Goal: Answer question/provide support: Share knowledge or assist other users

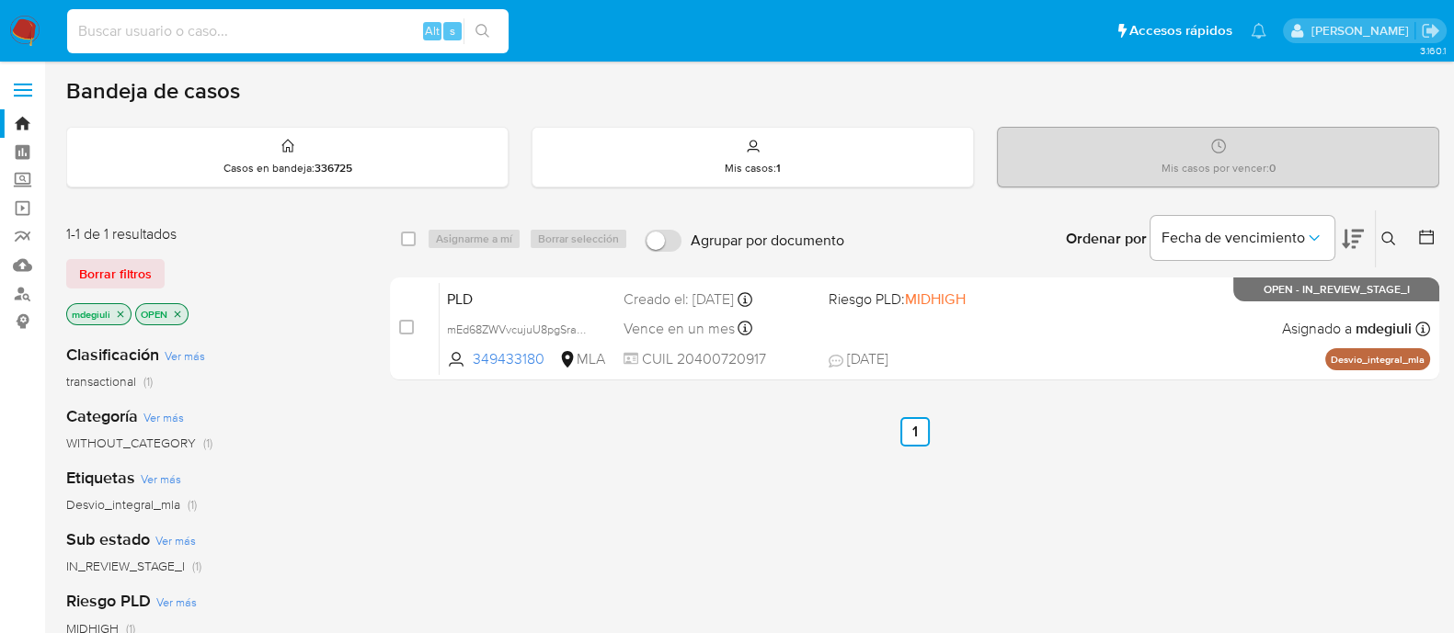
click at [284, 29] on input at bounding box center [287, 31] width 441 height 24
paste input "390050499"
type input "390050499"
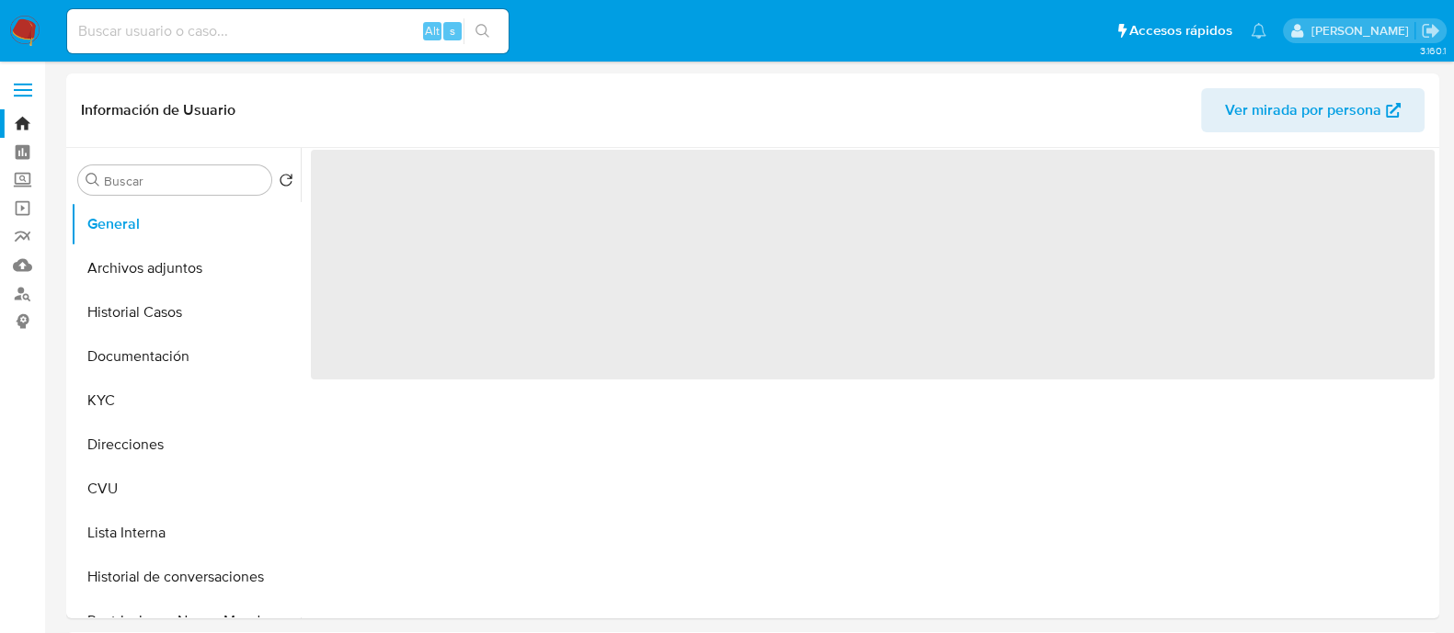
select select "10"
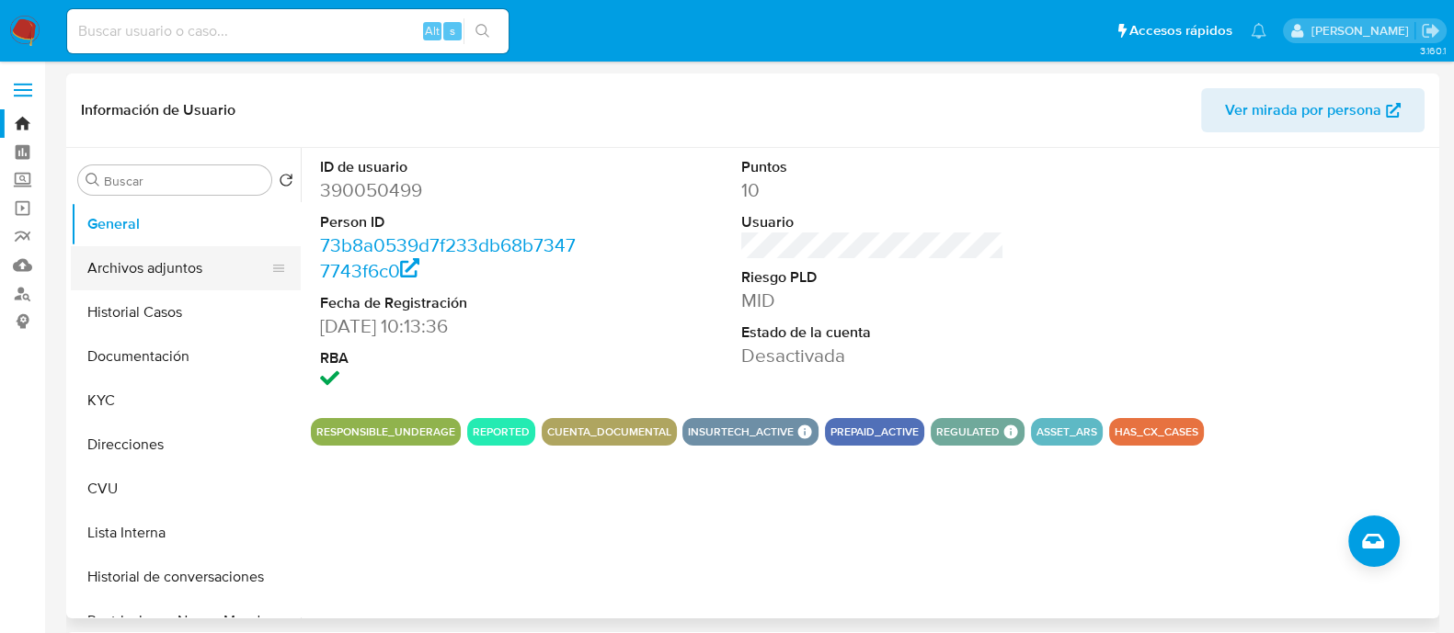
click at [139, 268] on button "Archivos adjuntos" at bounding box center [178, 268] width 215 height 44
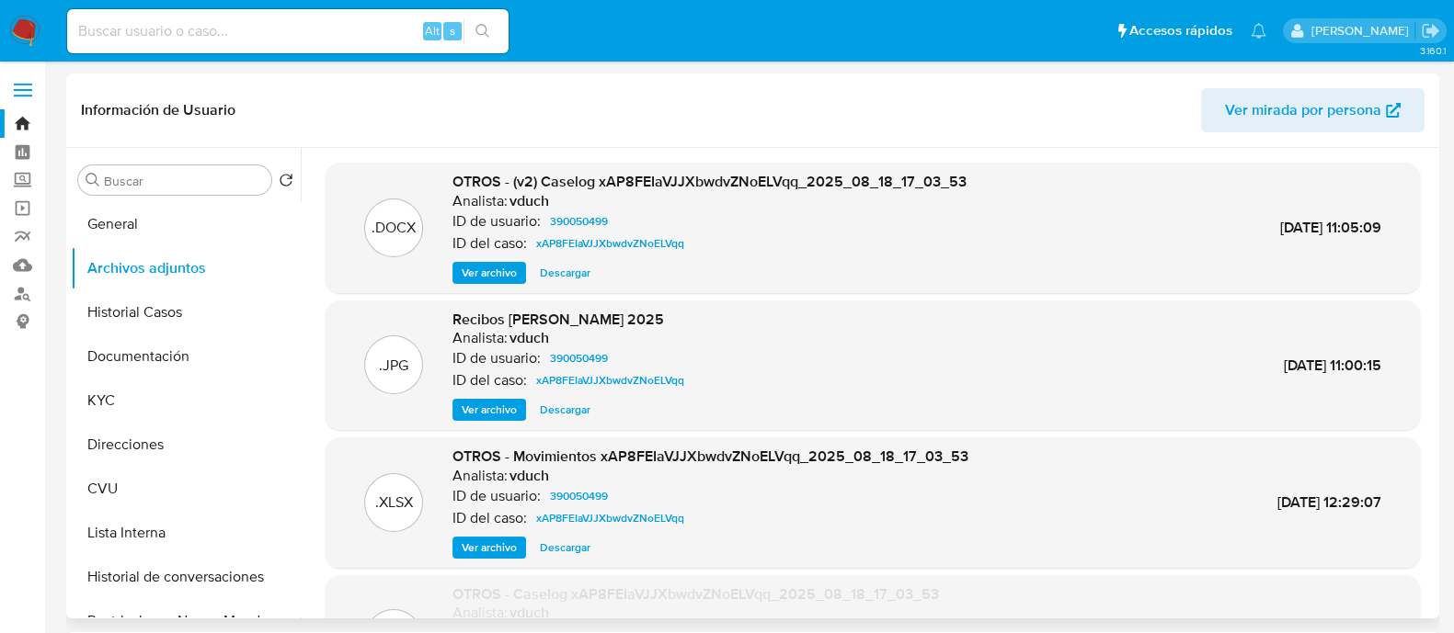
click at [489, 405] on span "Ver archivo" at bounding box center [489, 410] width 55 height 18
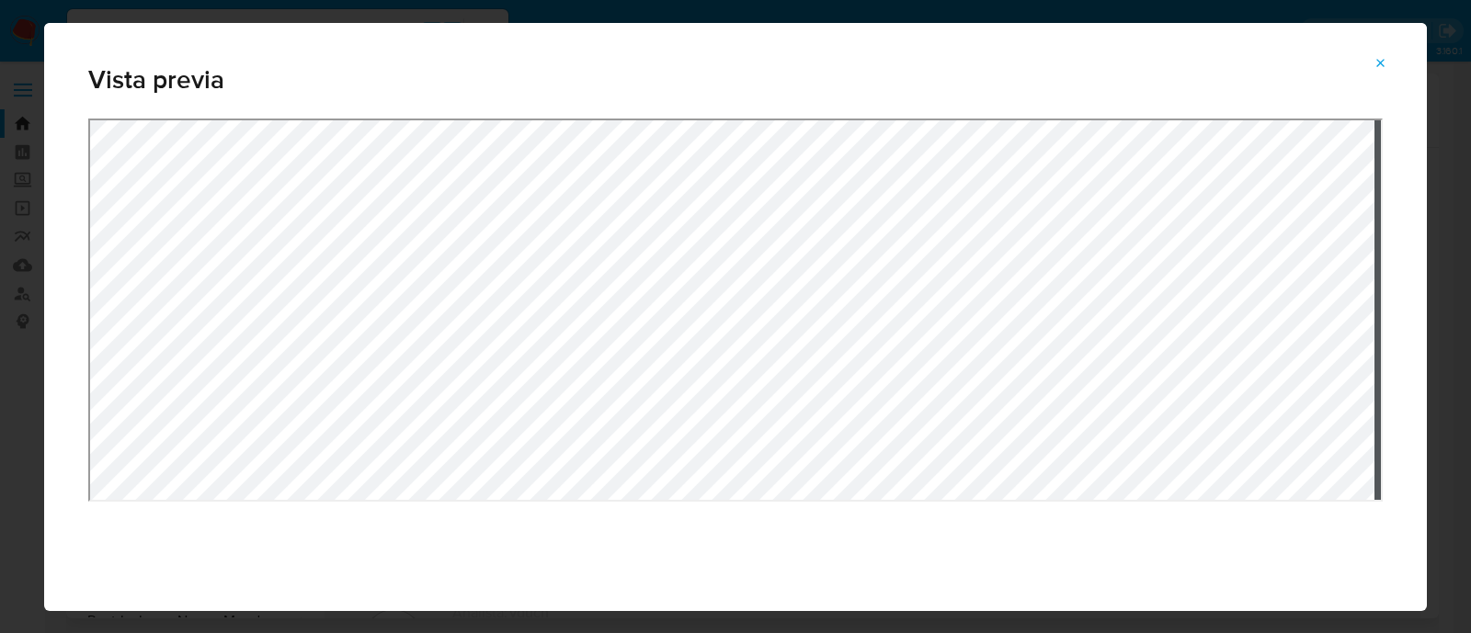
click at [825, 582] on div "Attachment preview" at bounding box center [735, 376] width 1295 height 515
click at [1384, 58] on icon "Attachment preview" at bounding box center [1381, 63] width 15 height 15
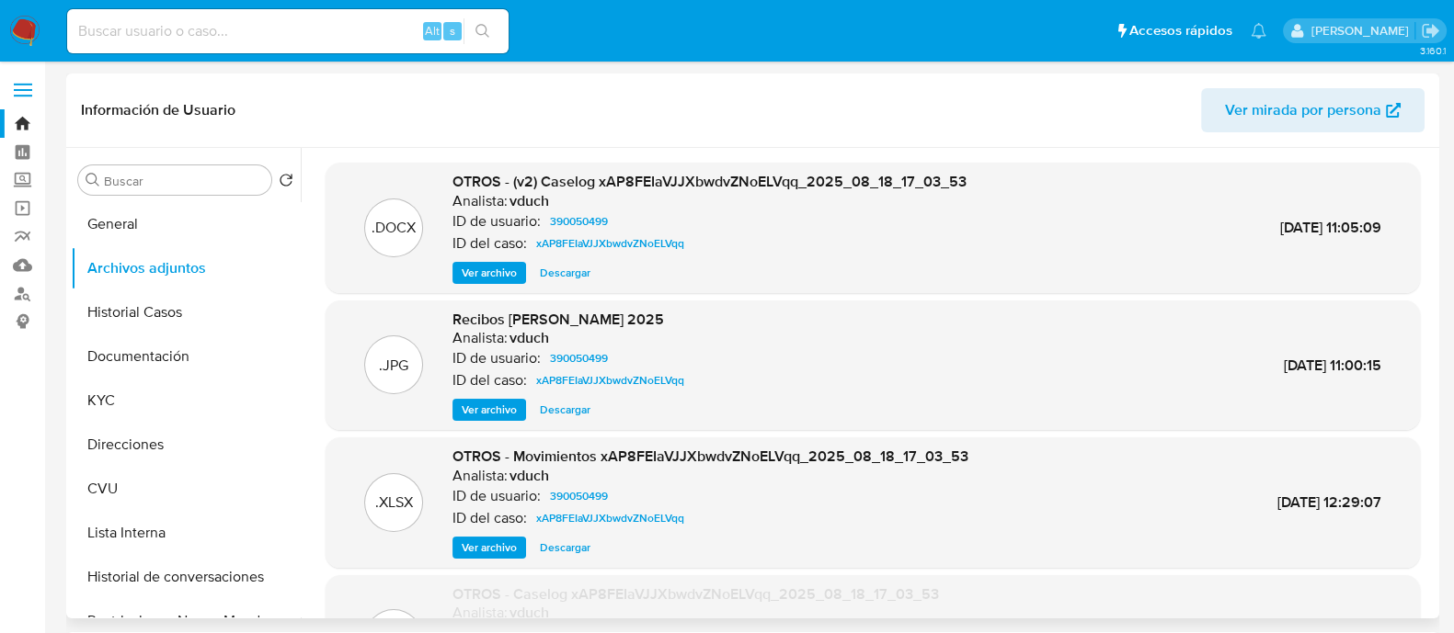
click at [501, 264] on span "Ver archivo" at bounding box center [489, 273] width 55 height 18
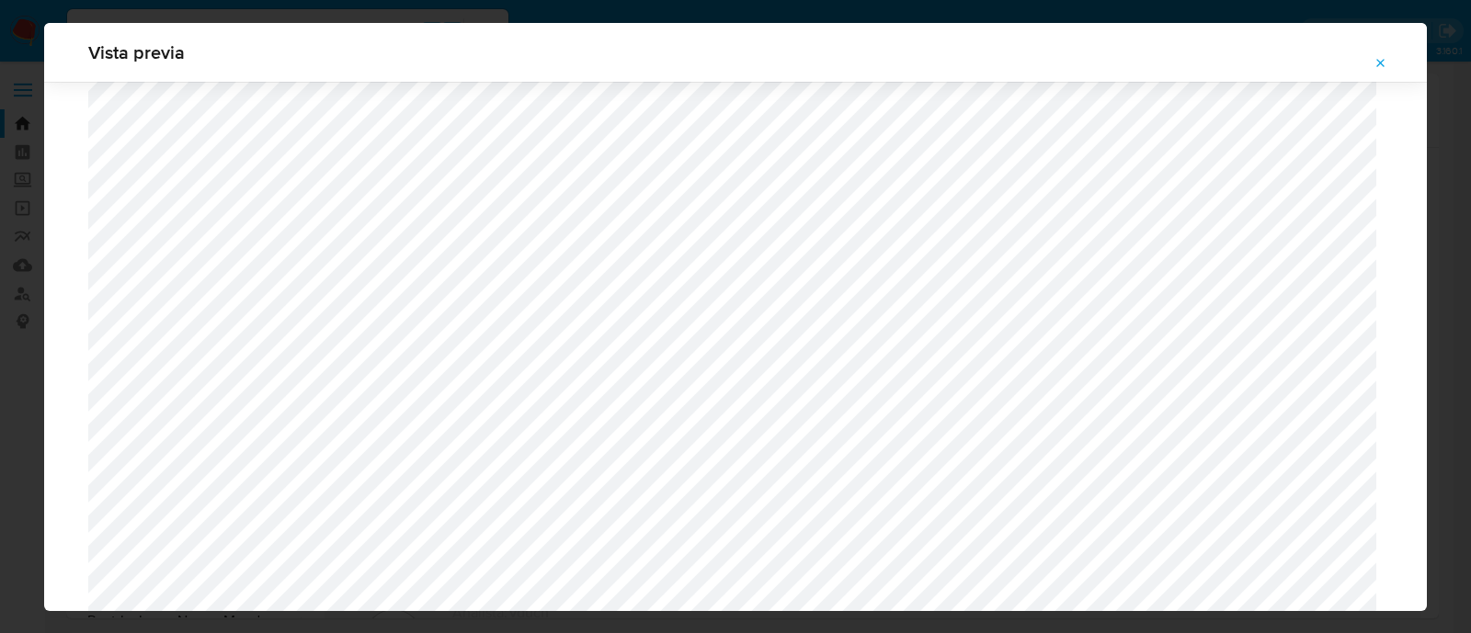
scroll to position [1571, 0]
click at [1369, 57] on button "Attachment preview" at bounding box center [1381, 63] width 40 height 29
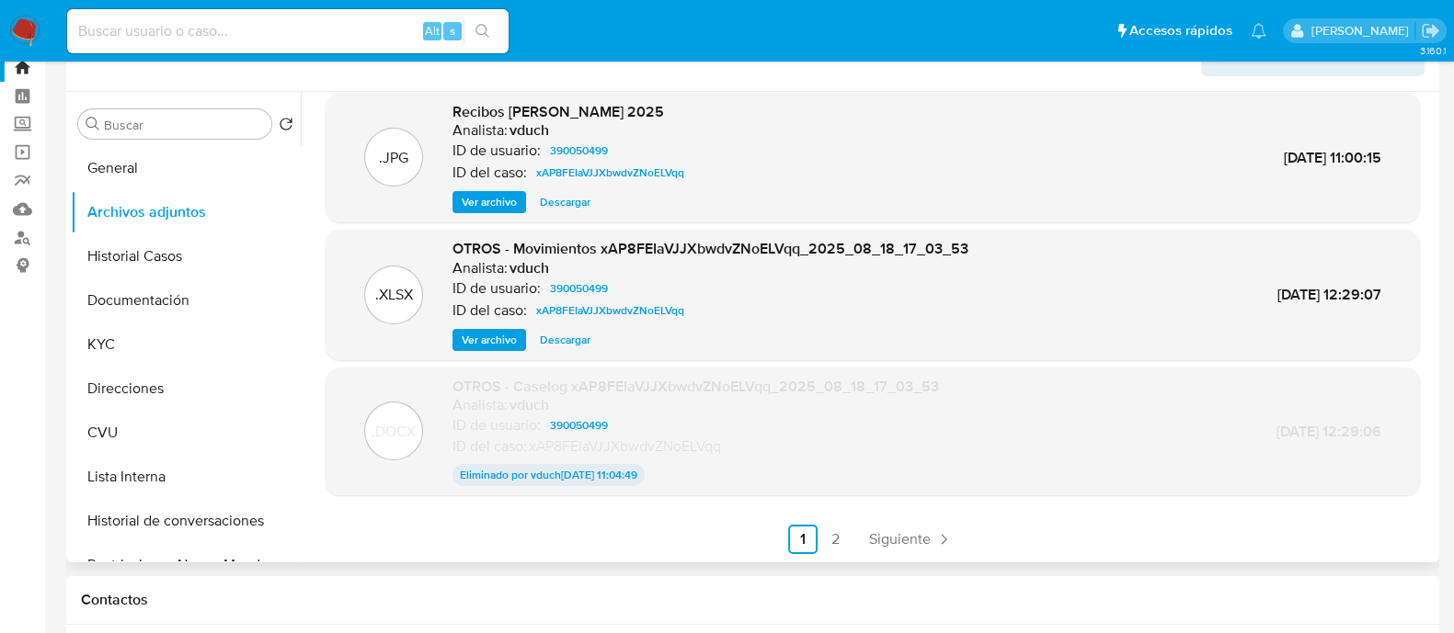
scroll to position [0, 0]
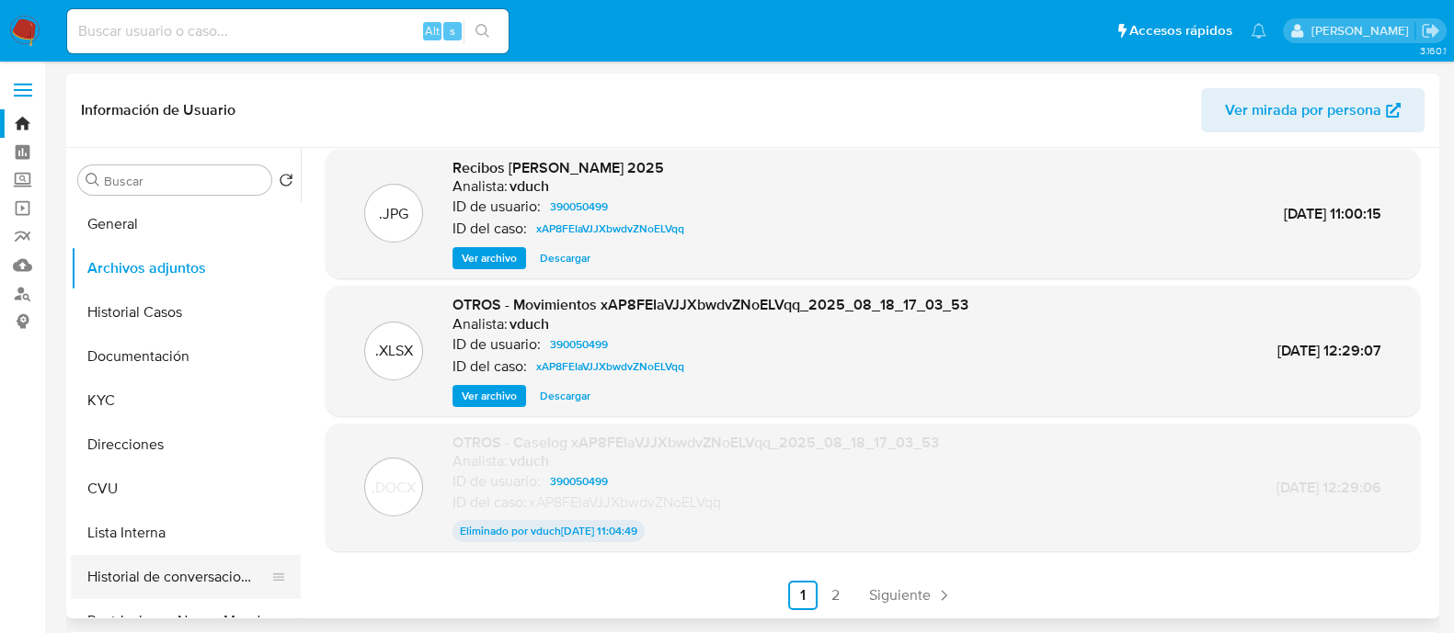
click at [185, 567] on button "Historial de conversaciones" at bounding box center [178, 577] width 215 height 44
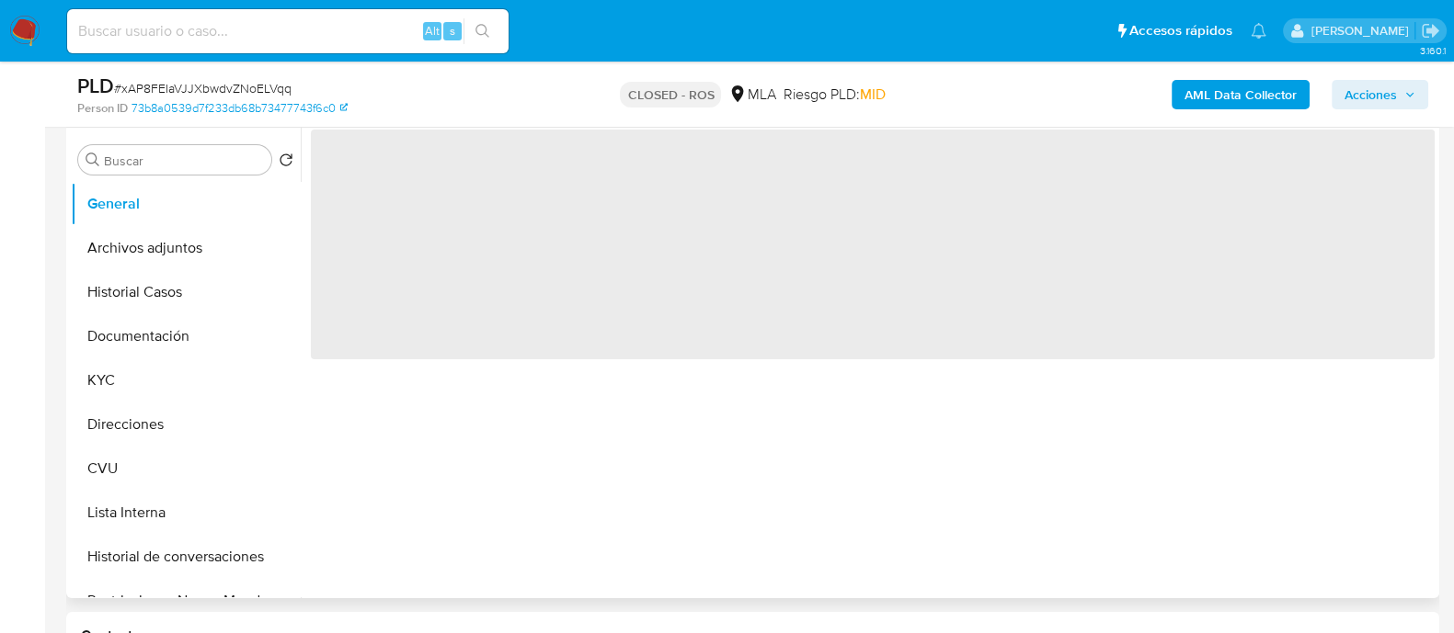
select select "10"
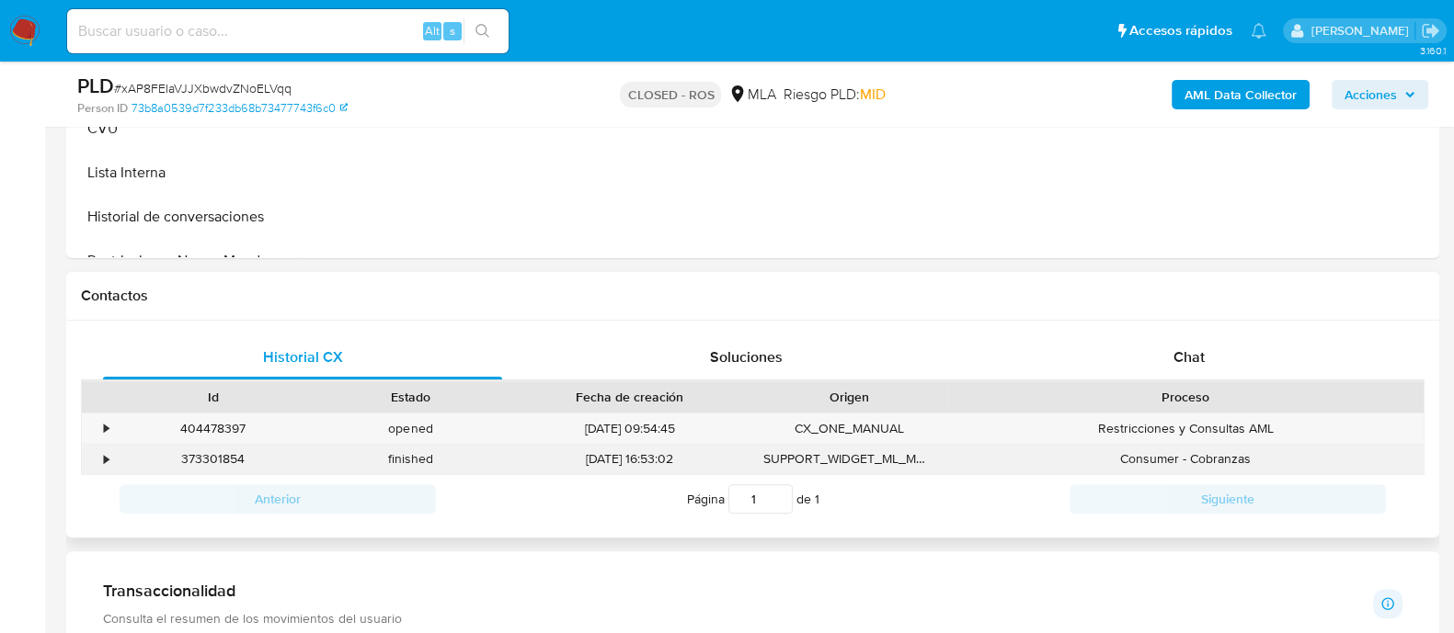
scroll to position [690, 0]
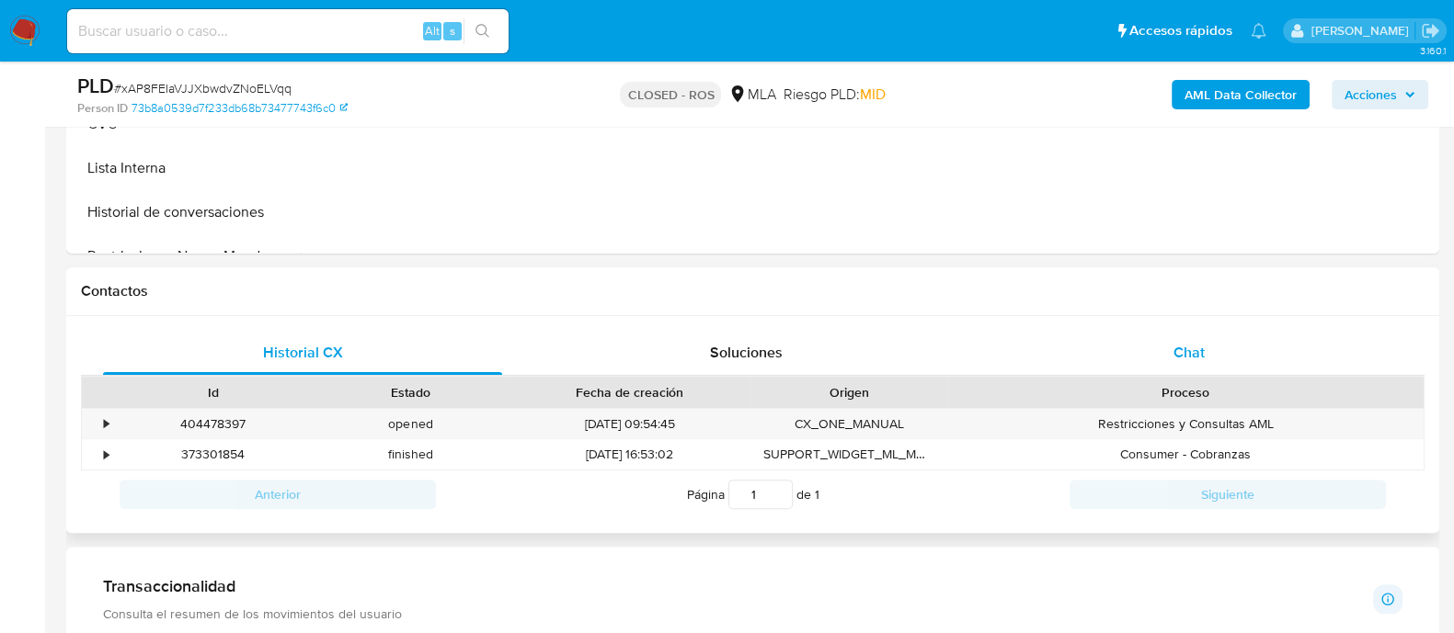
click at [1154, 339] on div "Chat" at bounding box center [1188, 353] width 399 height 44
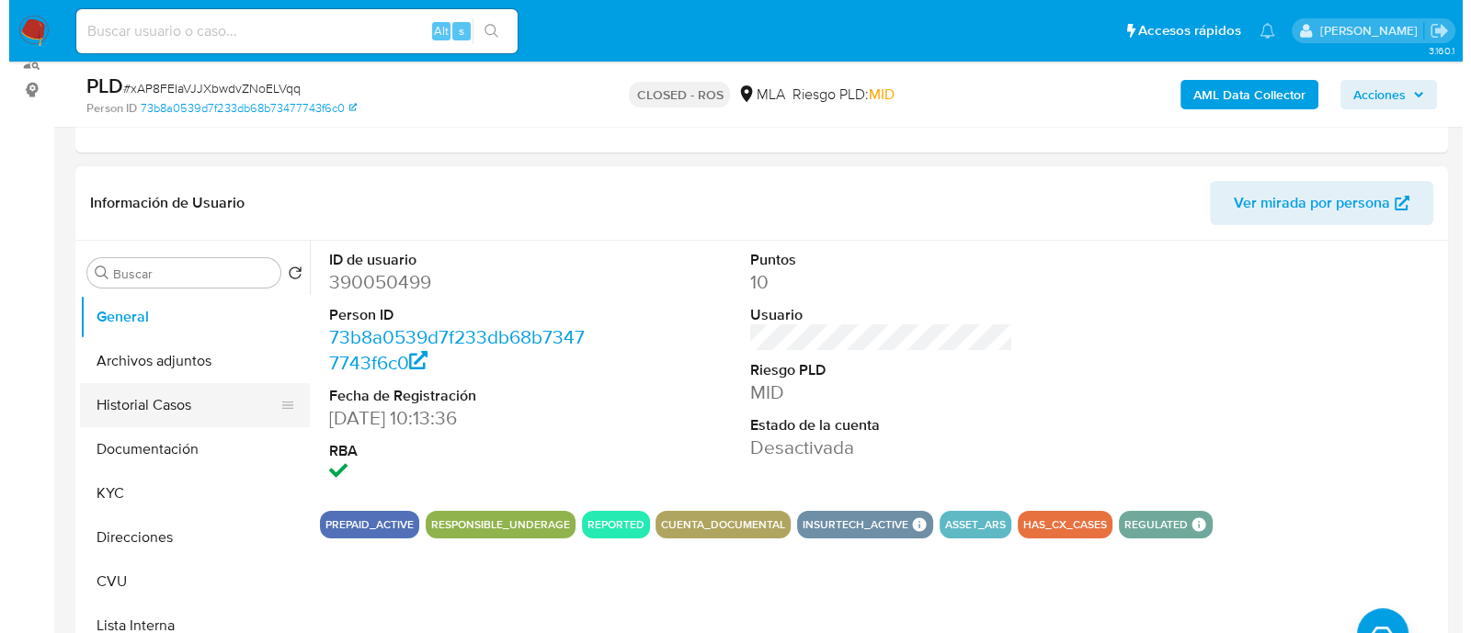
scroll to position [229, 0]
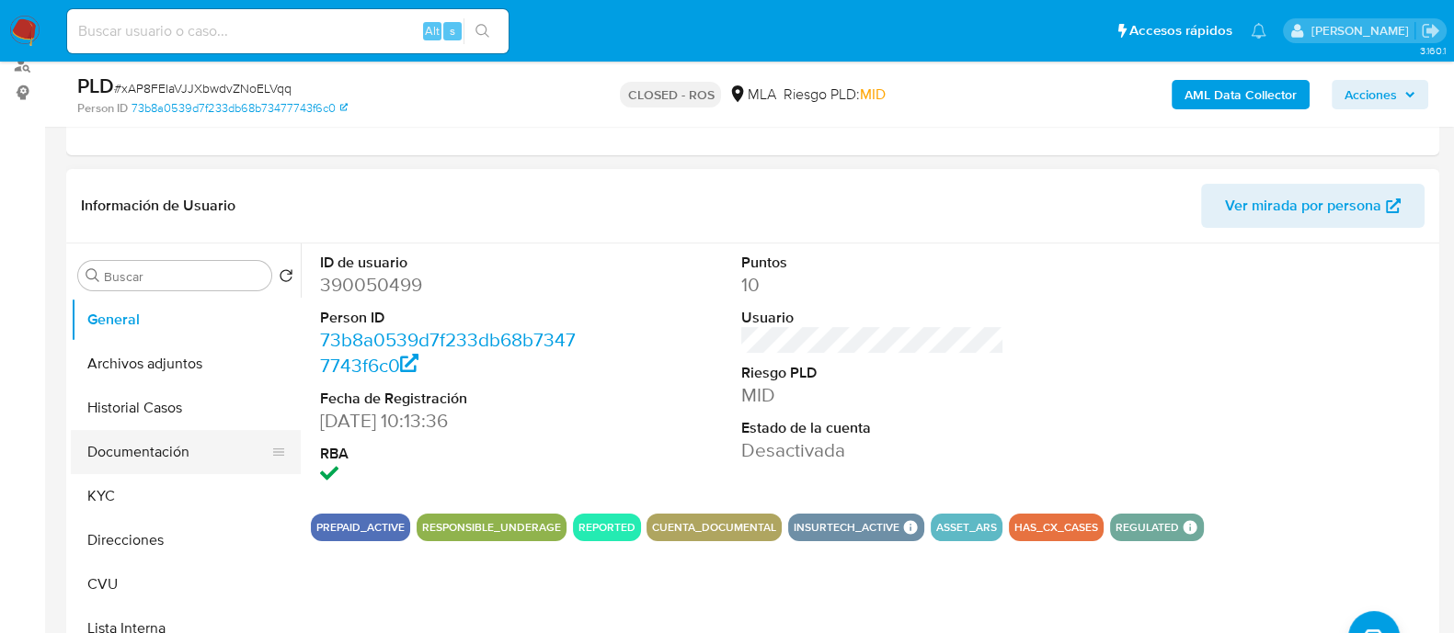
click at [149, 455] on button "Documentación" at bounding box center [178, 452] width 215 height 44
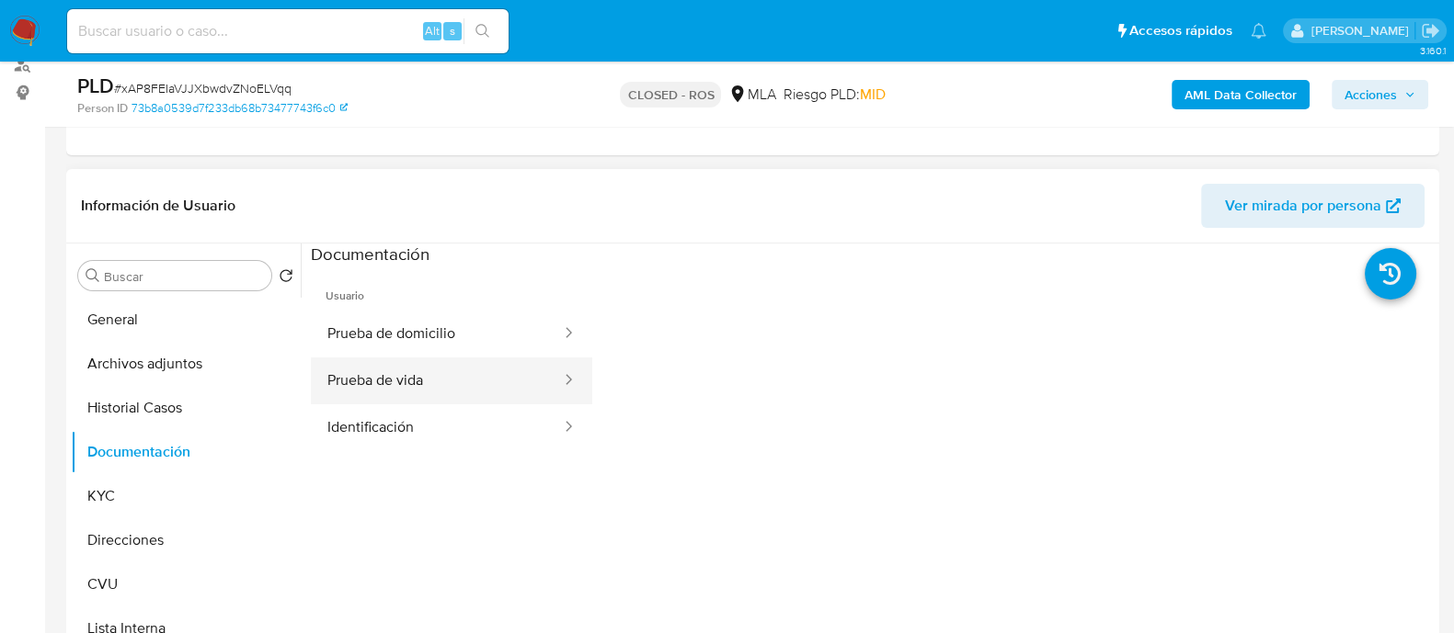
click at [378, 370] on button "Prueba de vida" at bounding box center [437, 381] width 252 height 47
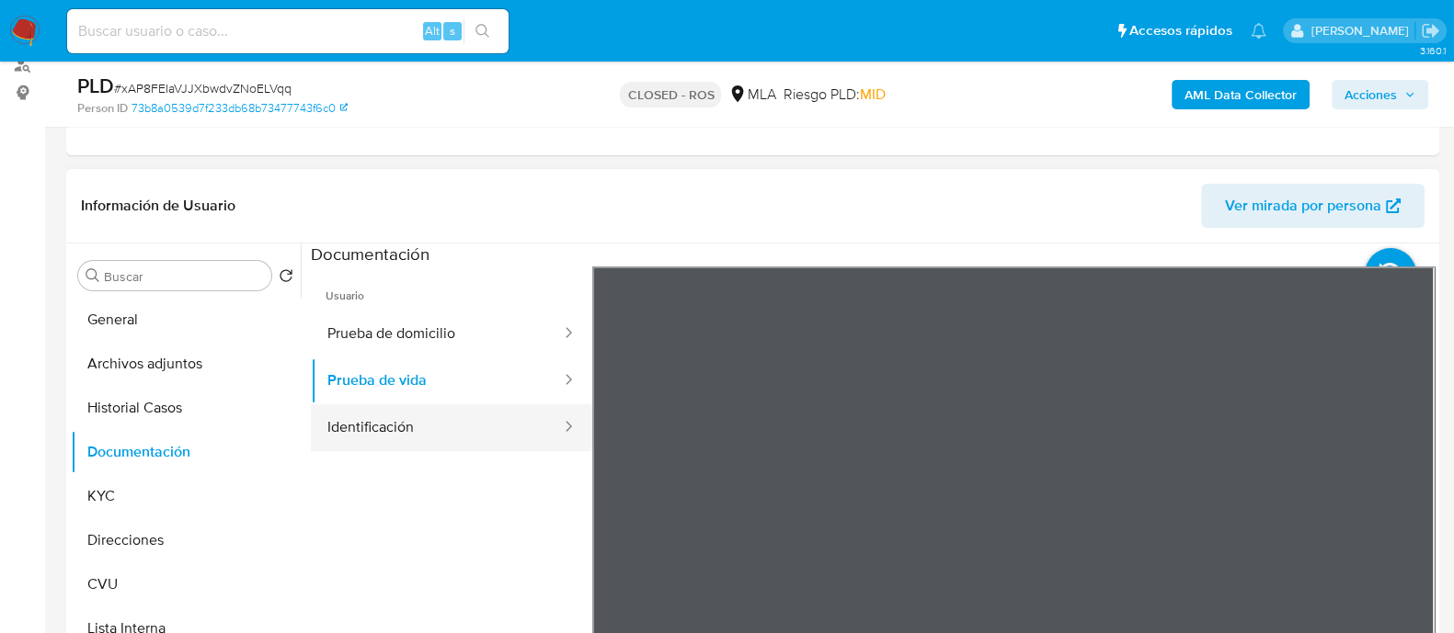
click at [413, 426] on button "Identificación" at bounding box center [437, 428] width 252 height 47
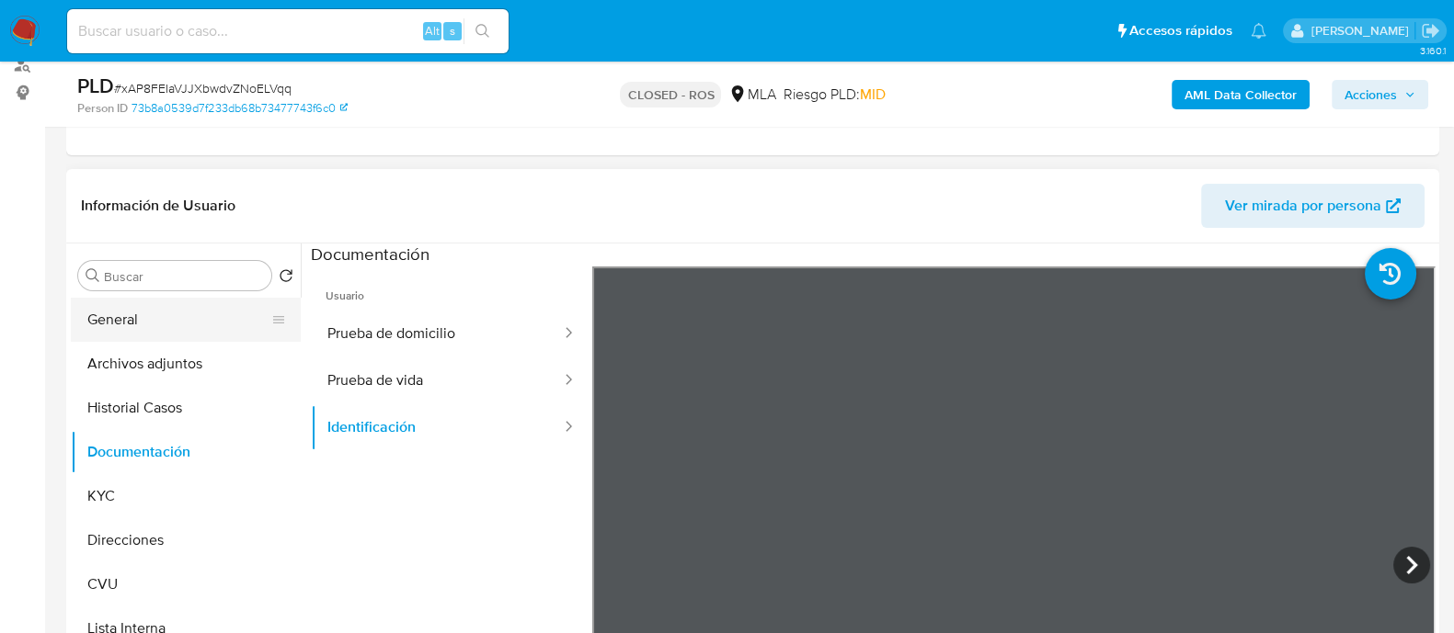
click at [181, 310] on button "General" at bounding box center [178, 320] width 215 height 44
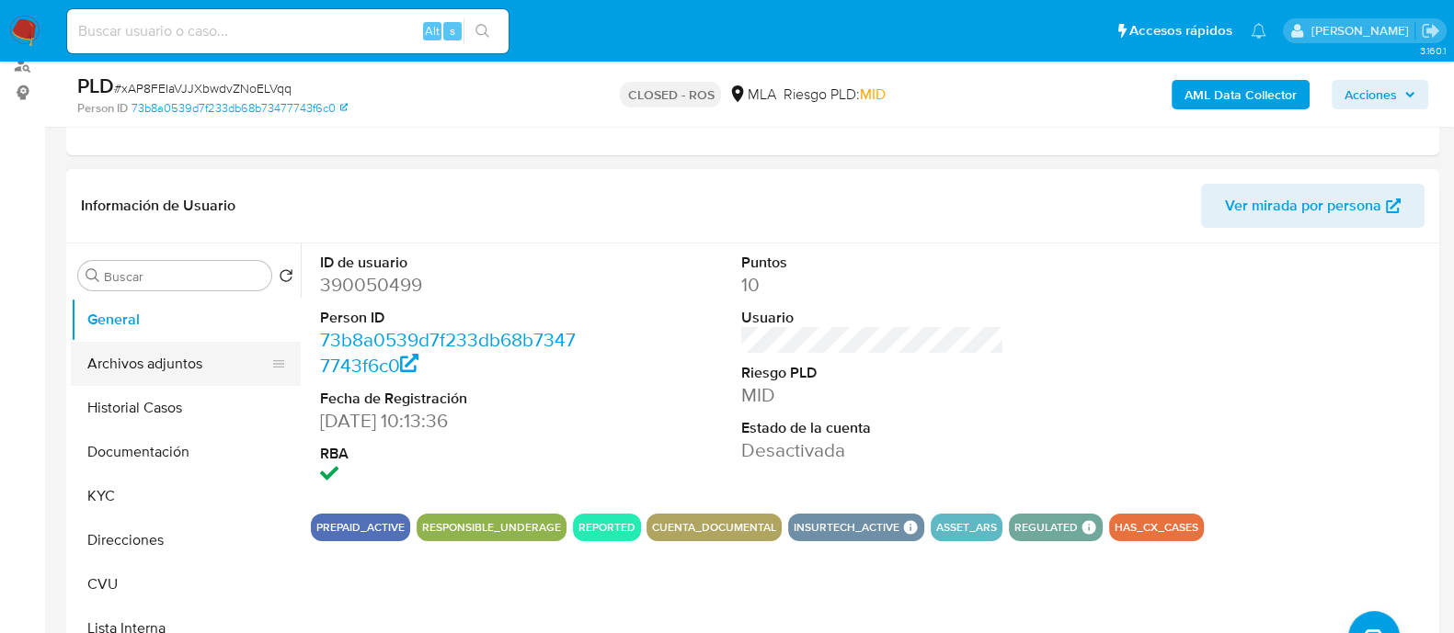
click at [140, 365] on button "Archivos adjuntos" at bounding box center [178, 364] width 215 height 44
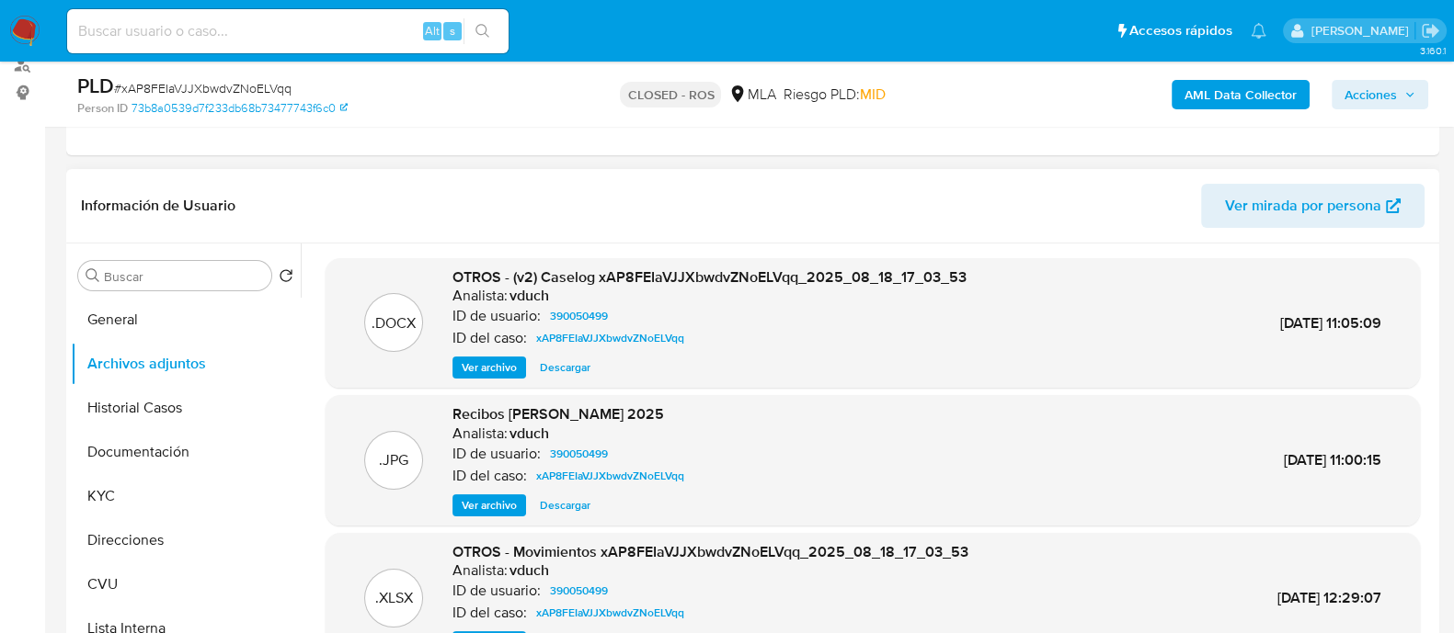
click at [486, 359] on span "Ver archivo" at bounding box center [489, 368] width 55 height 18
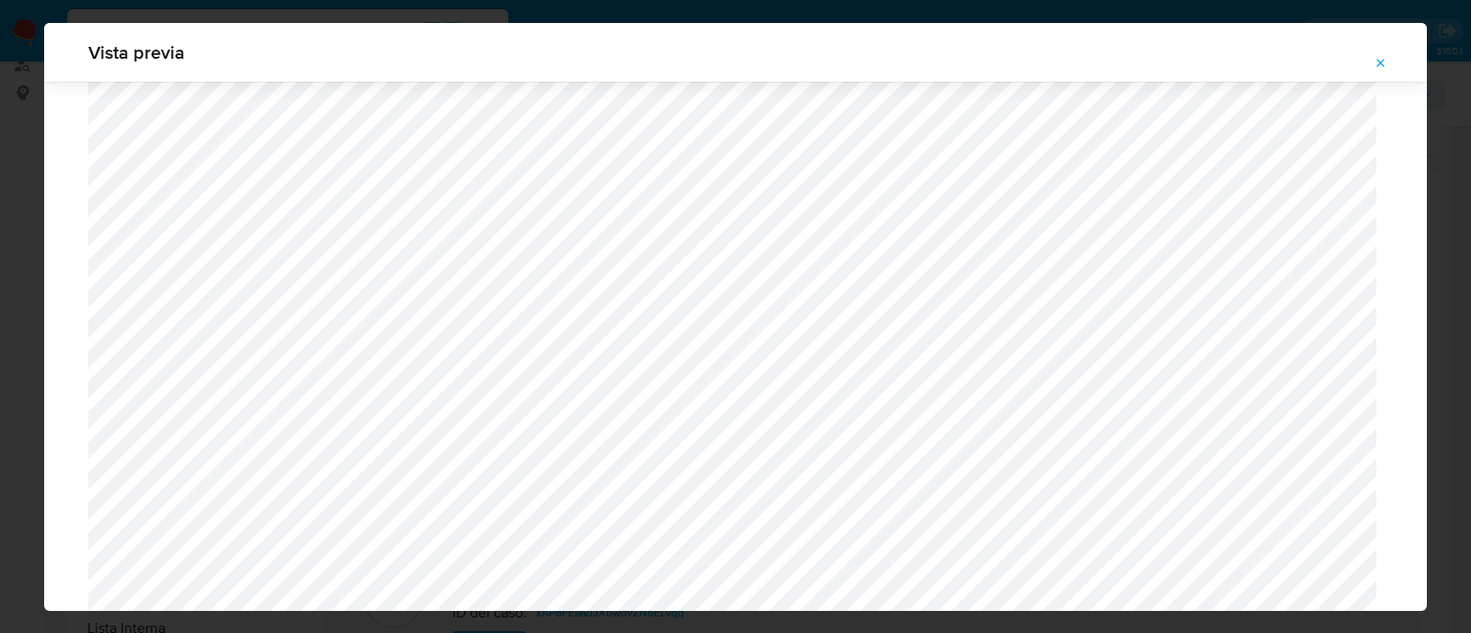
scroll to position [1112, 0]
click at [1381, 62] on icon "Attachment preview" at bounding box center [1381, 63] width 8 height 8
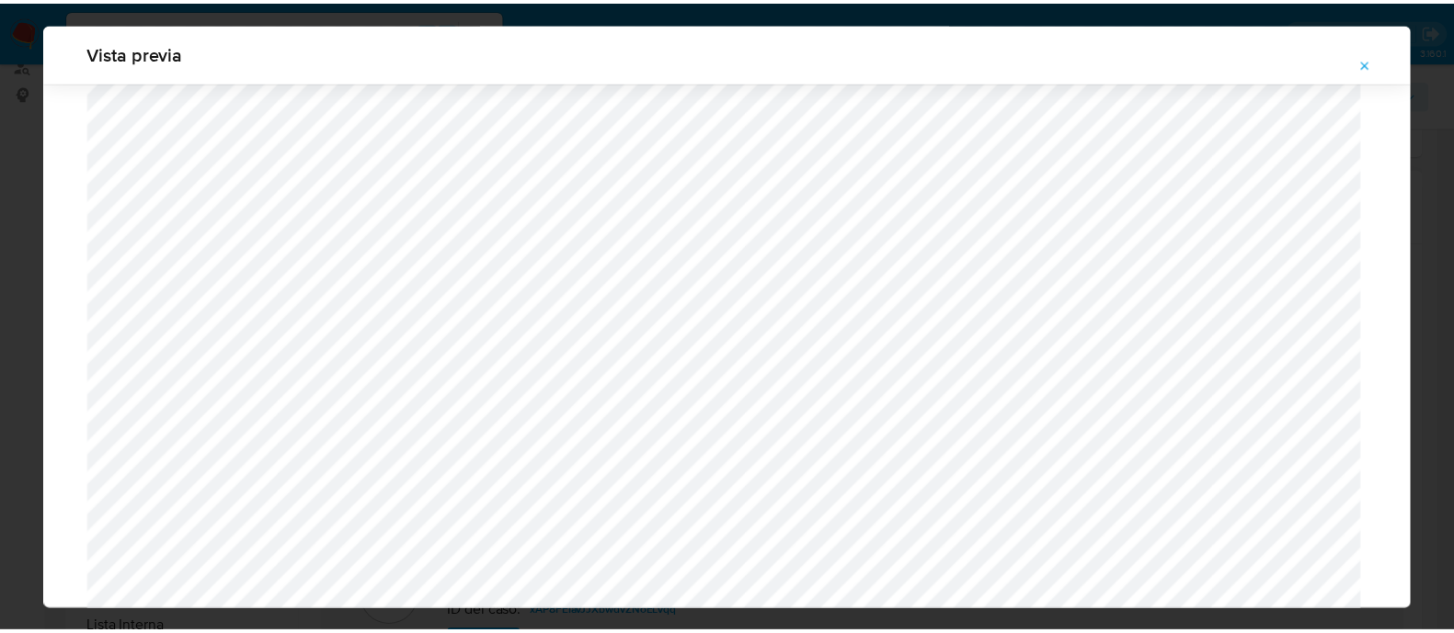
scroll to position [59, 0]
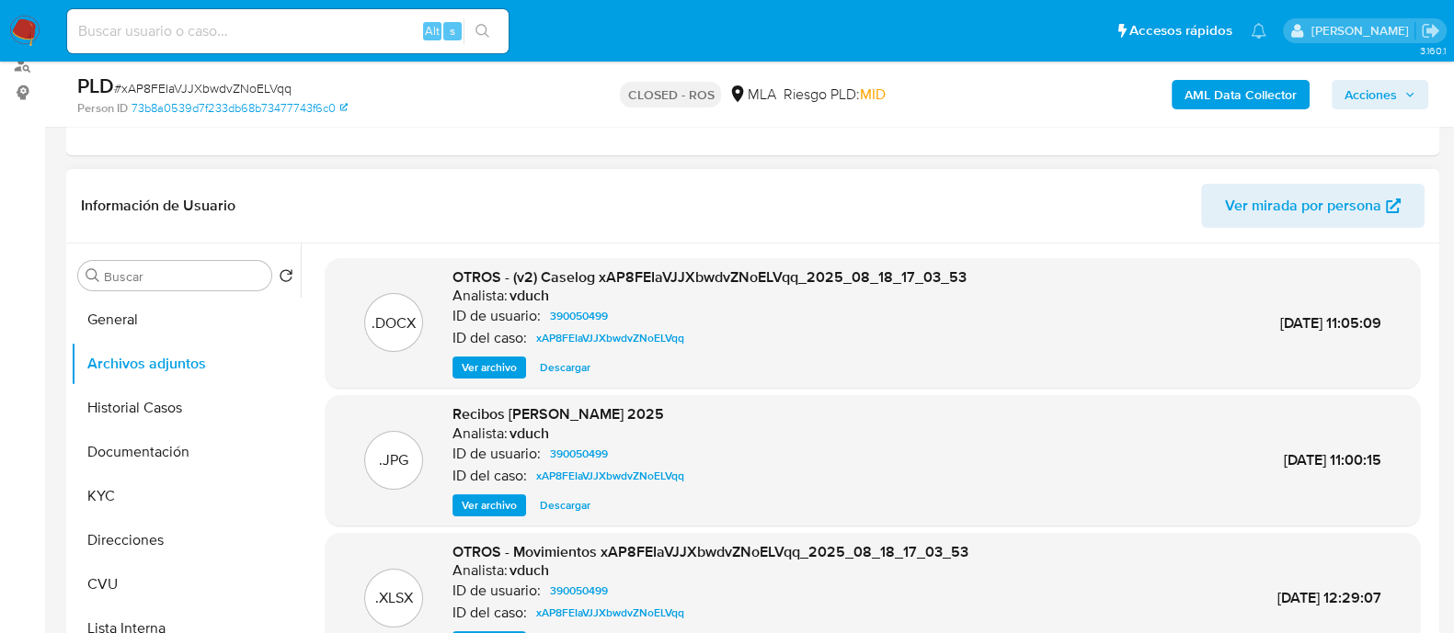
click at [296, 31] on input at bounding box center [287, 31] width 441 height 24
paste input "419387300"
type input "419387300"
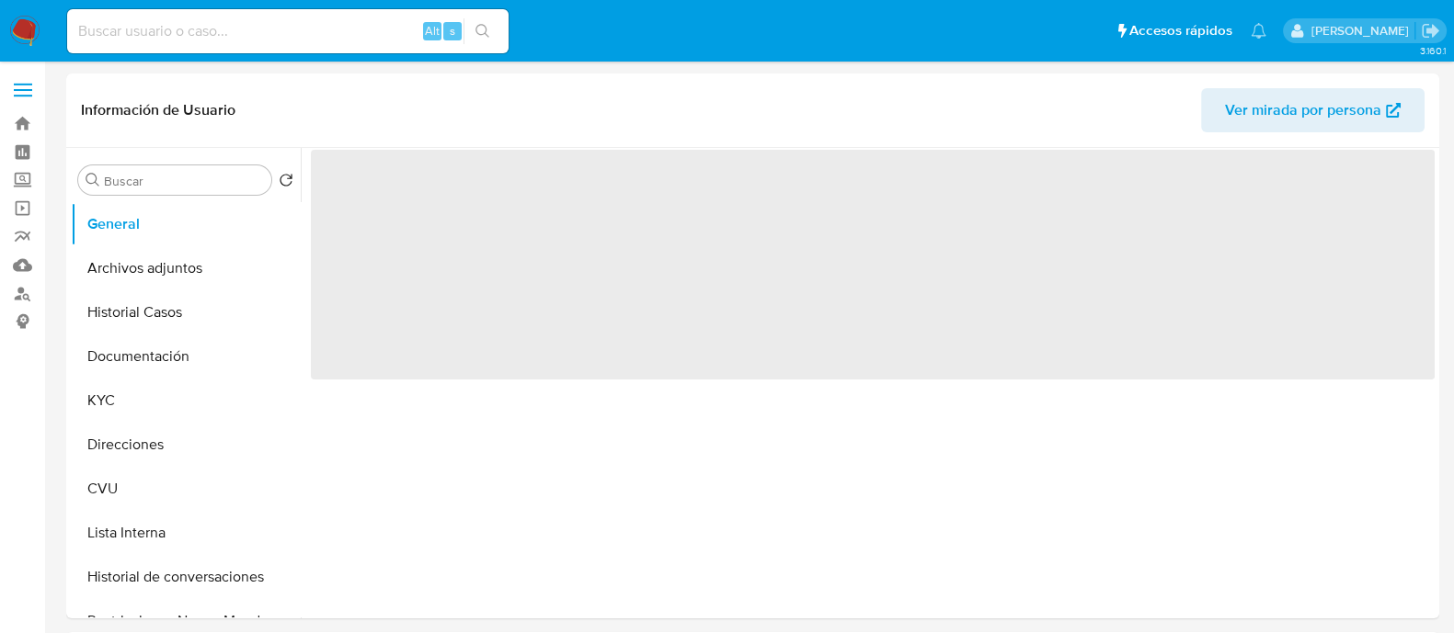
select select "10"
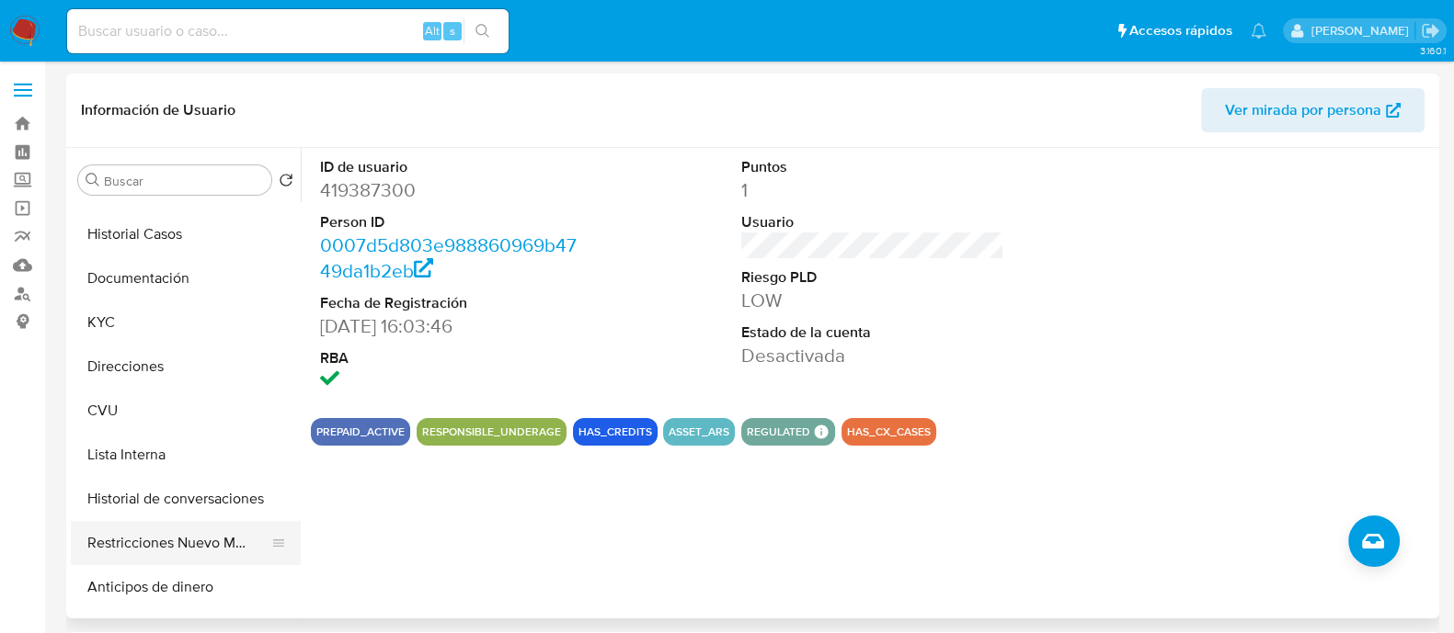
scroll to position [114, 0]
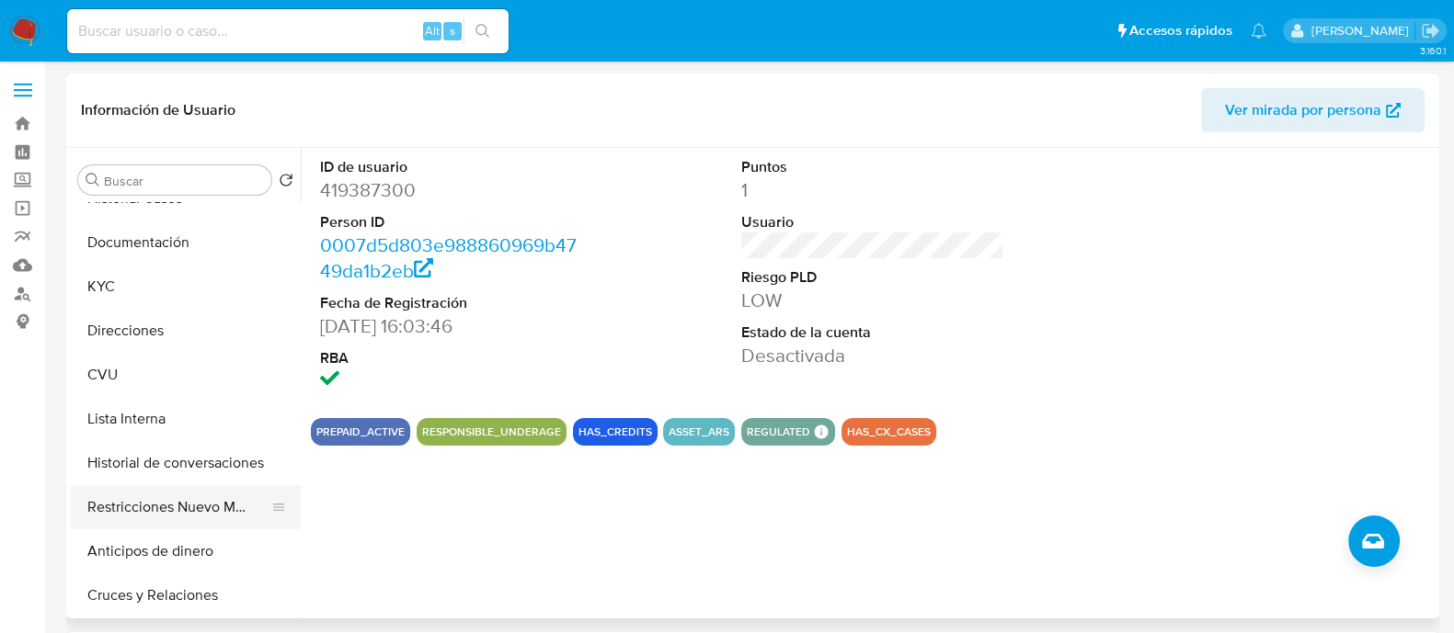
click at [148, 517] on button "Restricciones Nuevo Mundo" at bounding box center [178, 507] width 215 height 44
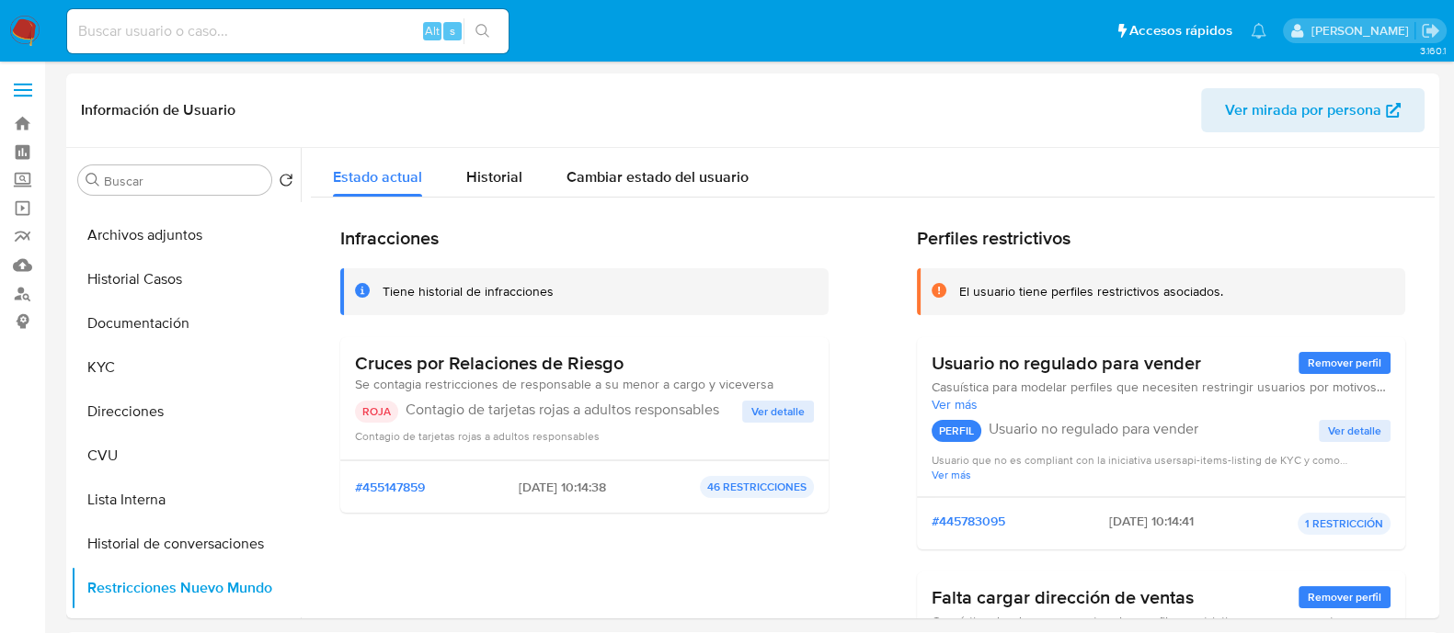
scroll to position [0, 0]
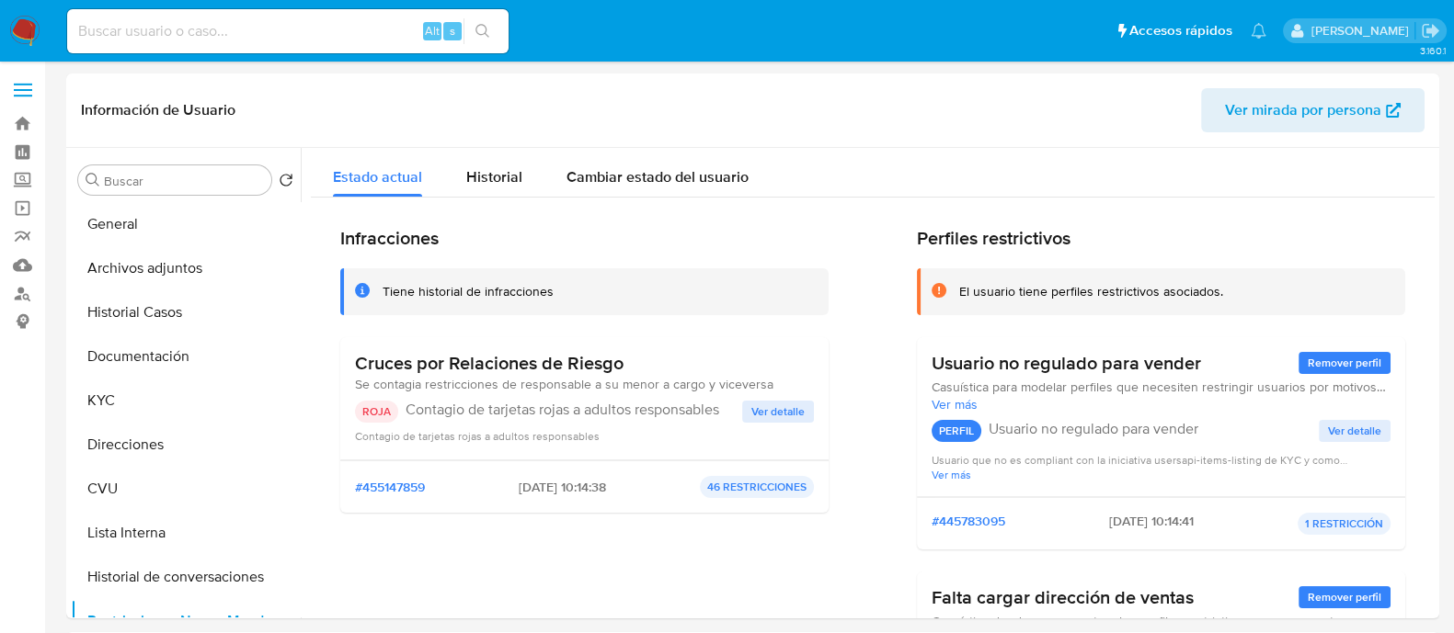
click at [306, 25] on input at bounding box center [287, 31] width 441 height 24
paste input "73397646"
type input "73397646"
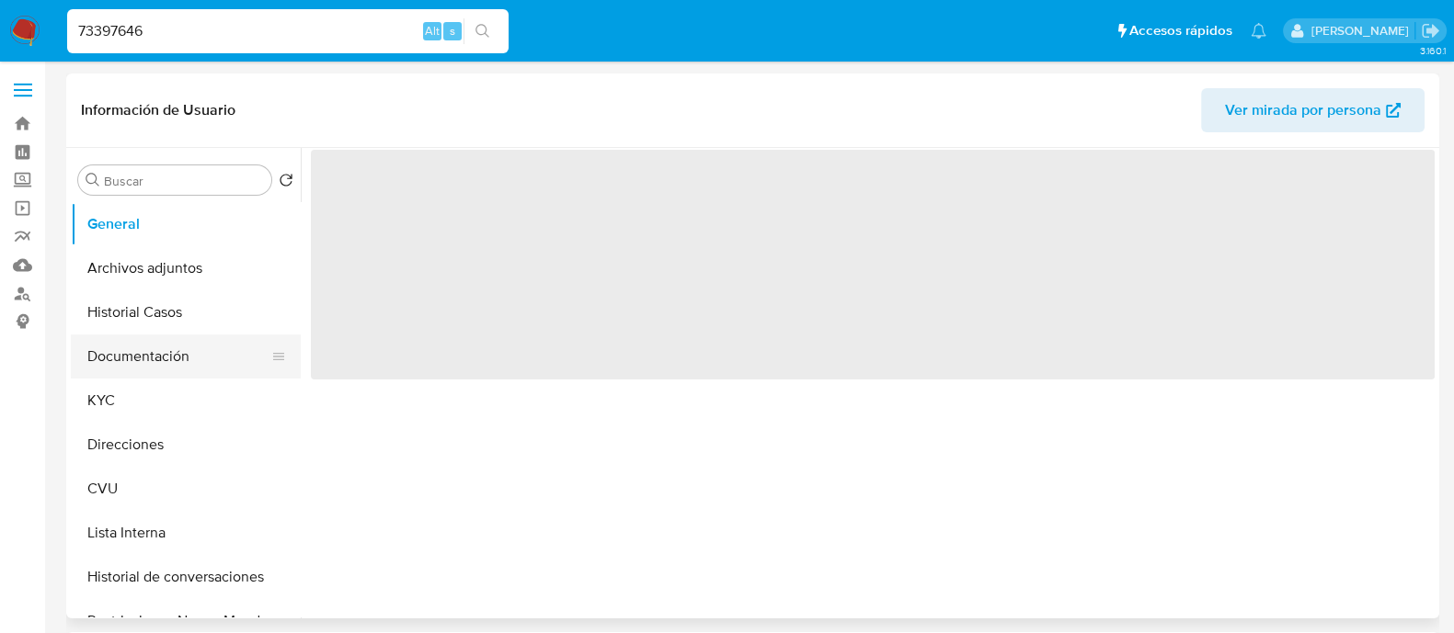
select select "10"
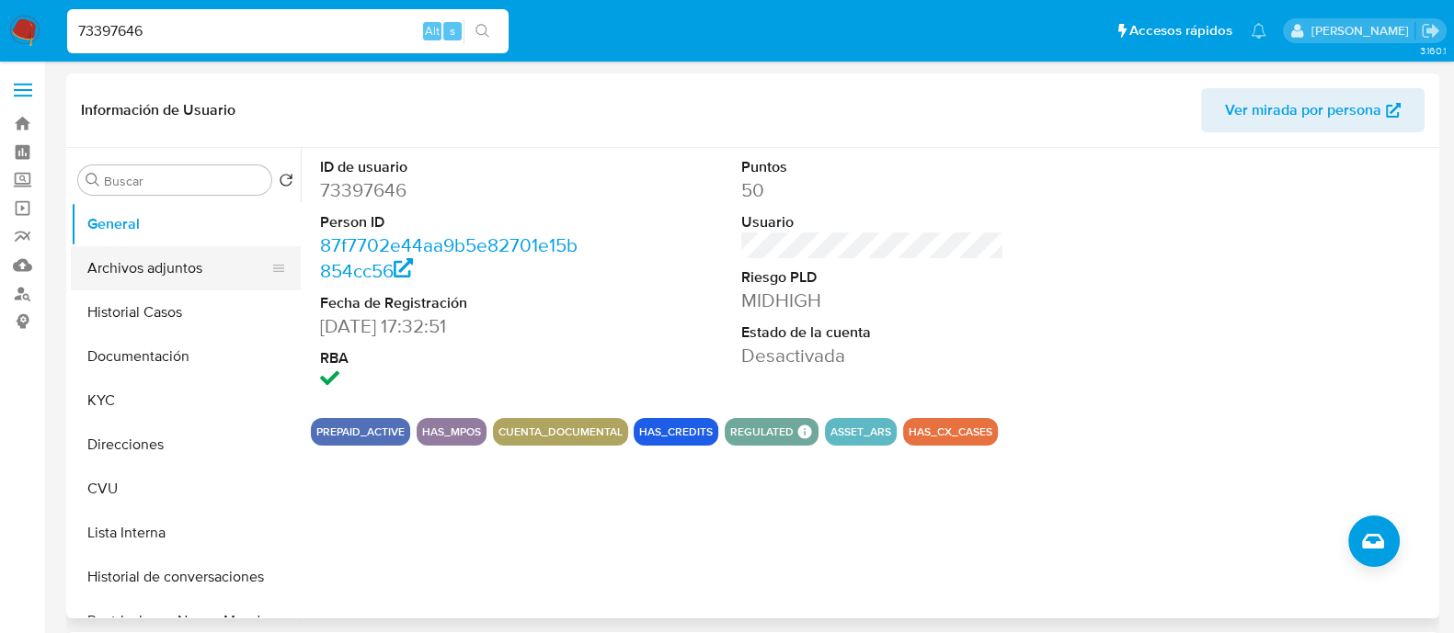
click at [156, 262] on button "Archivos adjuntos" at bounding box center [178, 268] width 215 height 44
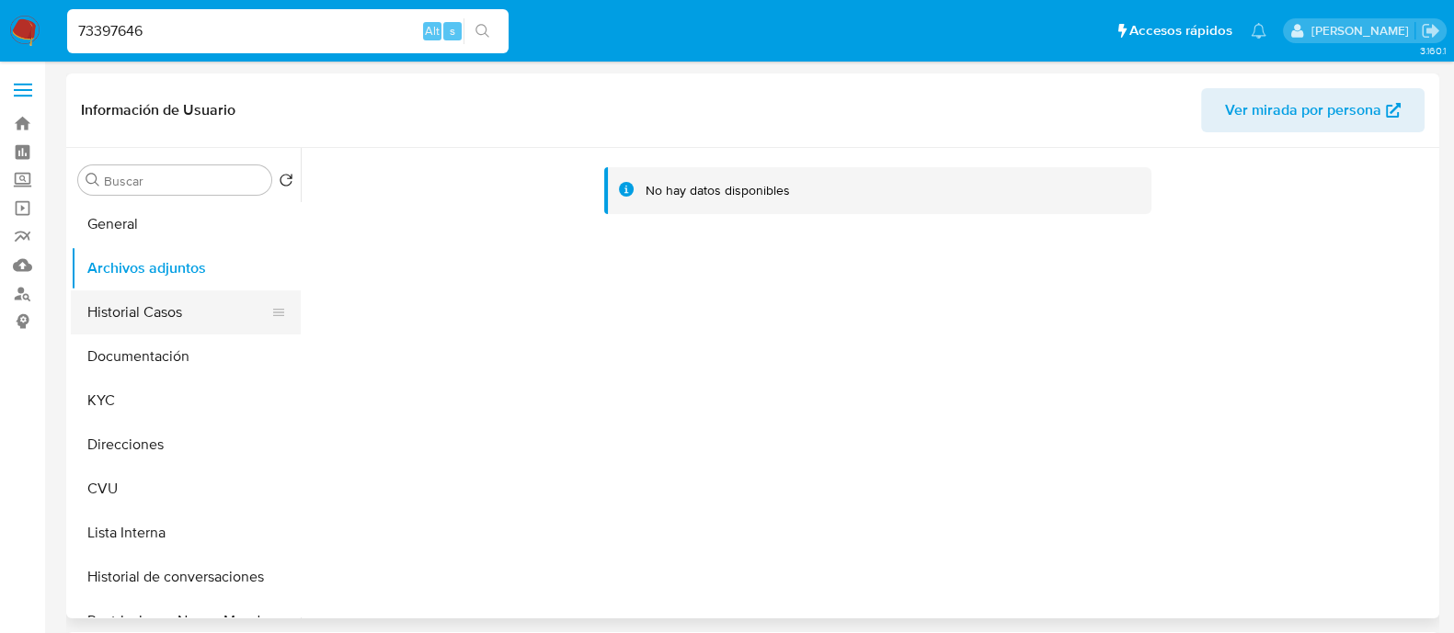
click at [162, 317] on button "Historial Casos" at bounding box center [178, 313] width 215 height 44
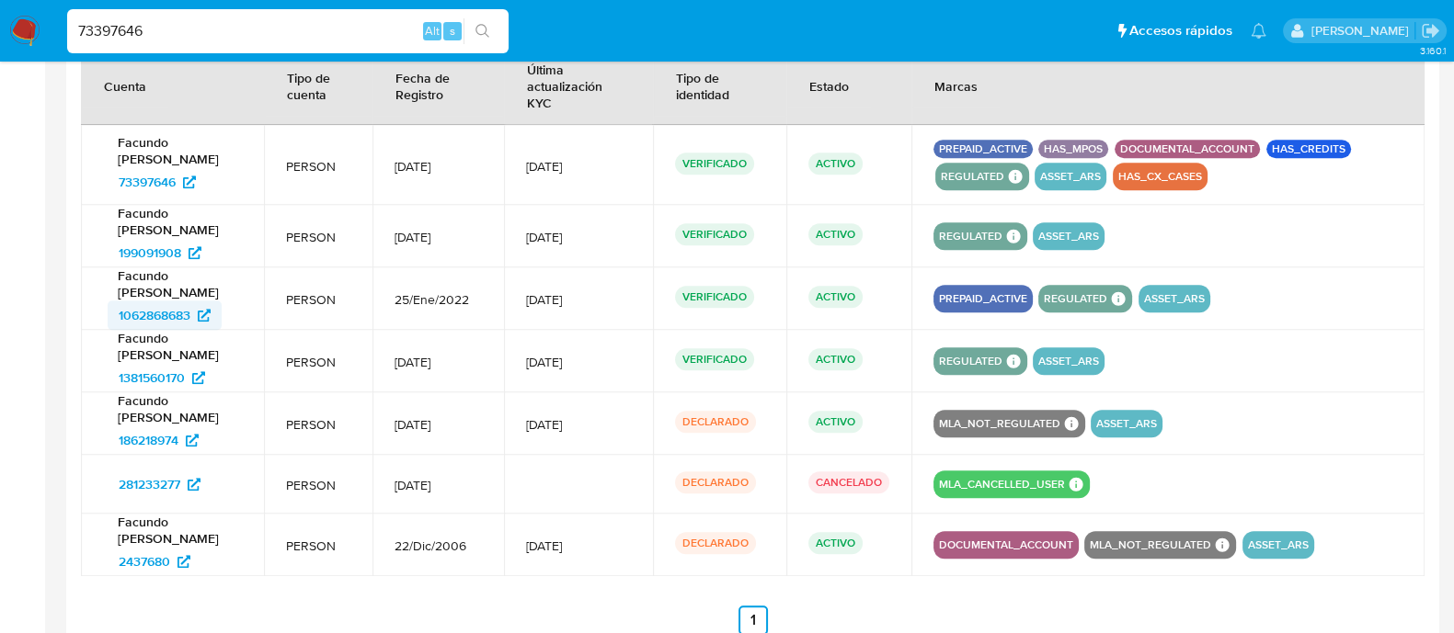
scroll to position [1919, 0]
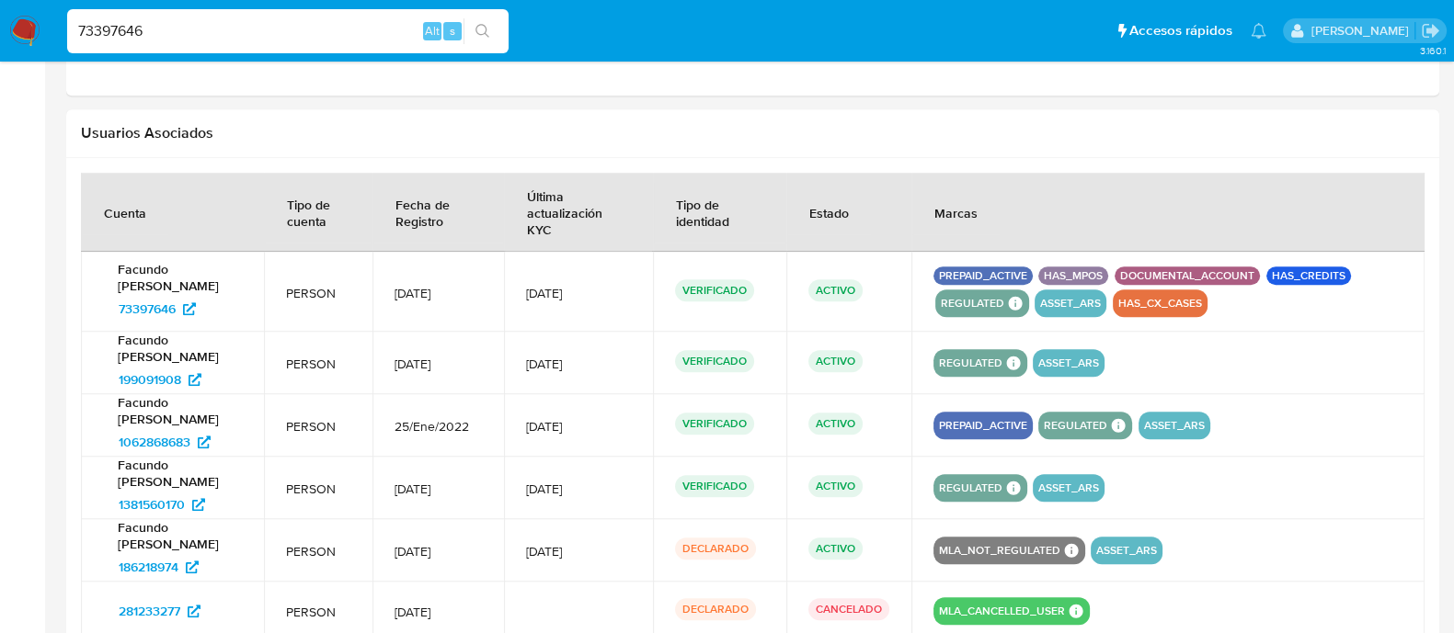
click at [304, 30] on input "73397646" at bounding box center [287, 31] width 441 height 24
paste input "34421241"
type input "34421241"
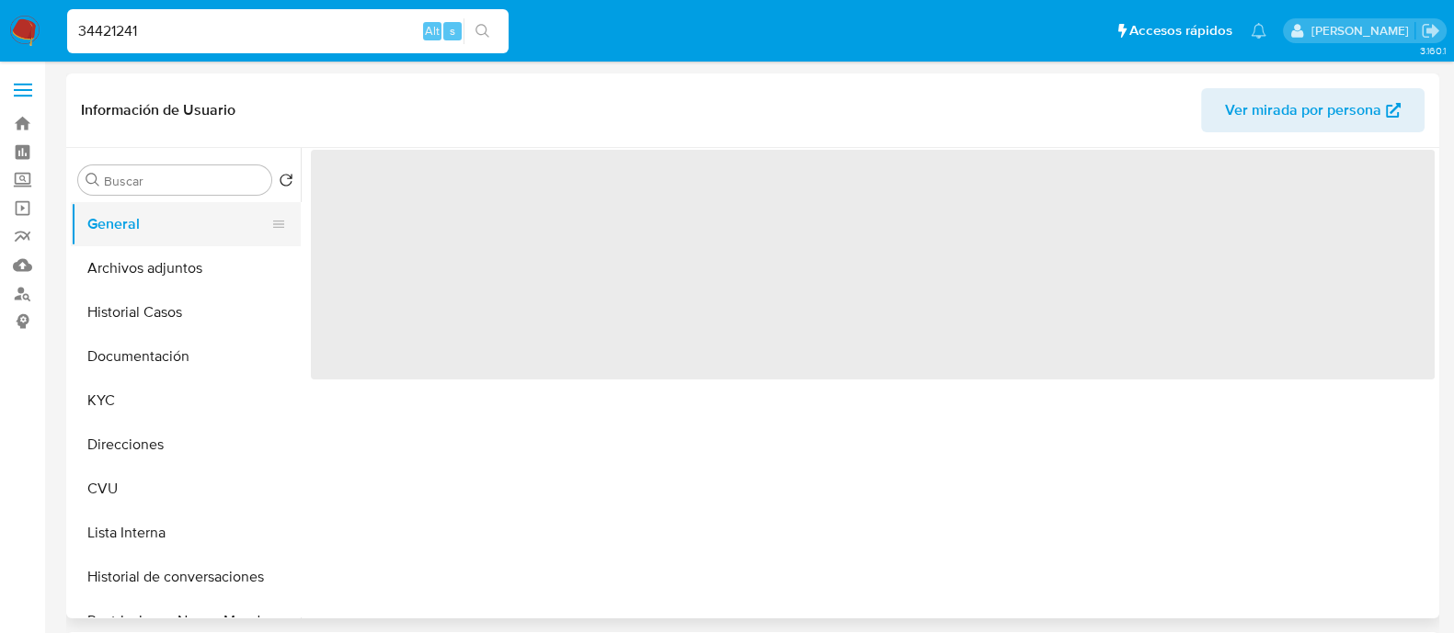
select select "10"
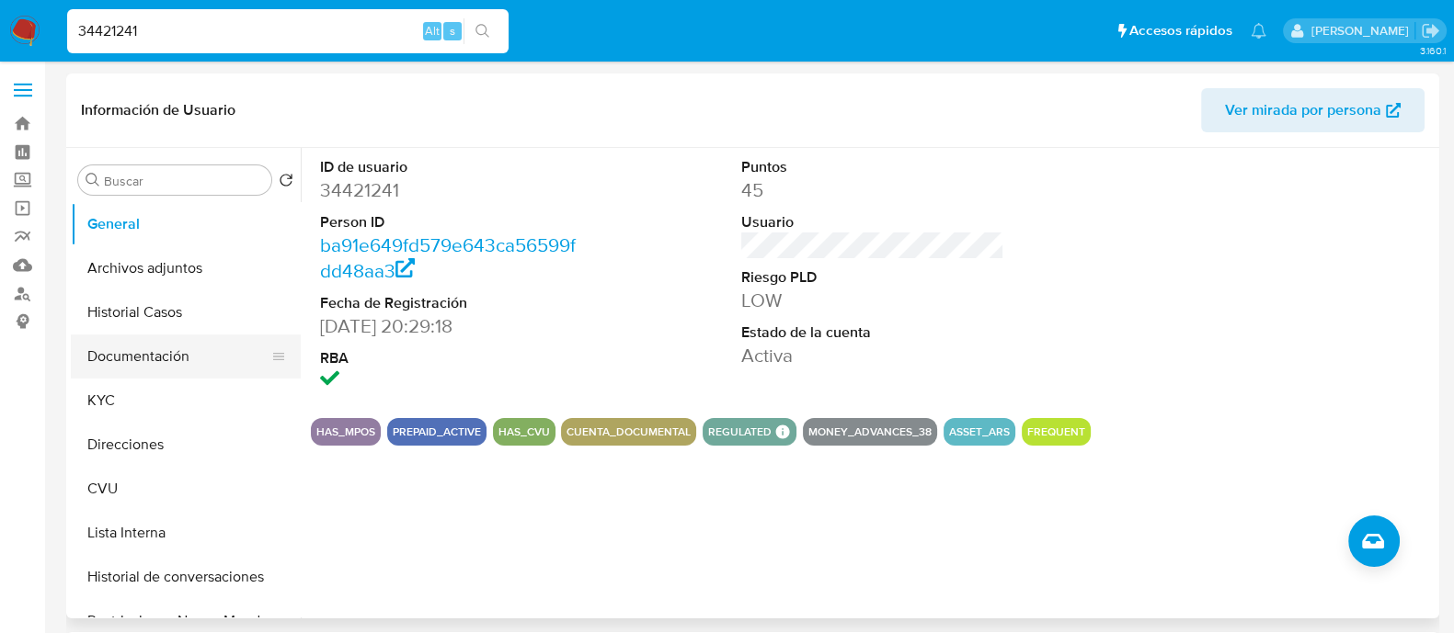
click at [127, 347] on button "Documentación" at bounding box center [178, 357] width 215 height 44
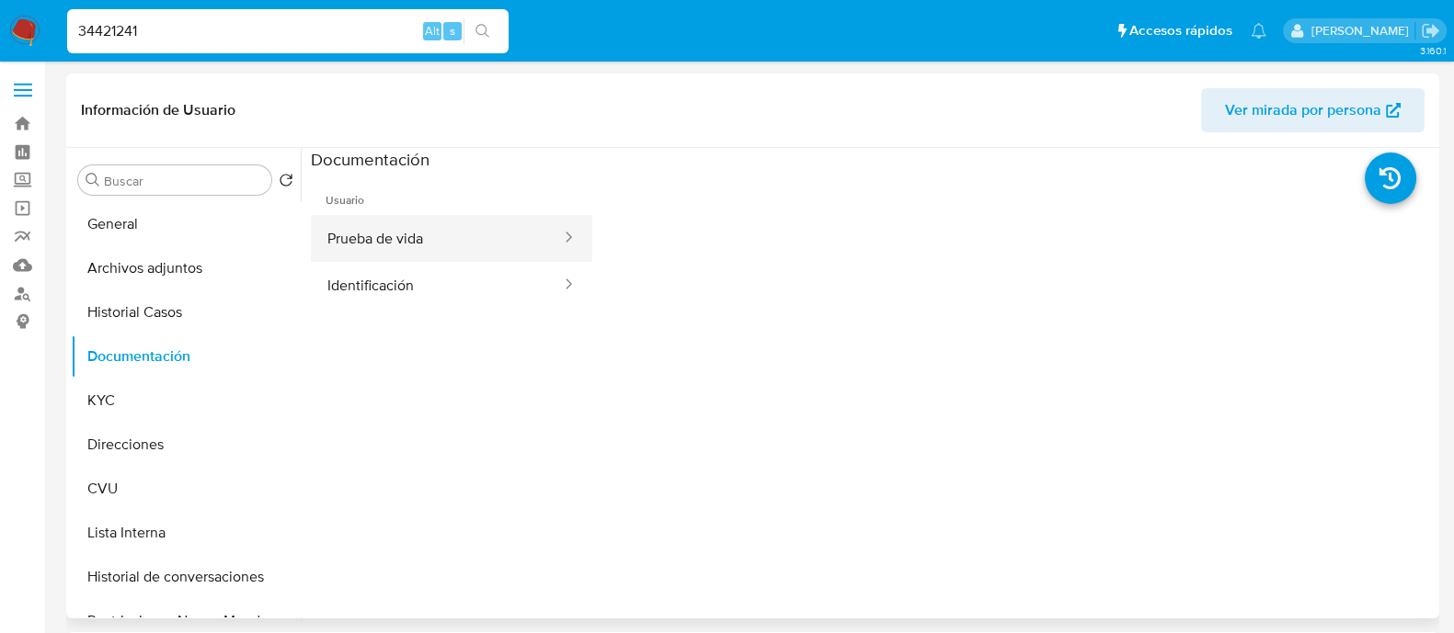
click at [452, 242] on button "Prueba de vida" at bounding box center [437, 238] width 252 height 47
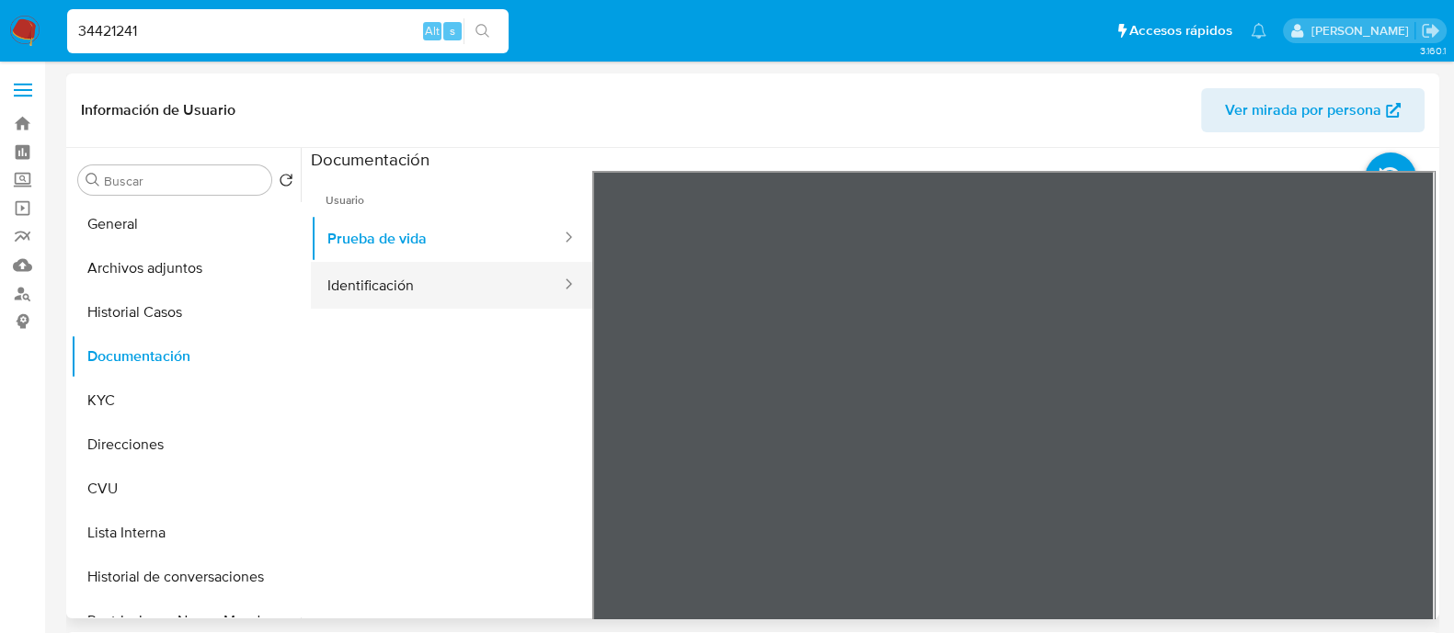
click at [457, 278] on button "Identificación" at bounding box center [437, 285] width 252 height 47
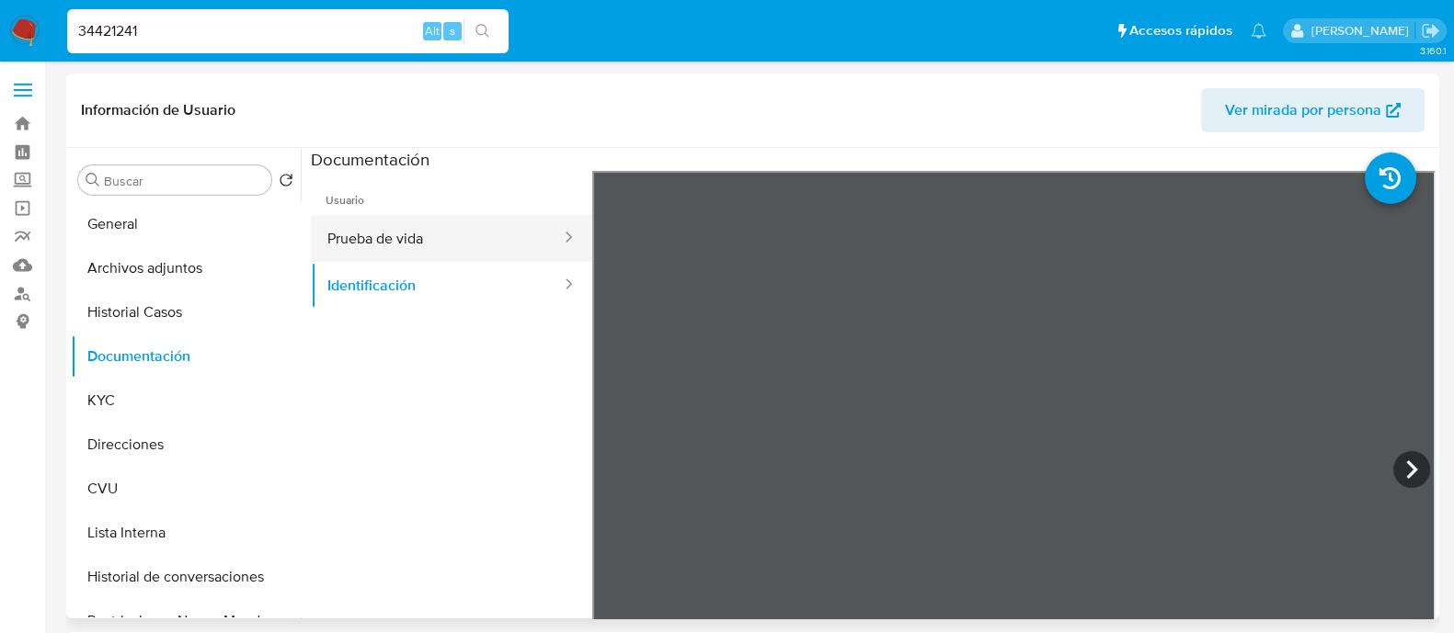
click at [416, 237] on button "Prueba de vida" at bounding box center [437, 238] width 252 height 47
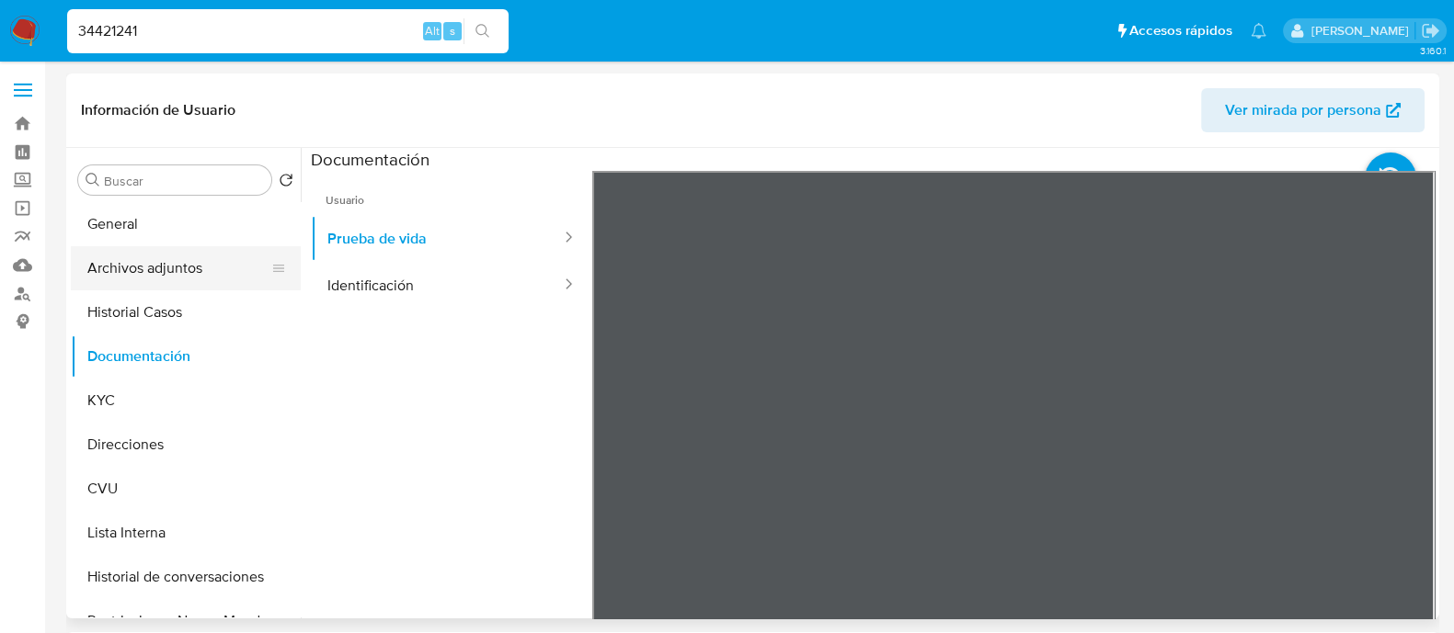
click at [136, 264] on button "Archivos adjuntos" at bounding box center [178, 268] width 215 height 44
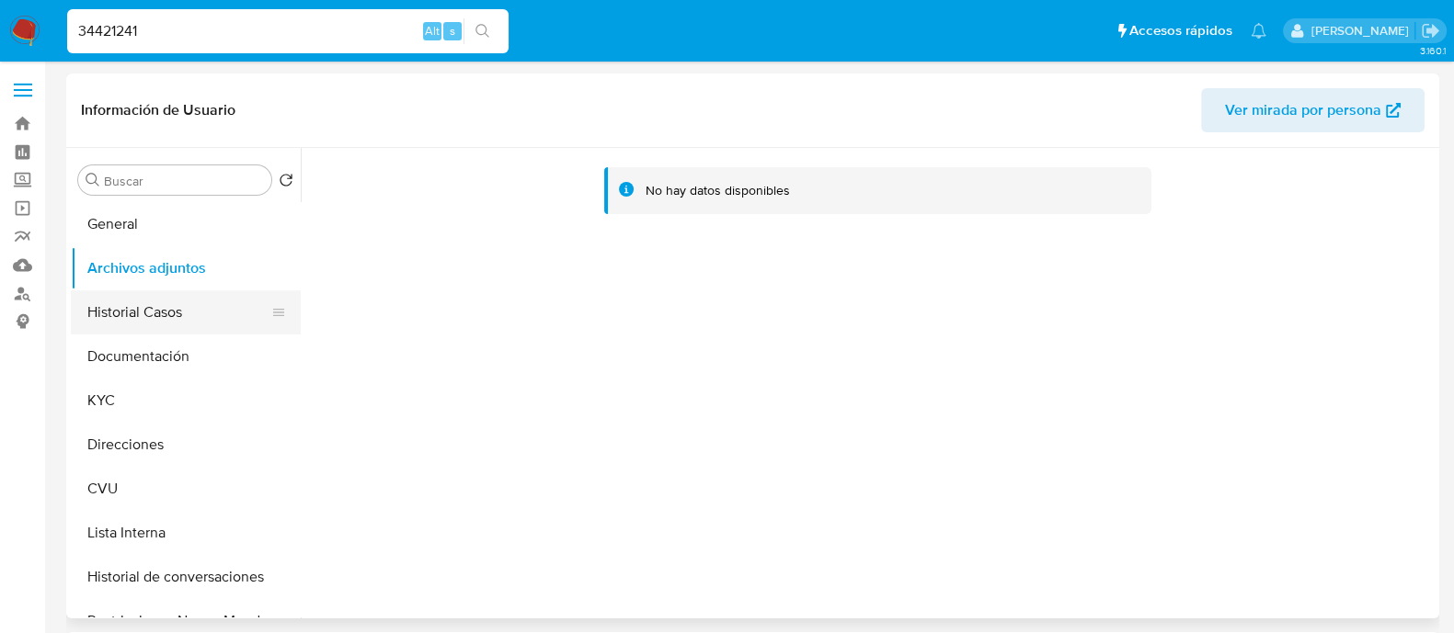
click at [180, 317] on button "Historial Casos" at bounding box center [178, 313] width 215 height 44
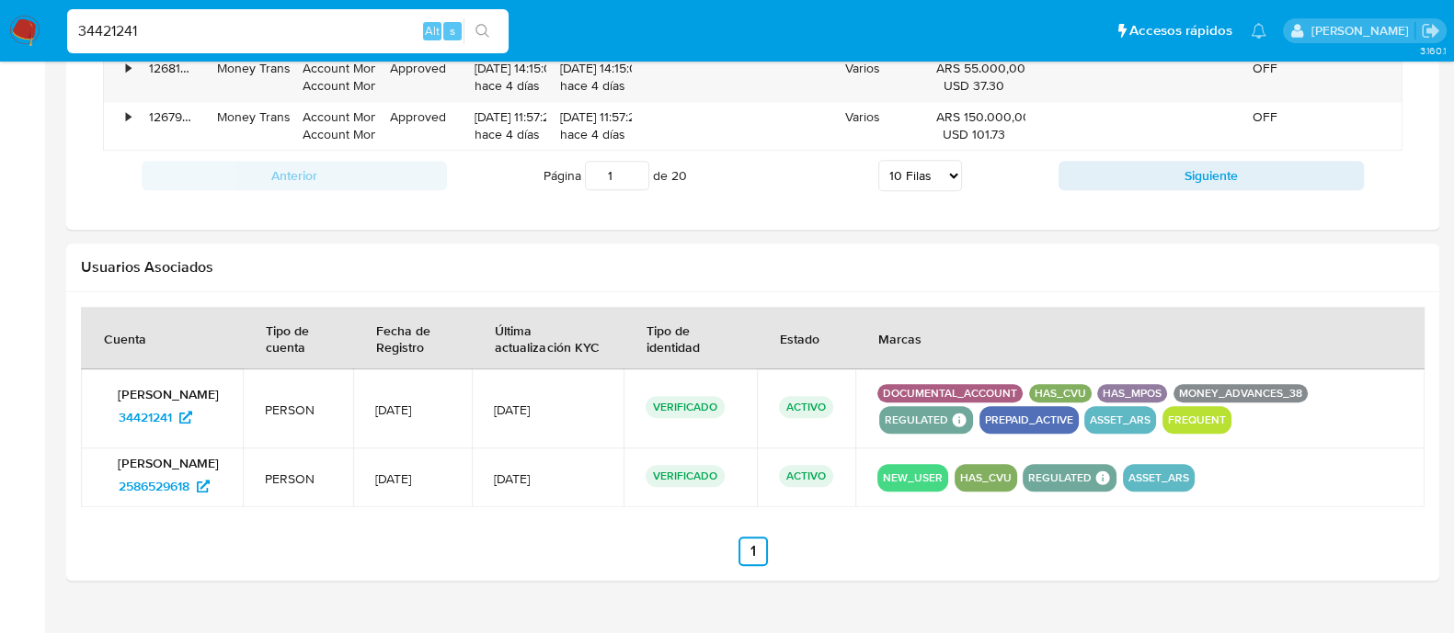
scroll to position [1761, 0]
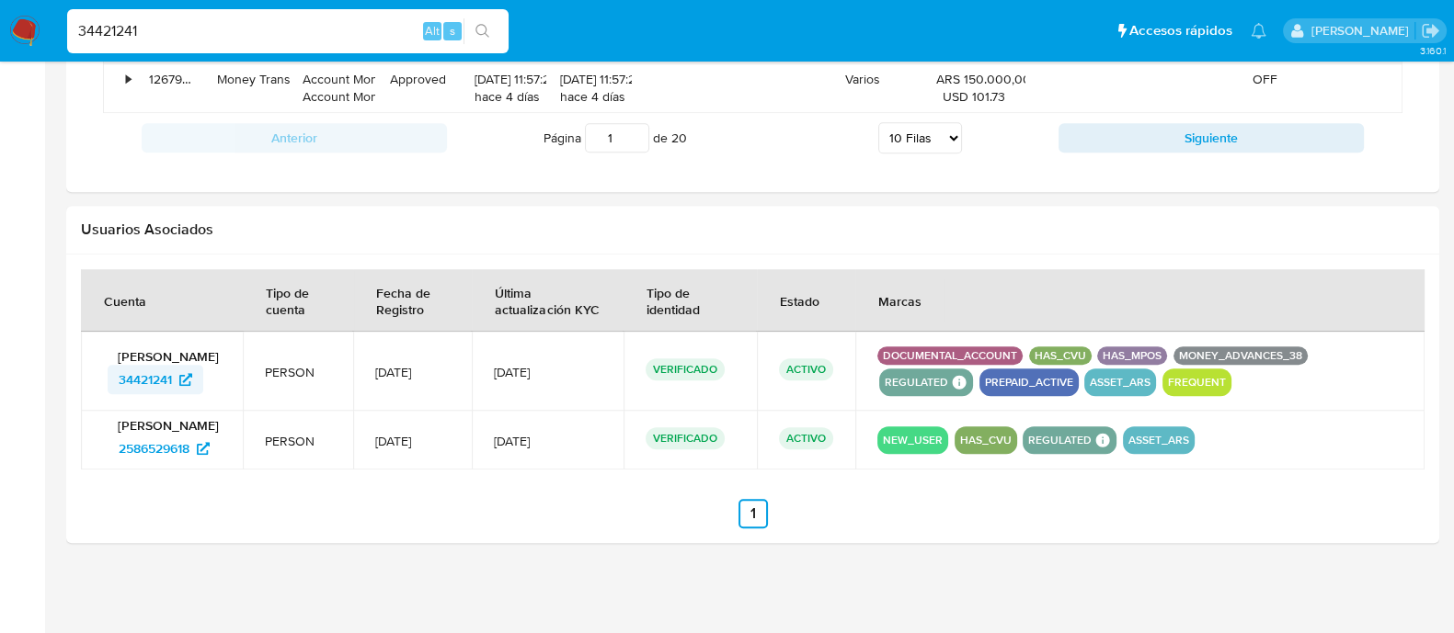
click at [166, 380] on span "34421241" at bounding box center [145, 379] width 53 height 29
click at [337, 41] on input "34421241" at bounding box center [287, 31] width 441 height 24
paste input "566046564"
type input "566046564"
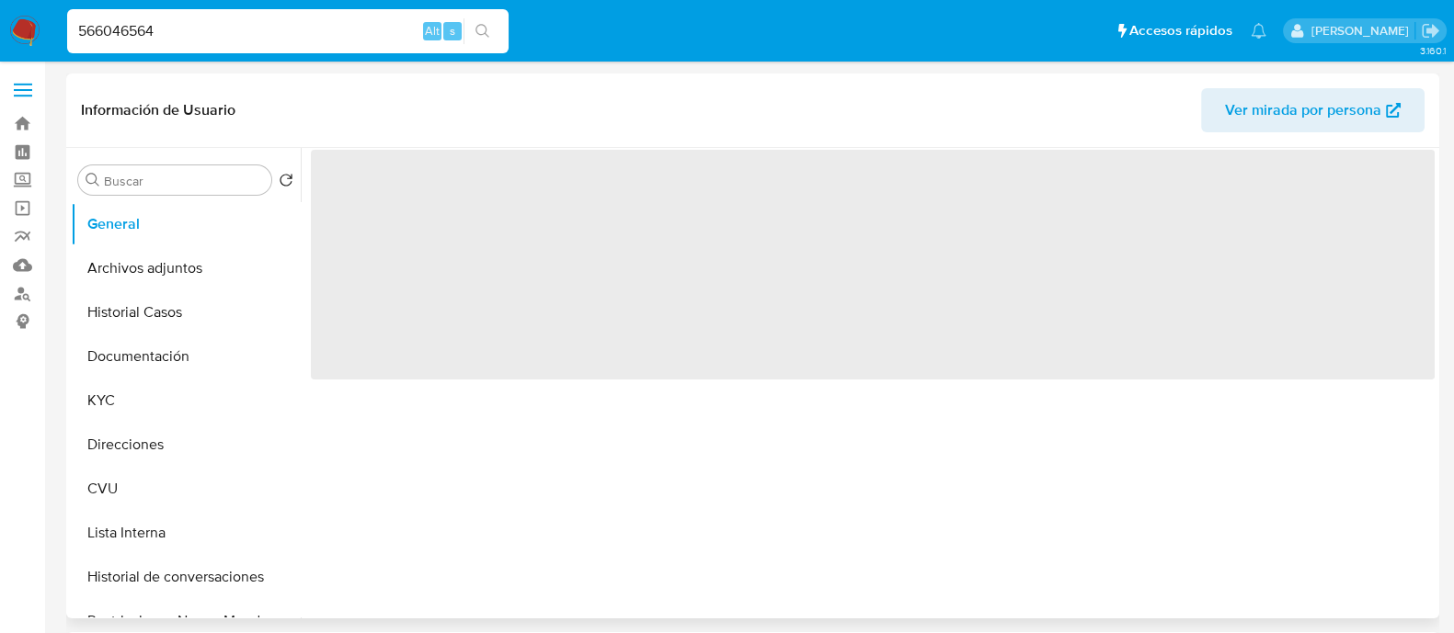
select select "10"
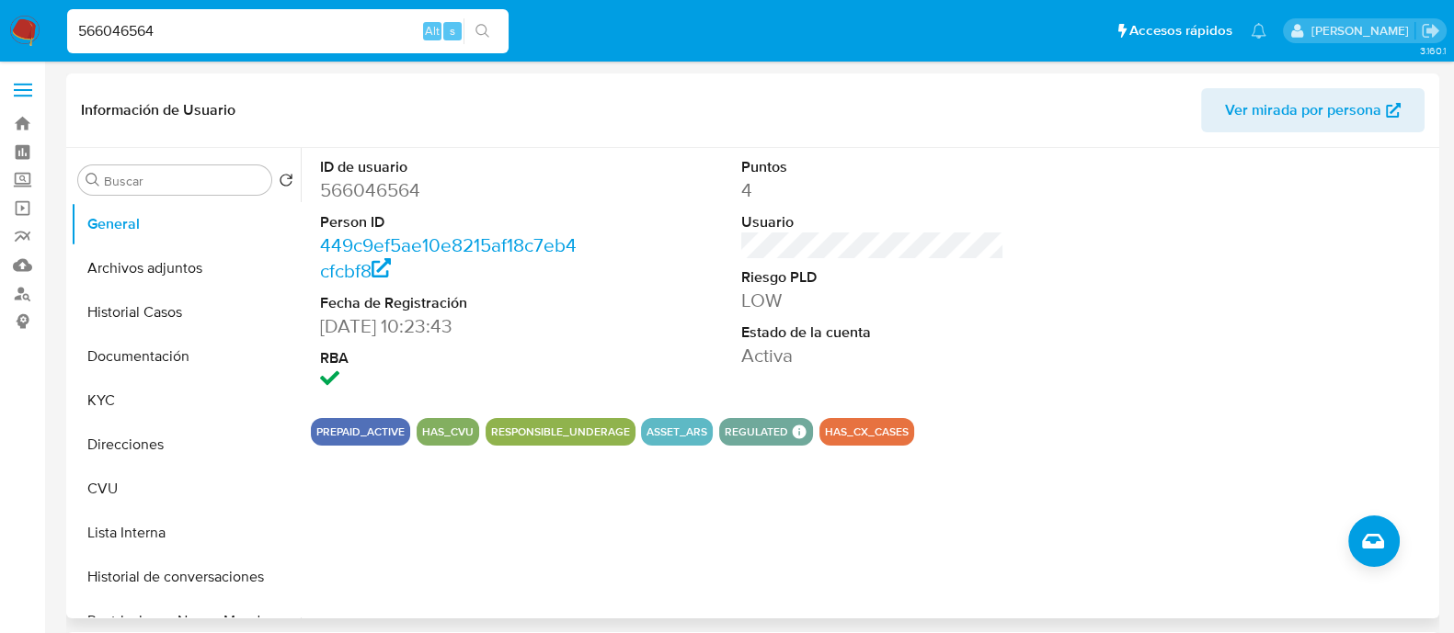
scroll to position [114, 0]
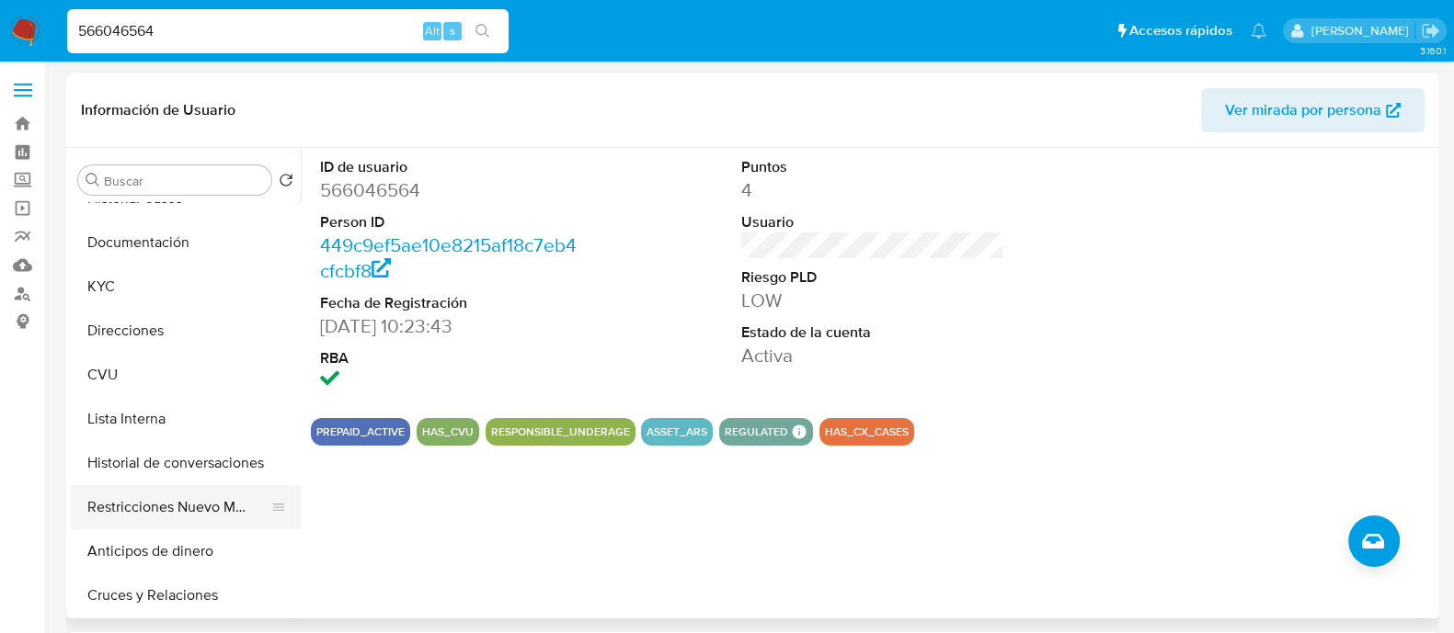
click at [175, 497] on button "Restricciones Nuevo Mundo" at bounding box center [178, 507] width 215 height 44
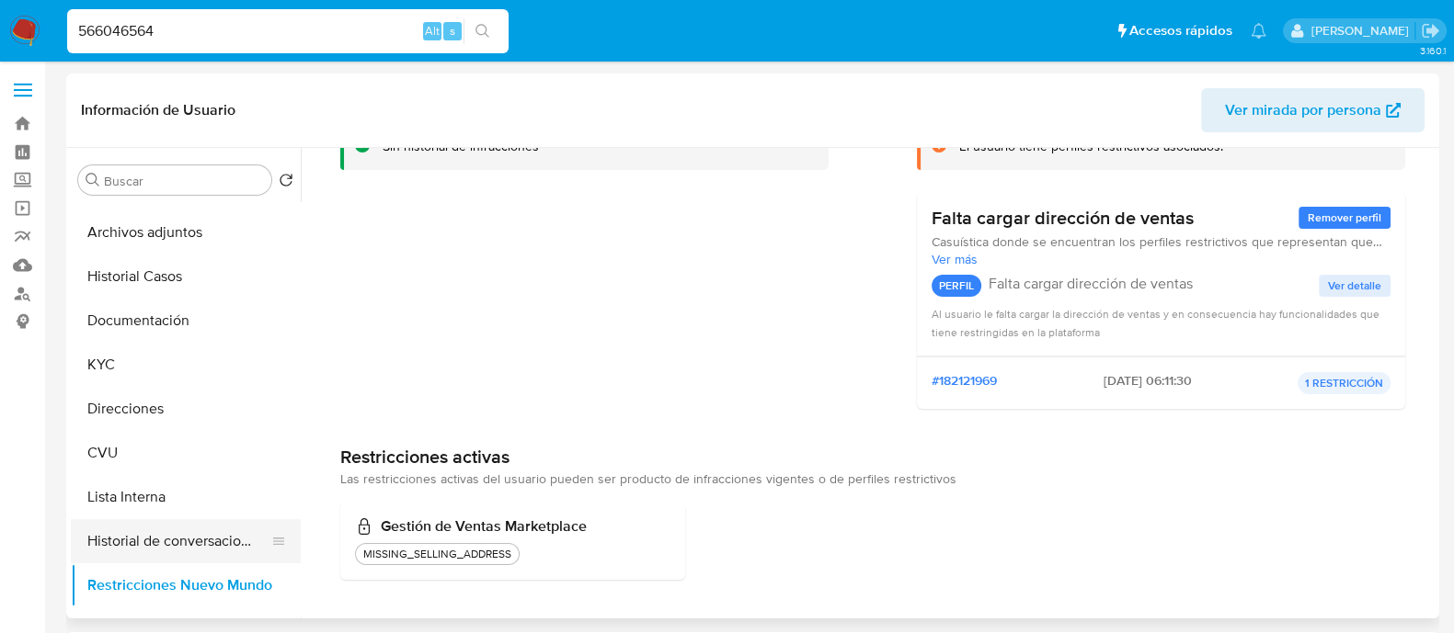
scroll to position [0, 0]
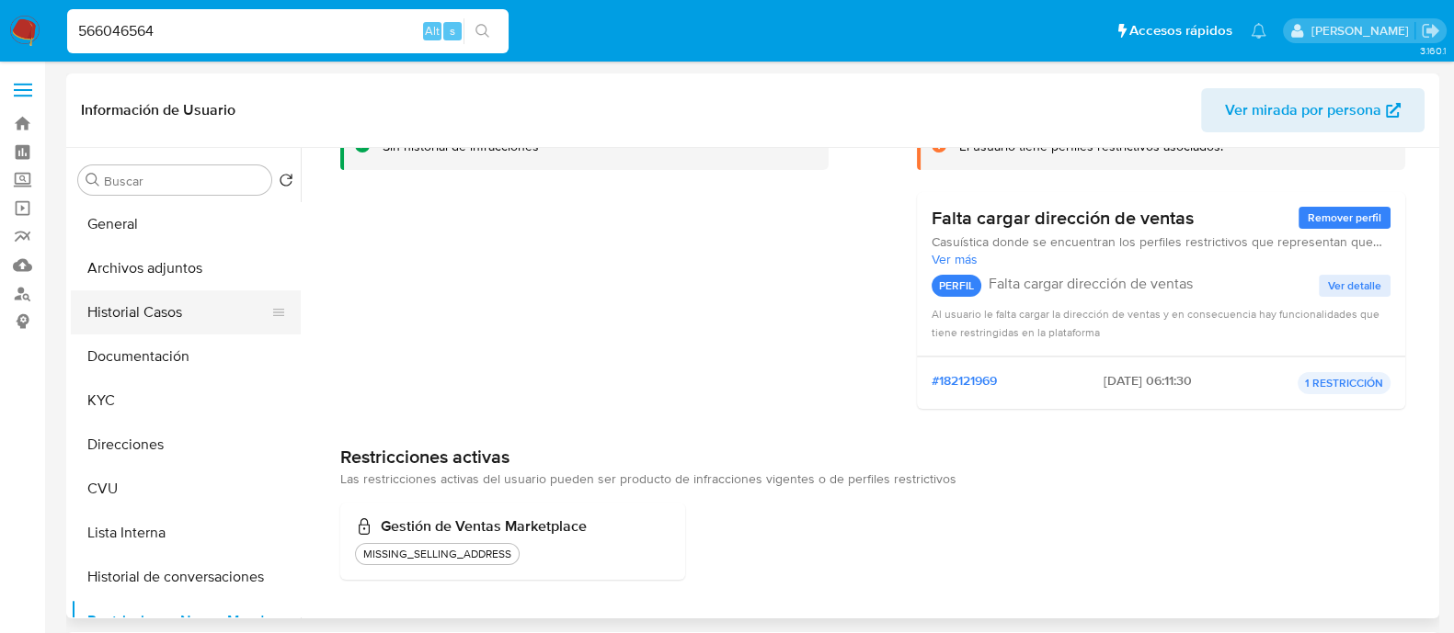
click at [150, 311] on button "Historial Casos" at bounding box center [178, 313] width 215 height 44
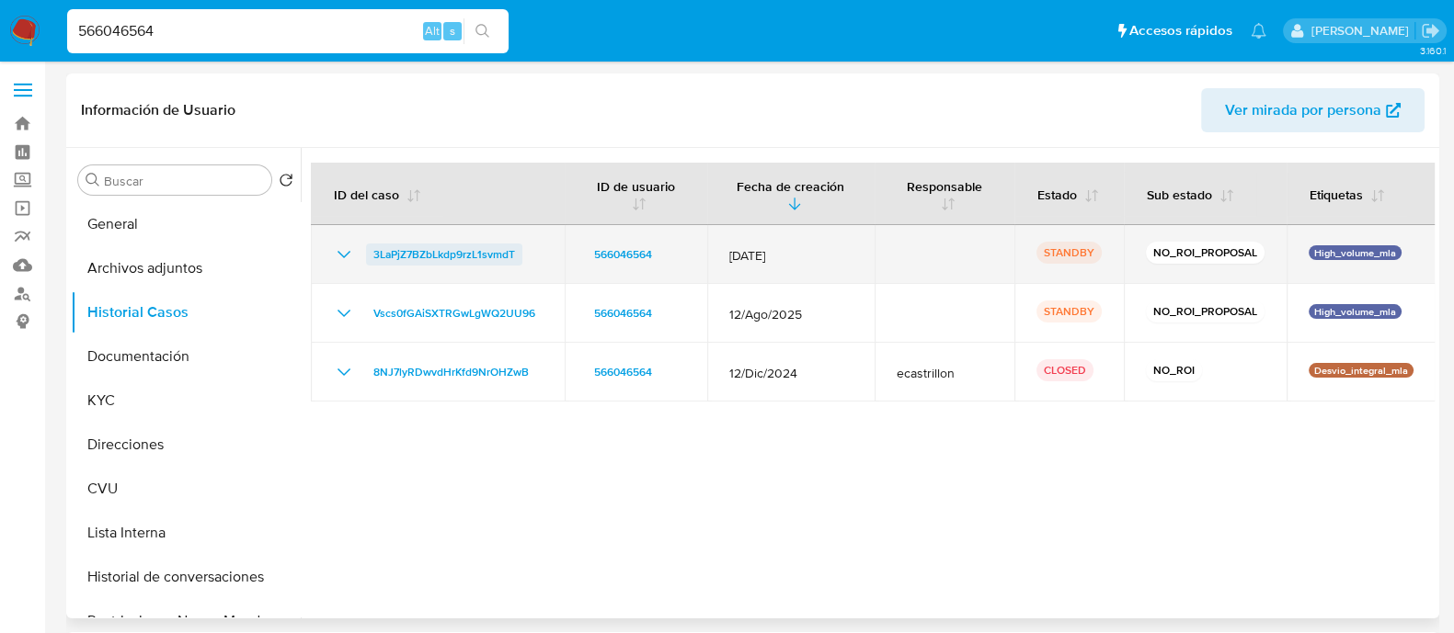
click at [460, 250] on span "3LaPjZ7BZbLkdp9rzL1svmdT" at bounding box center [444, 255] width 142 height 22
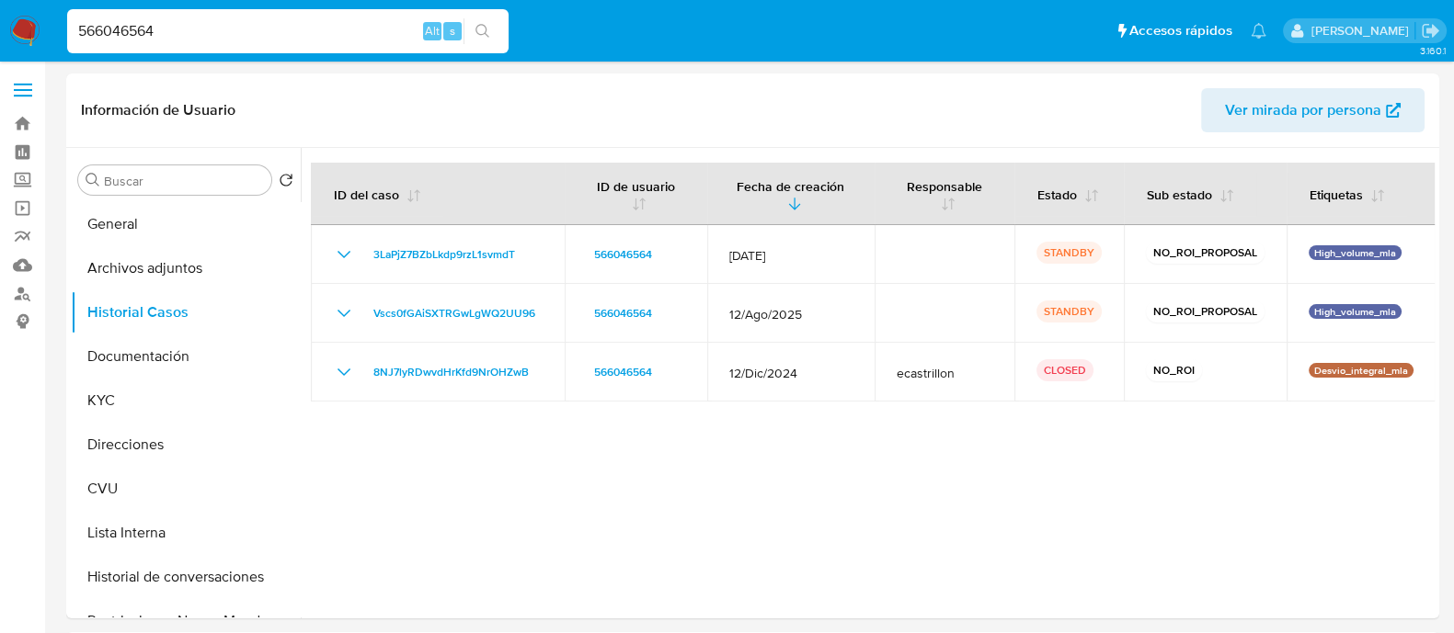
click at [278, 39] on input "566046564" at bounding box center [287, 31] width 441 height 24
paste input "156719269"
type input "156719269"
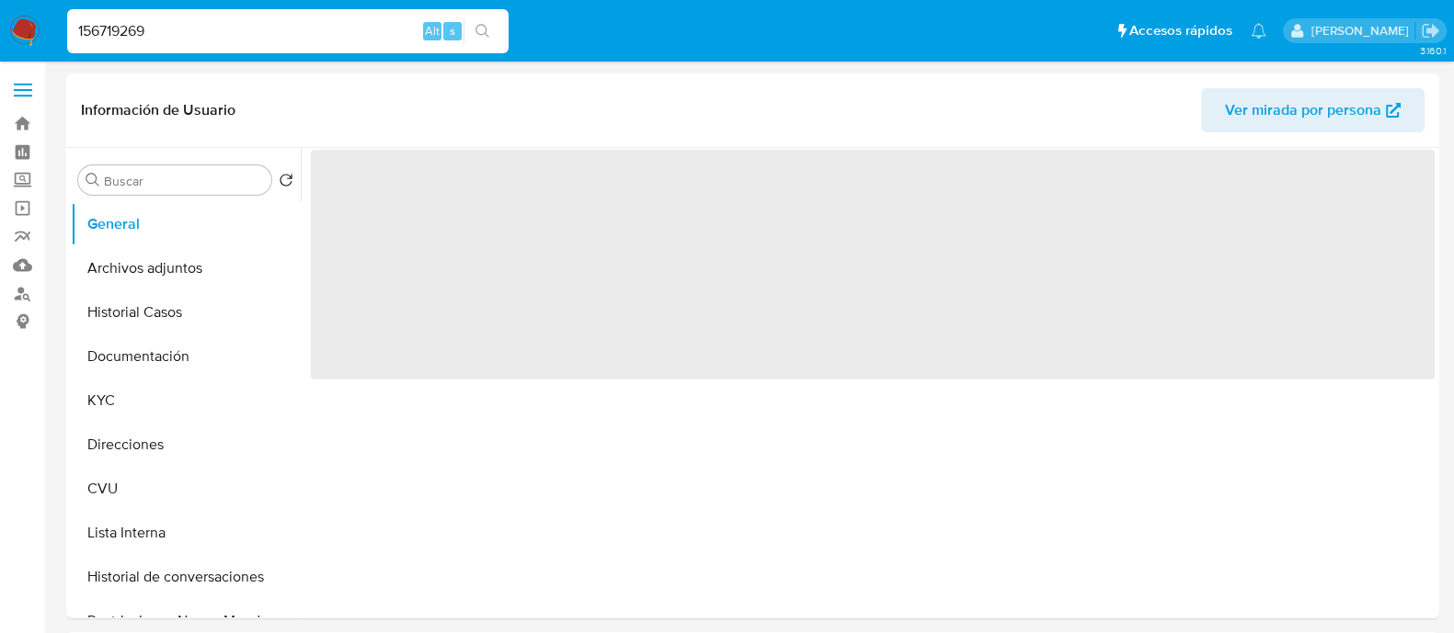
select select "10"
click at [158, 324] on button "Historial Casos" at bounding box center [178, 313] width 215 height 44
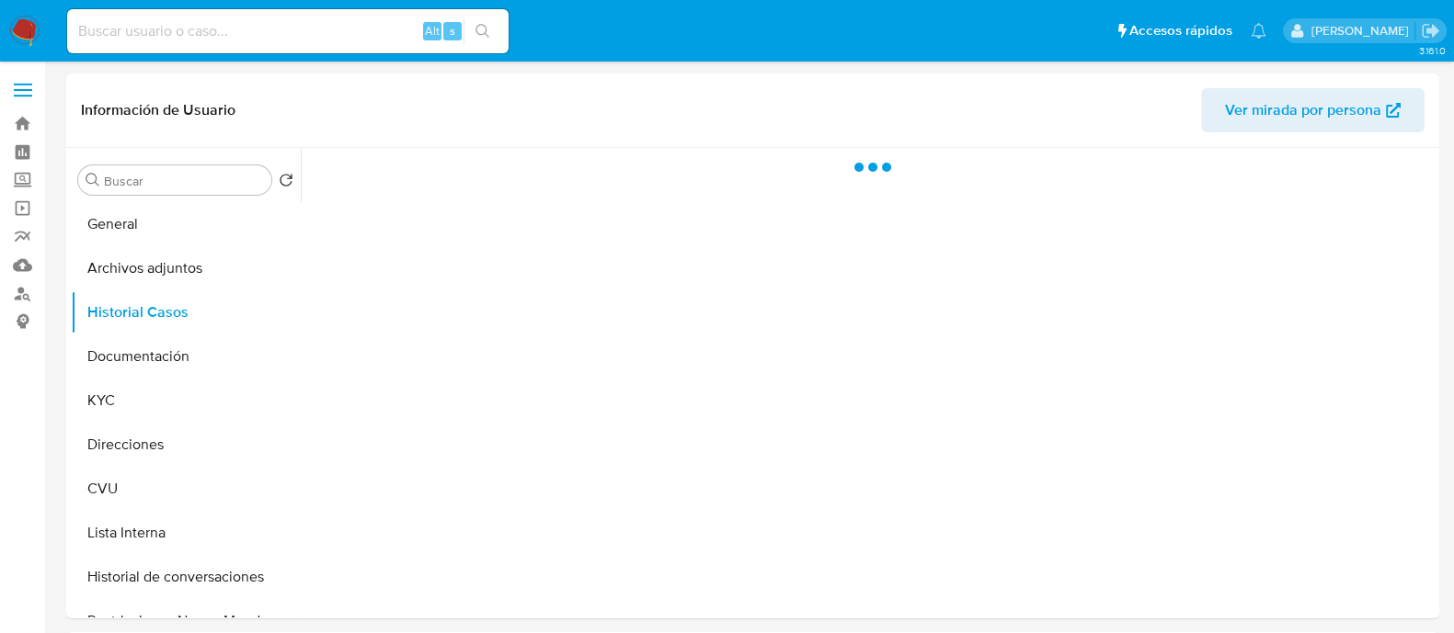
select select "10"
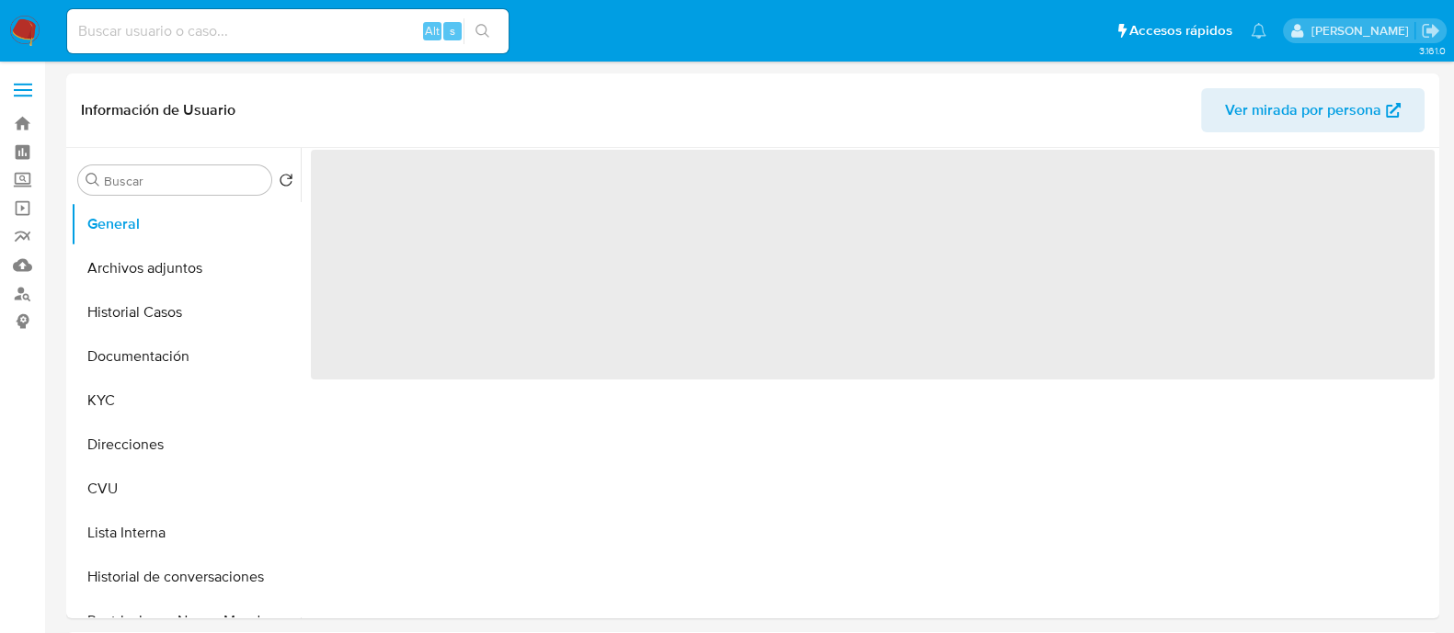
select select "10"
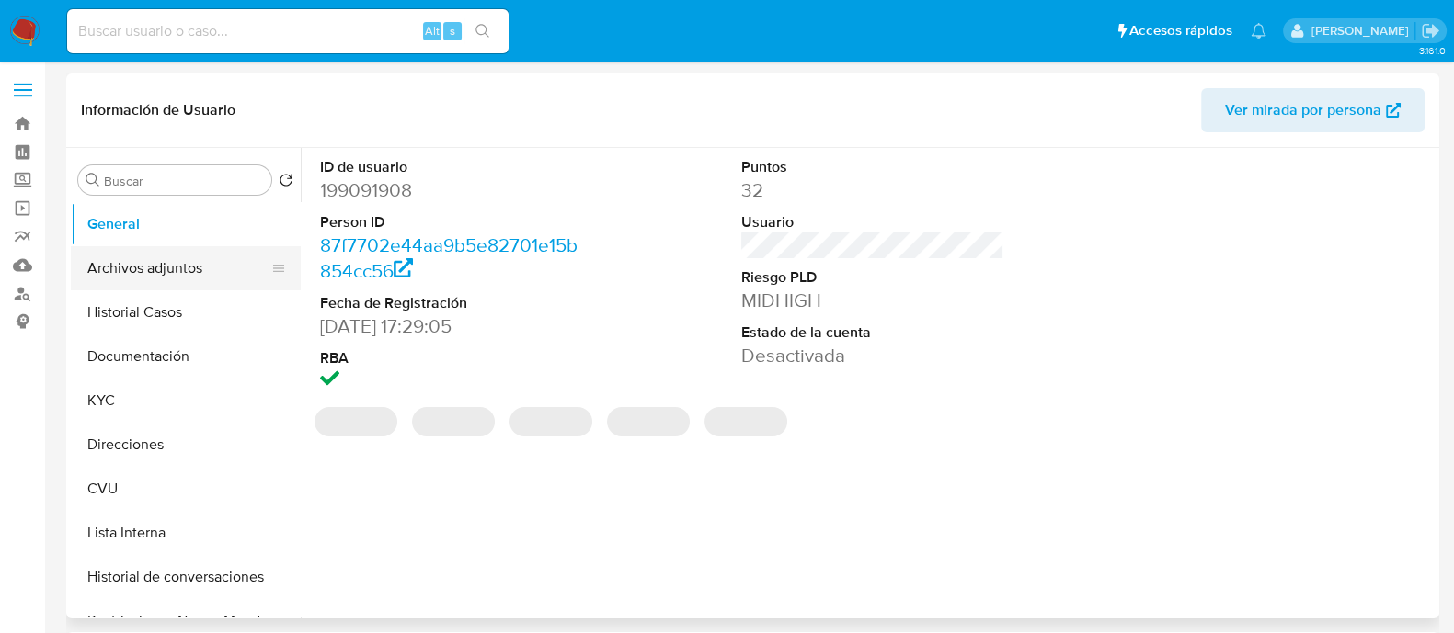
click at [148, 269] on button "Archivos adjuntos" at bounding box center [178, 268] width 215 height 44
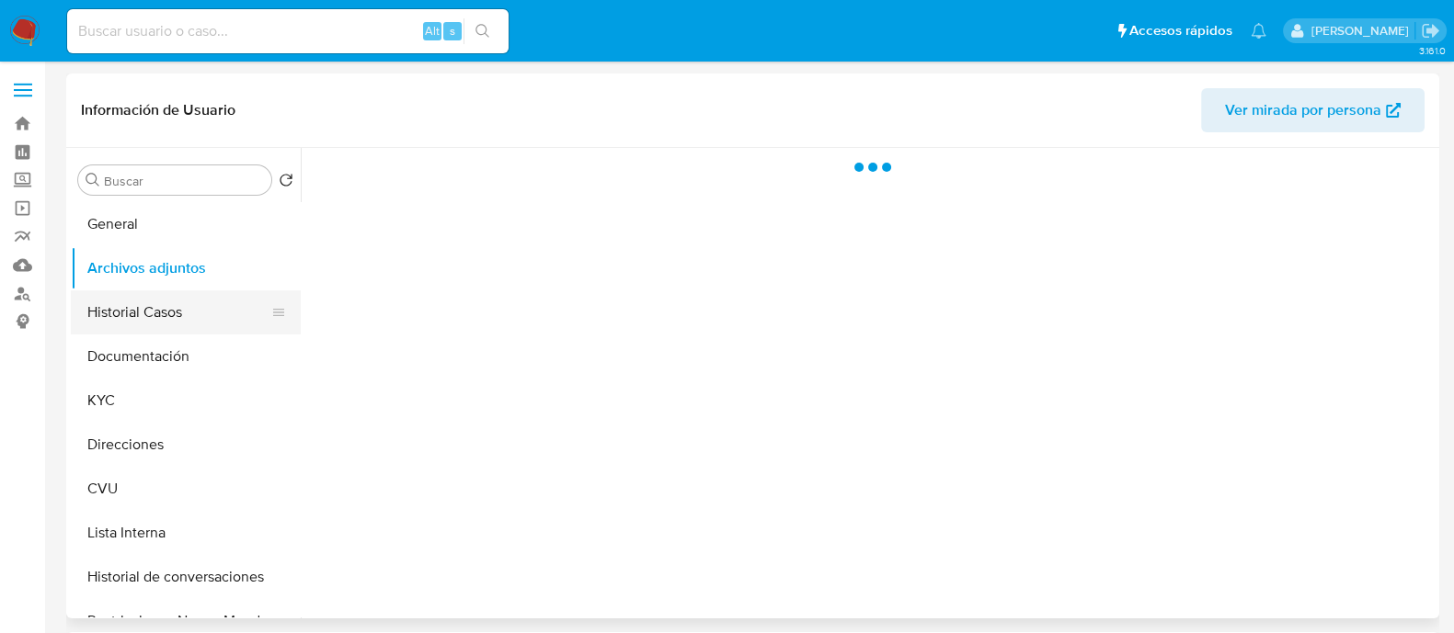
click at [144, 318] on button "Historial Casos" at bounding box center [178, 313] width 215 height 44
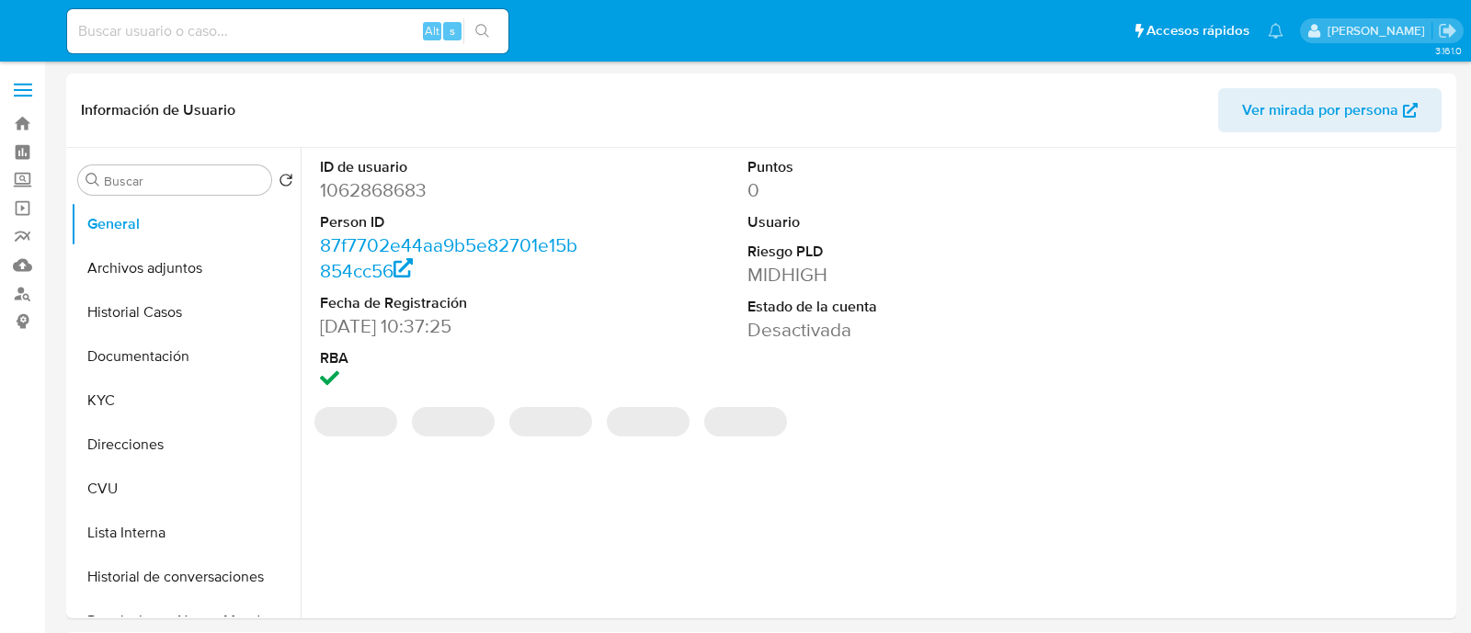
select select "10"
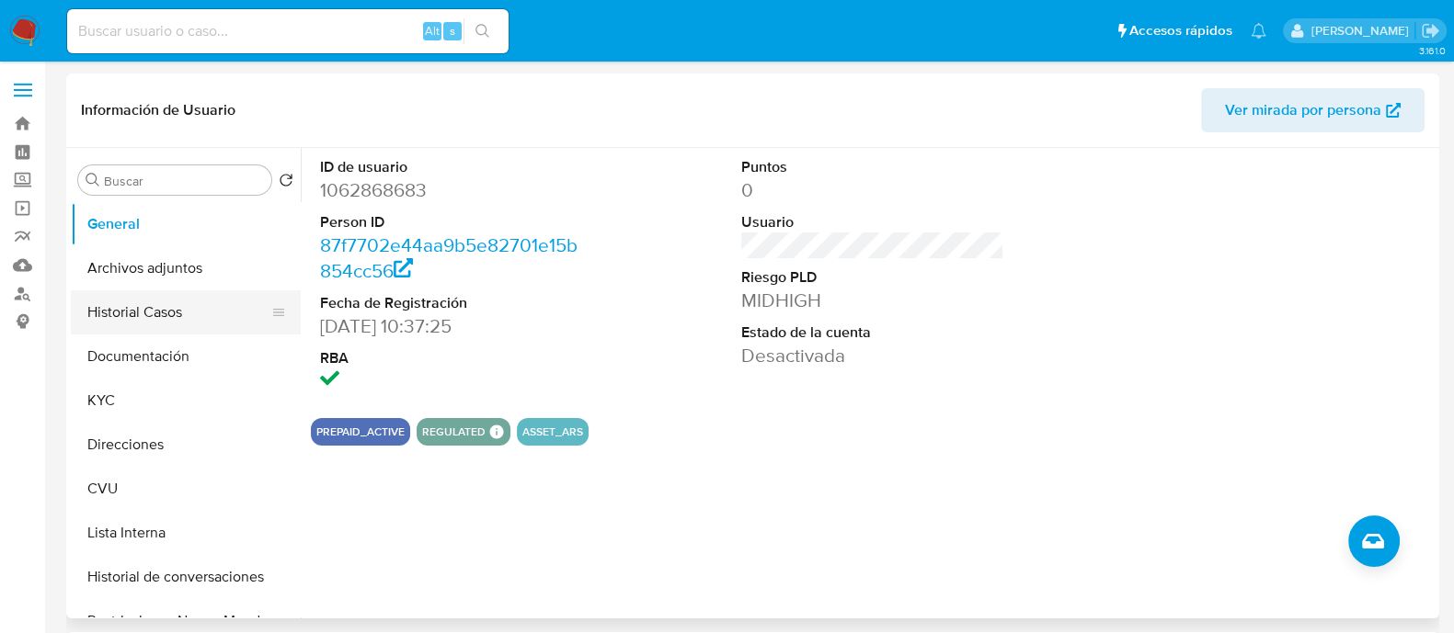
click at [123, 319] on button "Historial Casos" at bounding box center [178, 313] width 215 height 44
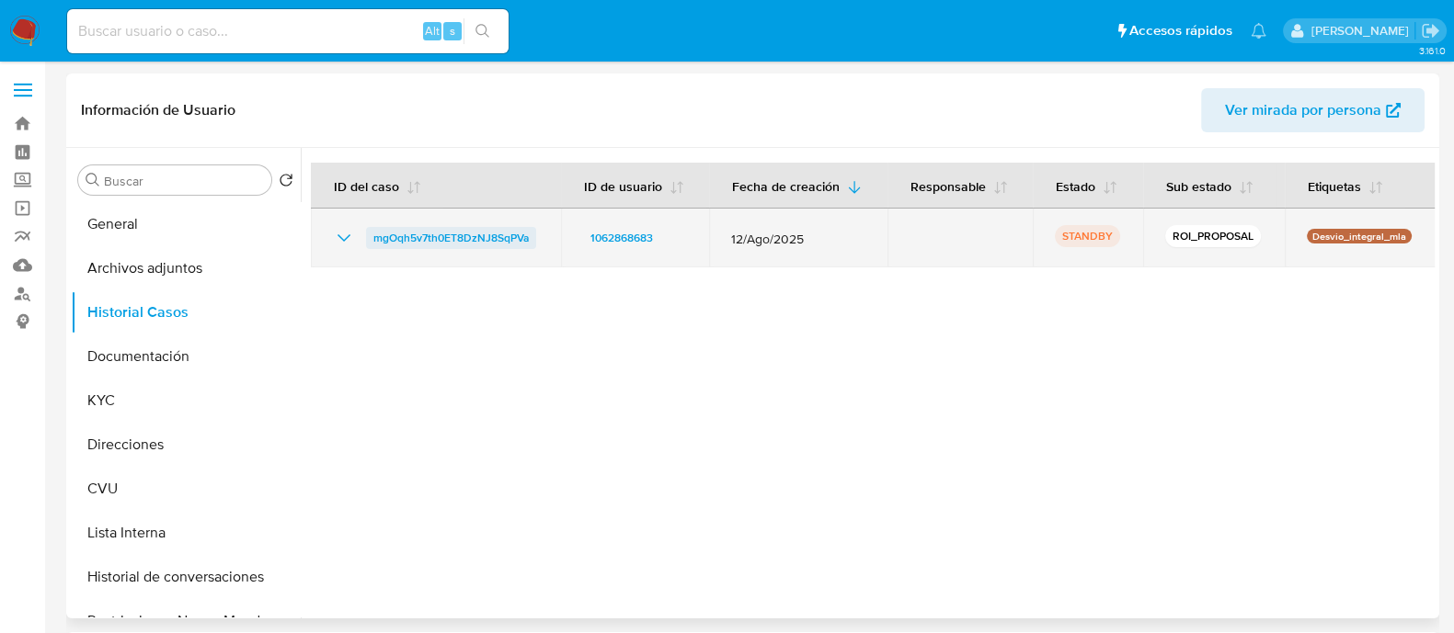
click at [485, 241] on span "mgOqh5v7th0ET8DzNJ8SqPVa" at bounding box center [450, 238] width 155 height 22
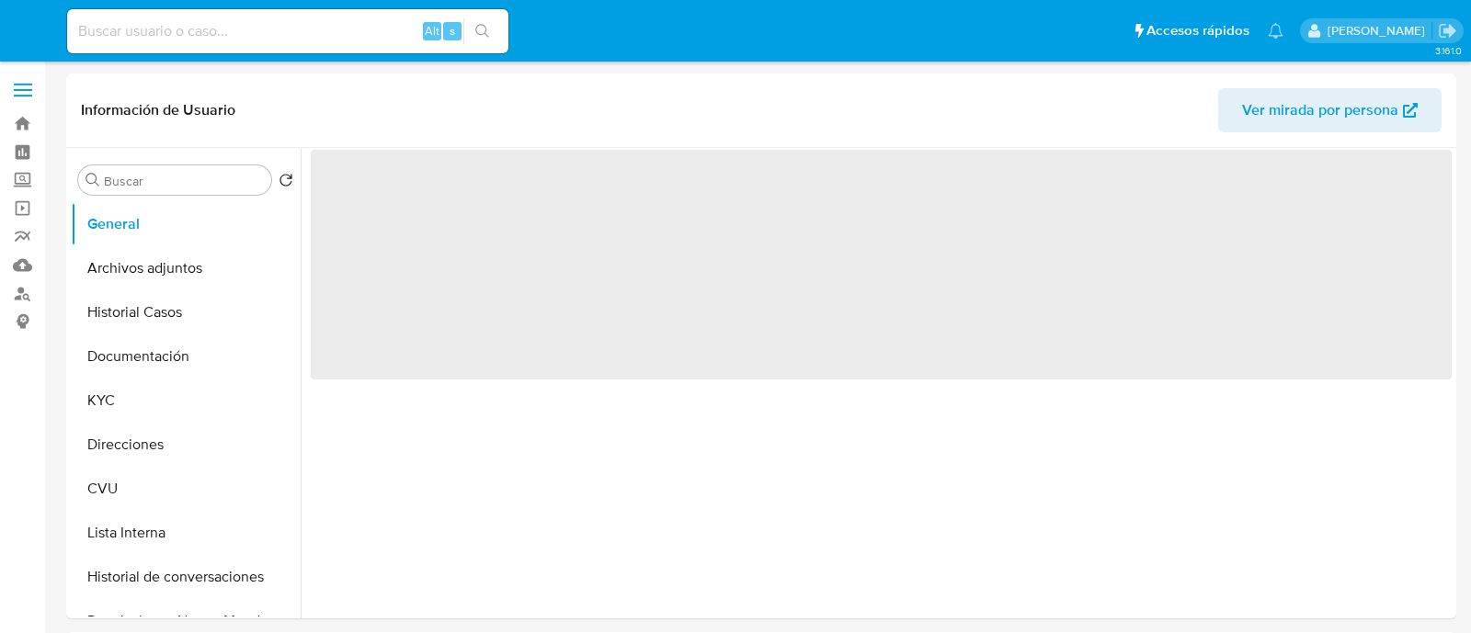
select select "10"
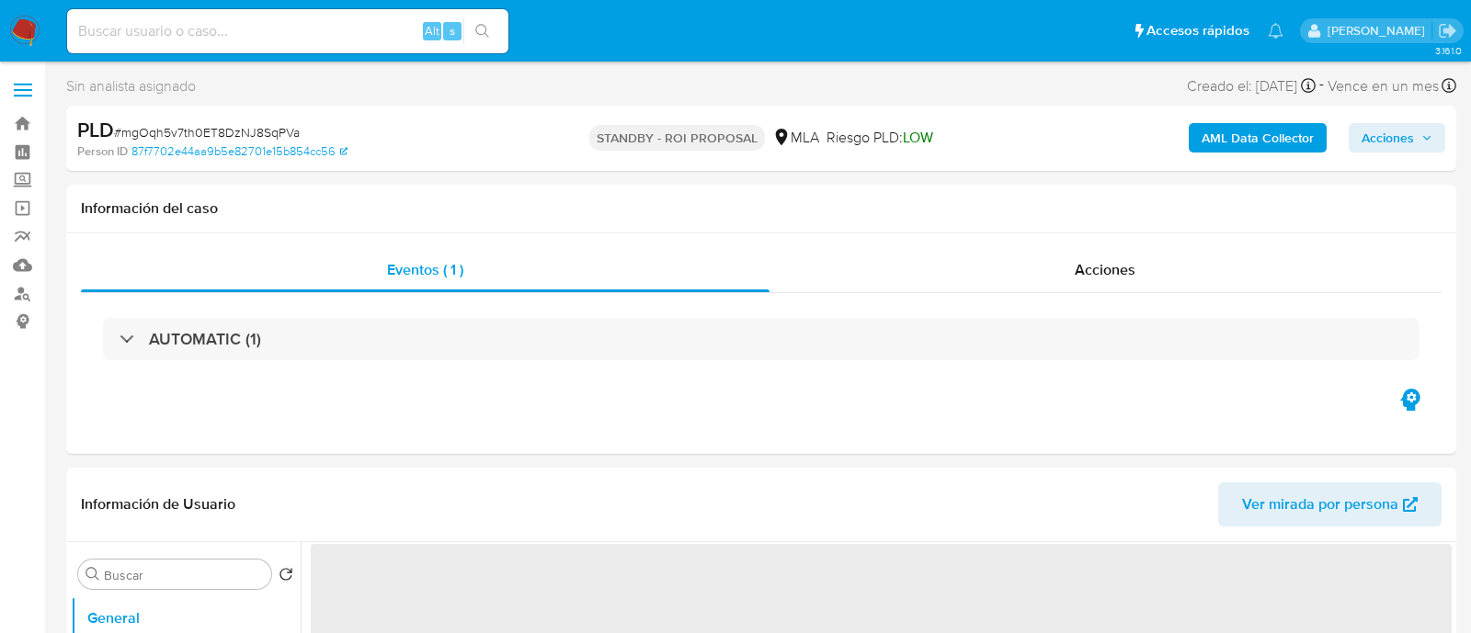
select select "10"
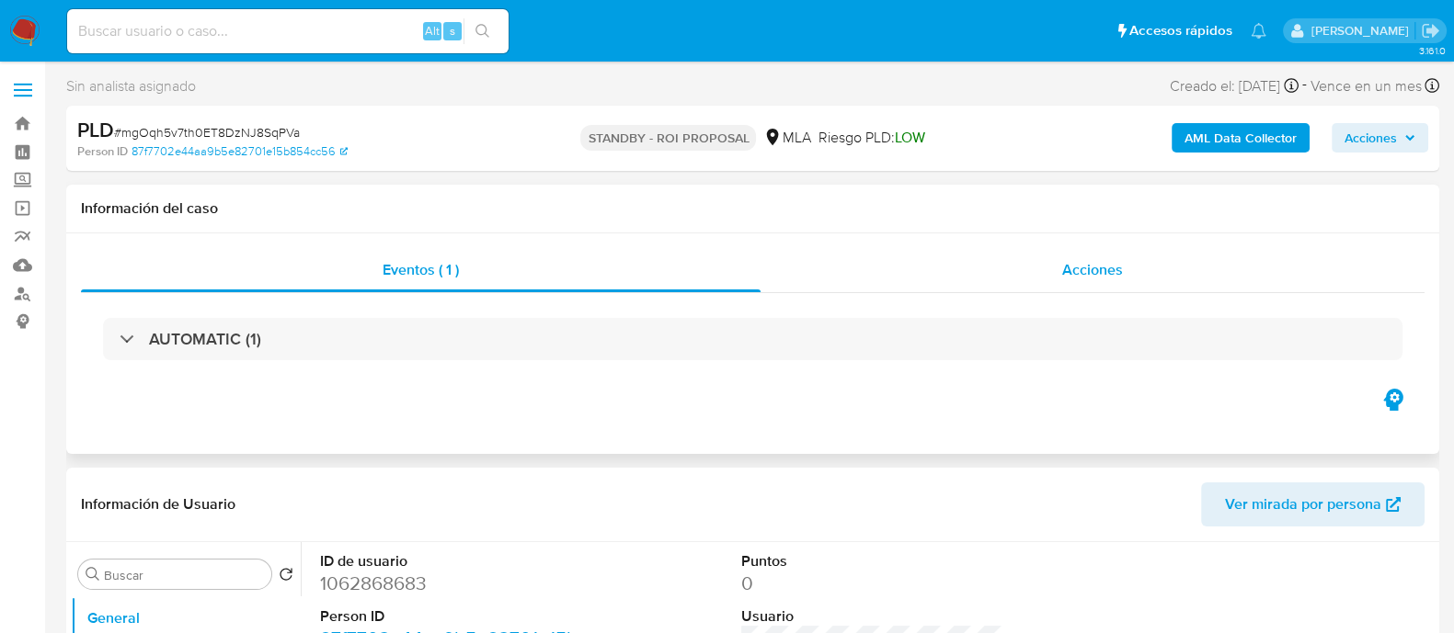
click at [1007, 273] on div "Acciones" at bounding box center [1092, 270] width 664 height 44
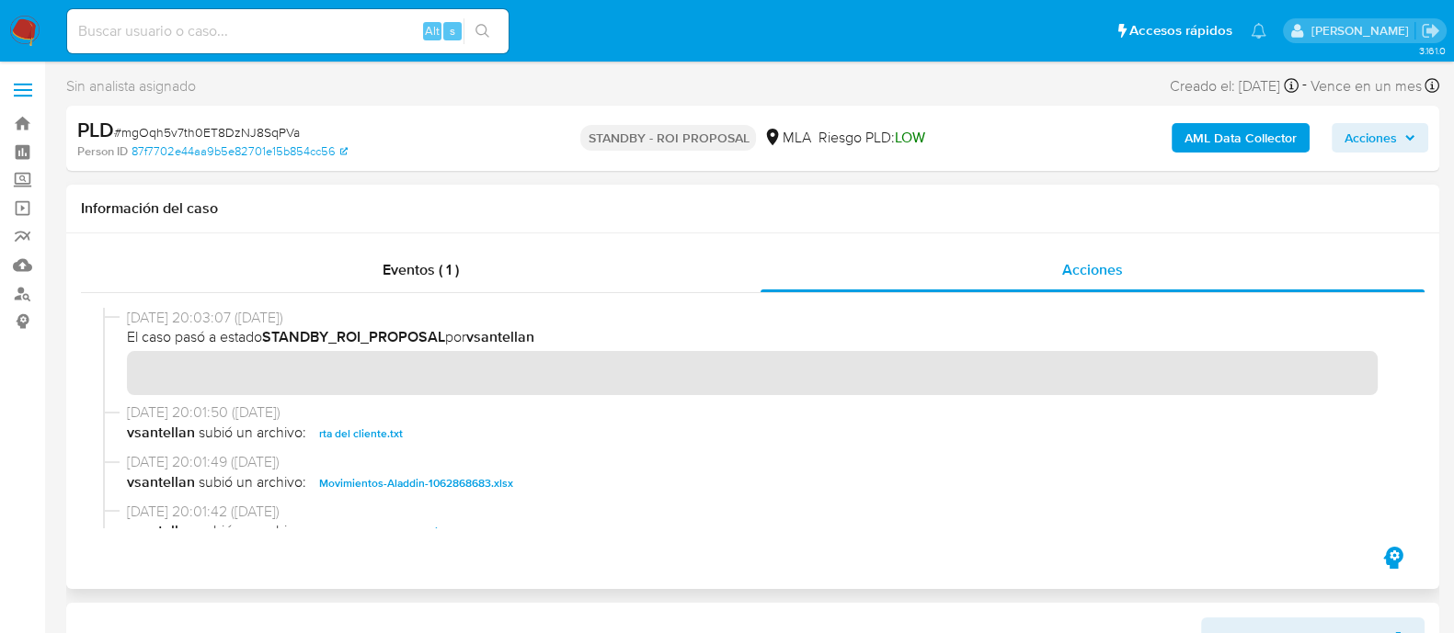
click at [162, 432] on b "vsantellan" at bounding box center [161, 434] width 68 height 22
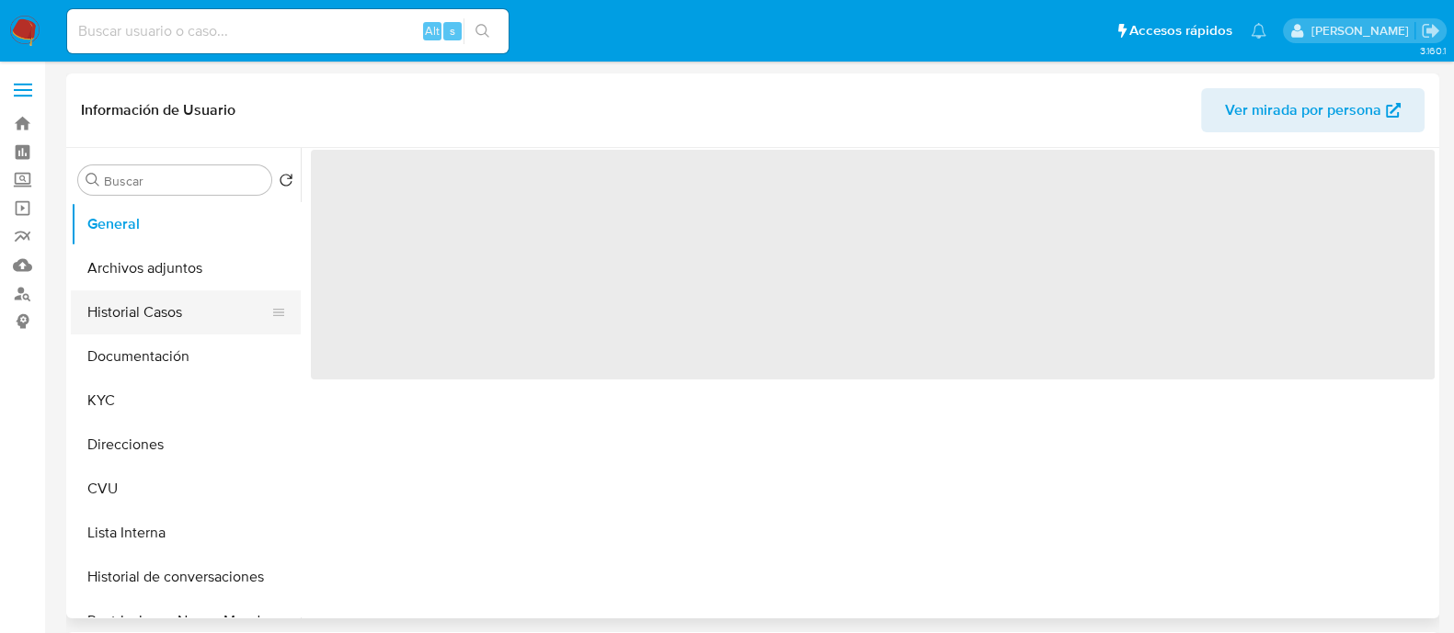
click at [132, 312] on button "Historial Casos" at bounding box center [178, 313] width 215 height 44
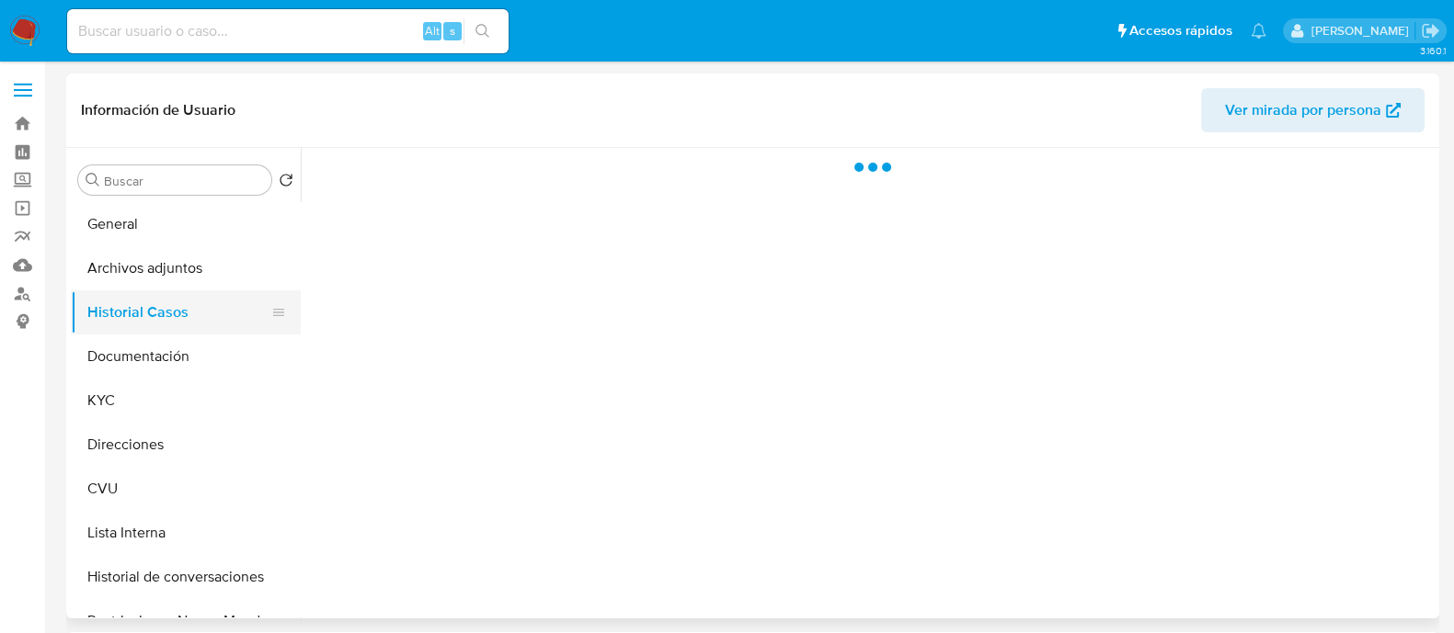
select select "10"
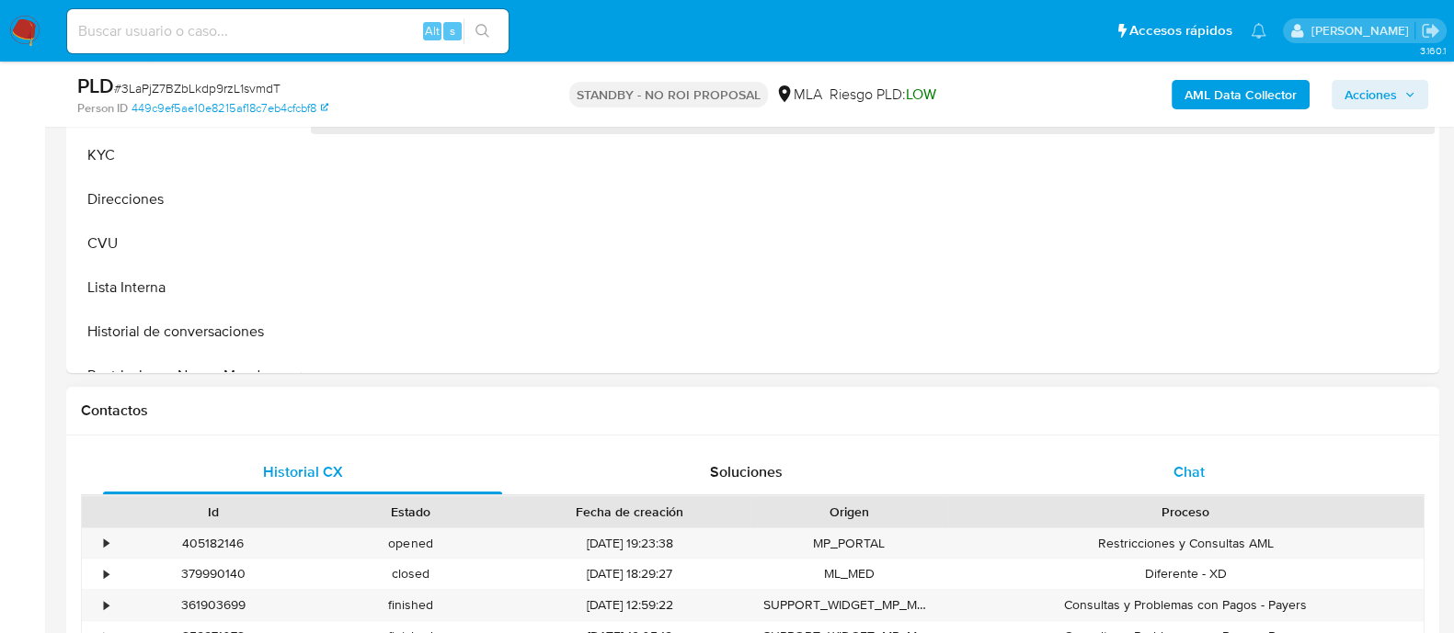
select select "10"
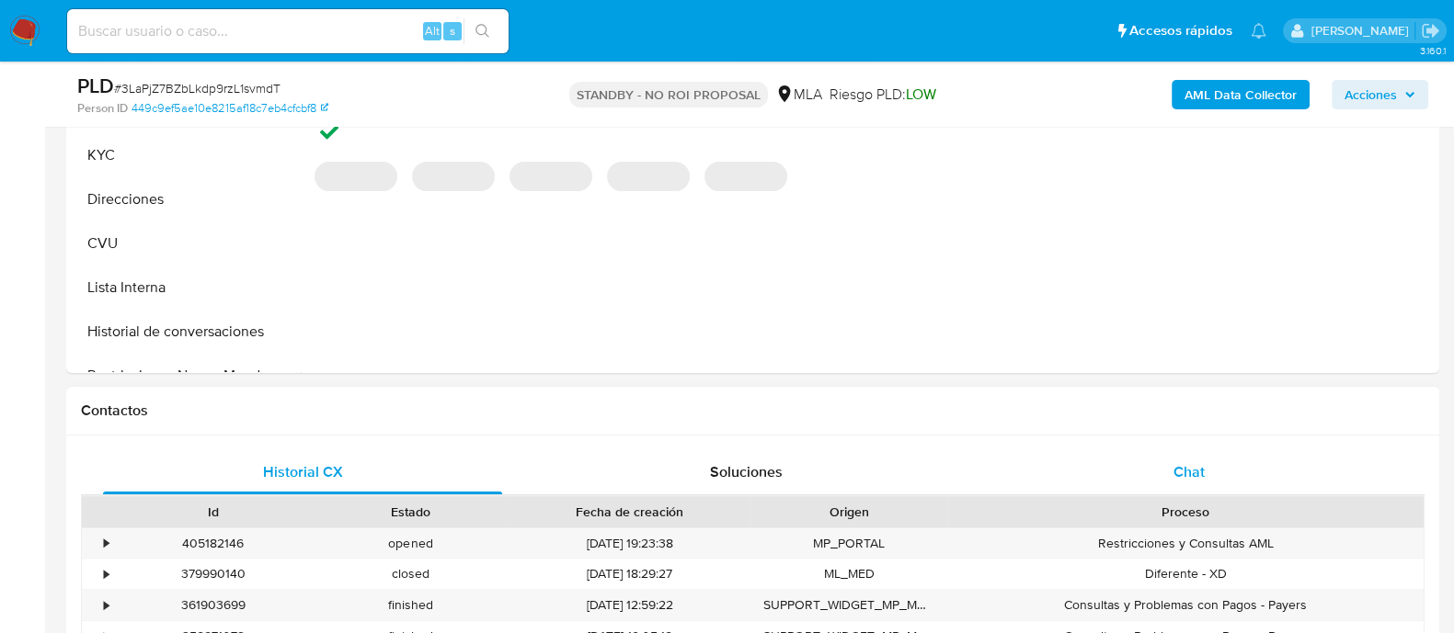
click at [1085, 465] on div "Chat" at bounding box center [1188, 473] width 399 height 44
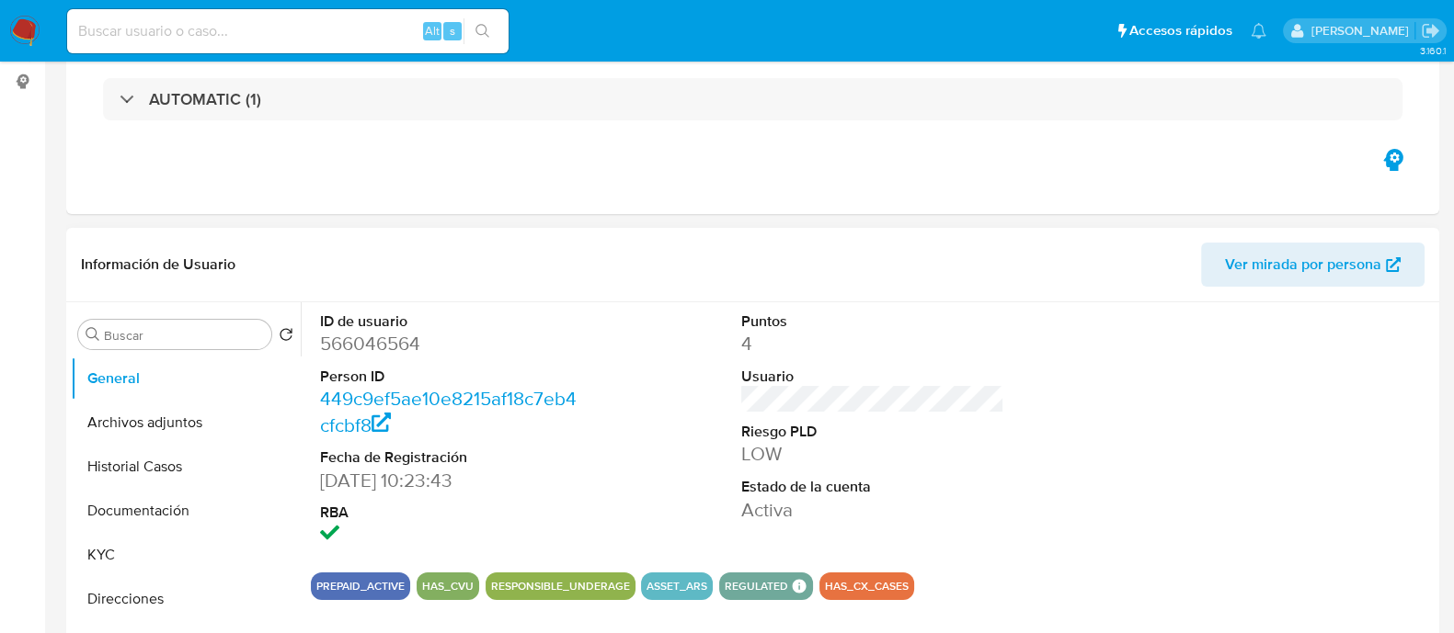
scroll to position [345, 0]
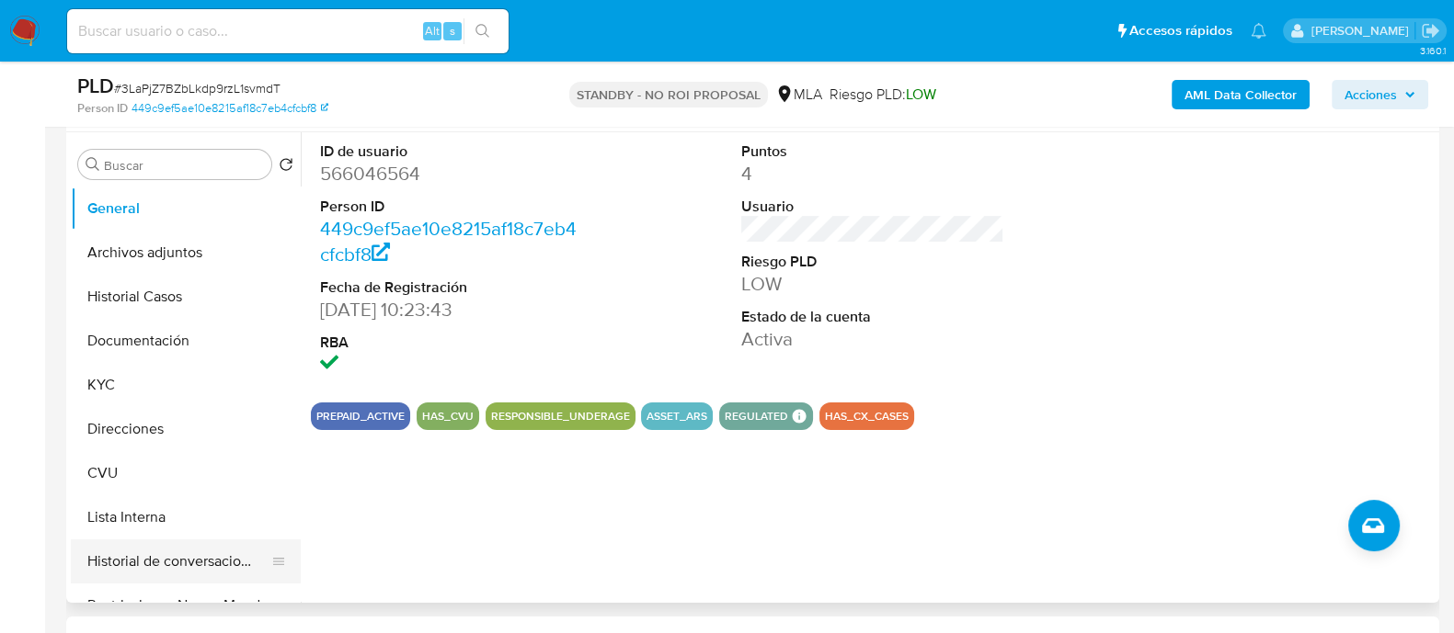
click at [162, 563] on button "Historial de conversaciones" at bounding box center [178, 562] width 215 height 44
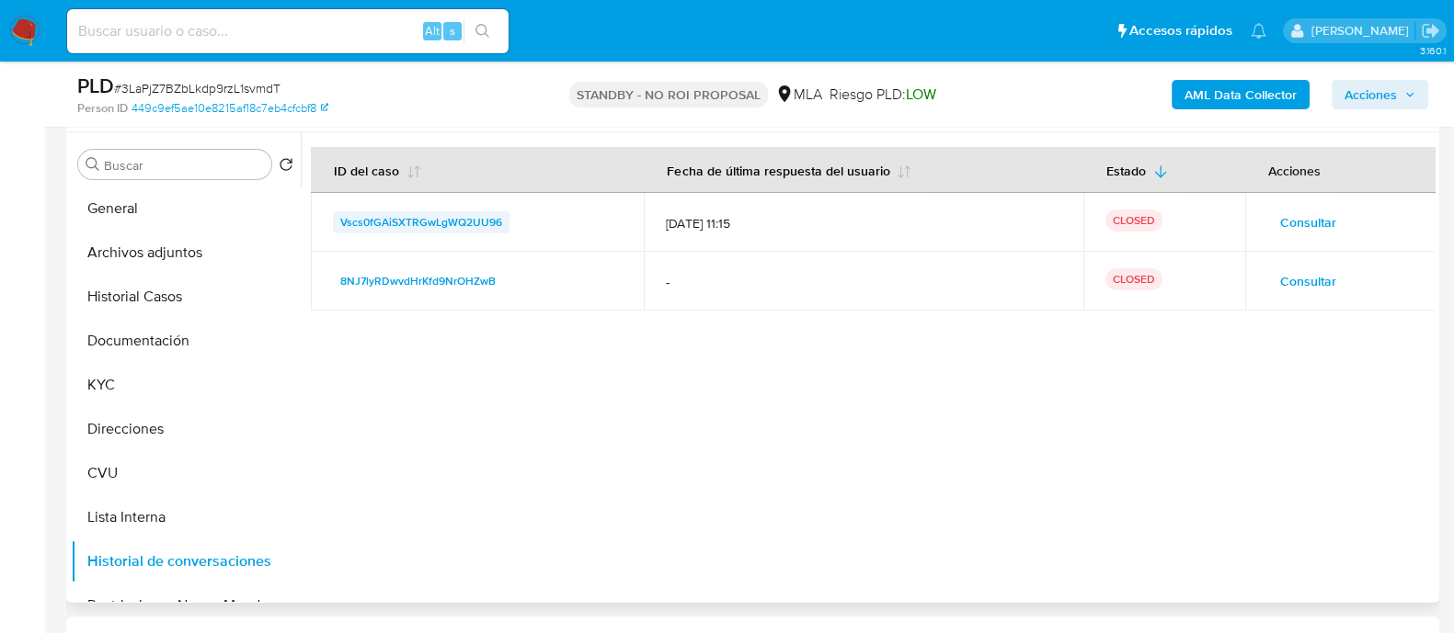
click at [408, 220] on span "Vscs0fGAiSXTRGwLgWQ2UU96" at bounding box center [421, 222] width 162 height 22
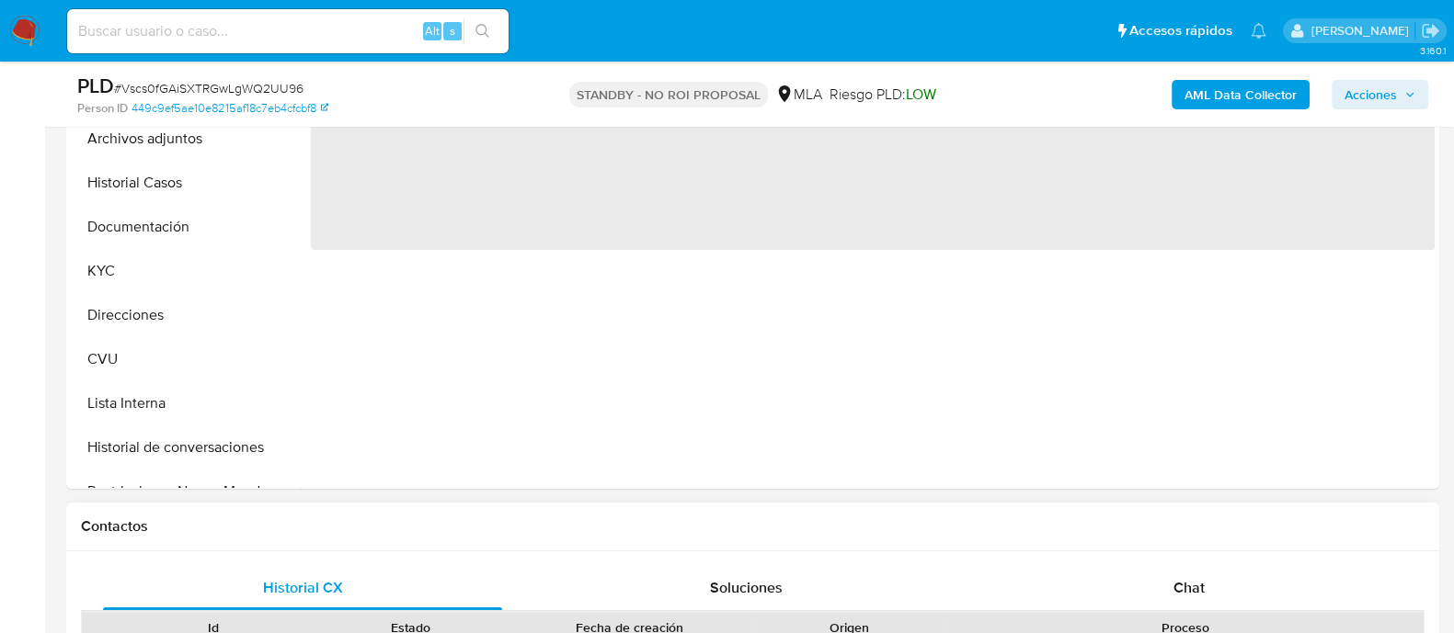
select select "10"
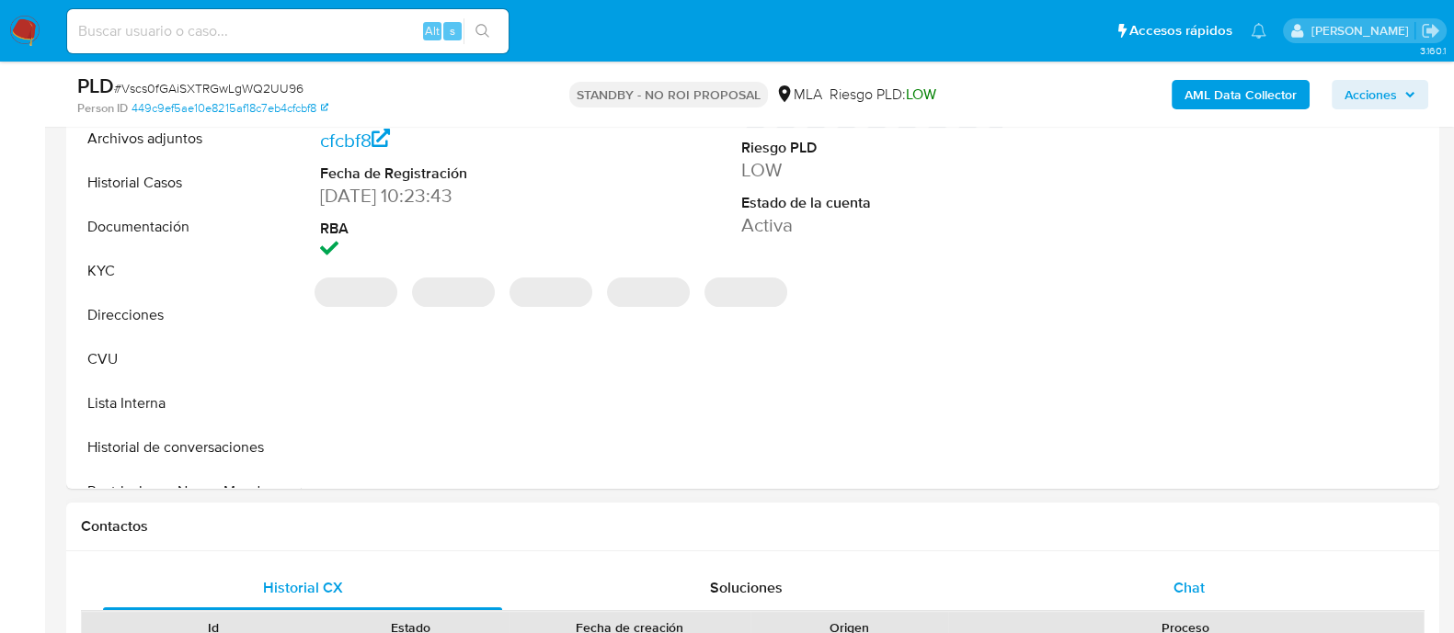
click at [1194, 584] on span "Chat" at bounding box center [1188, 587] width 31 height 21
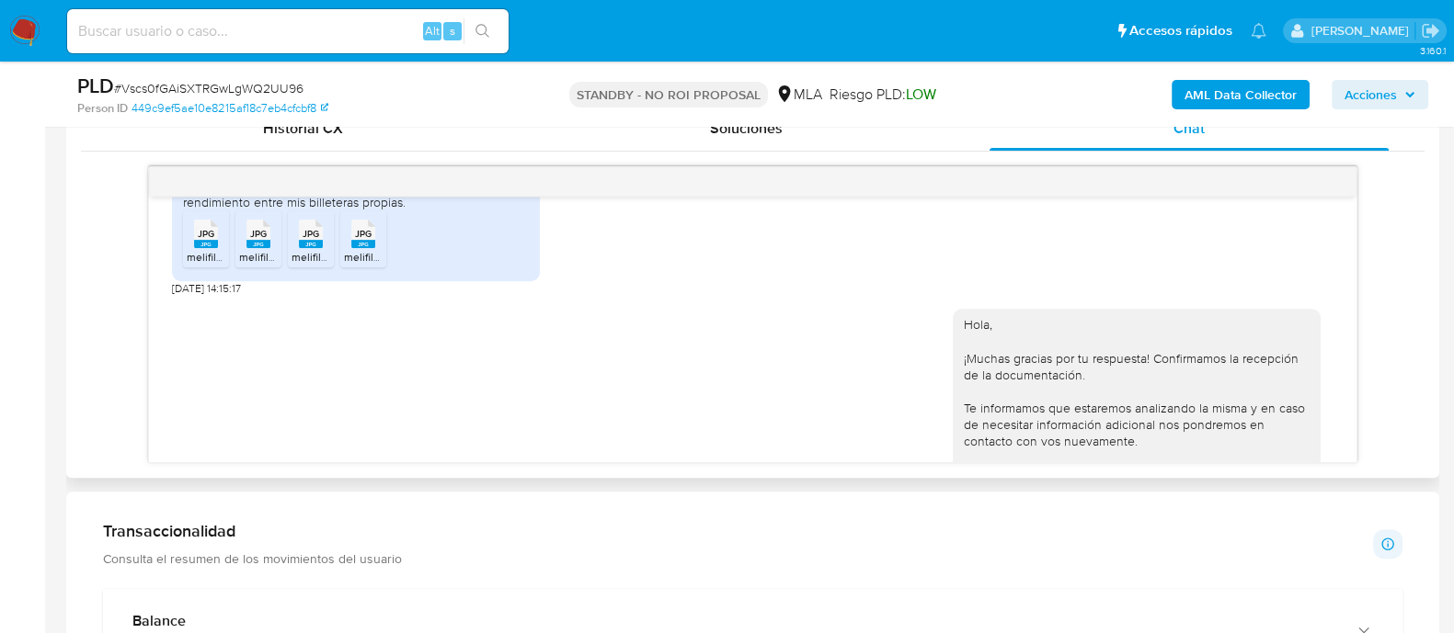
scroll to position [1264, 0]
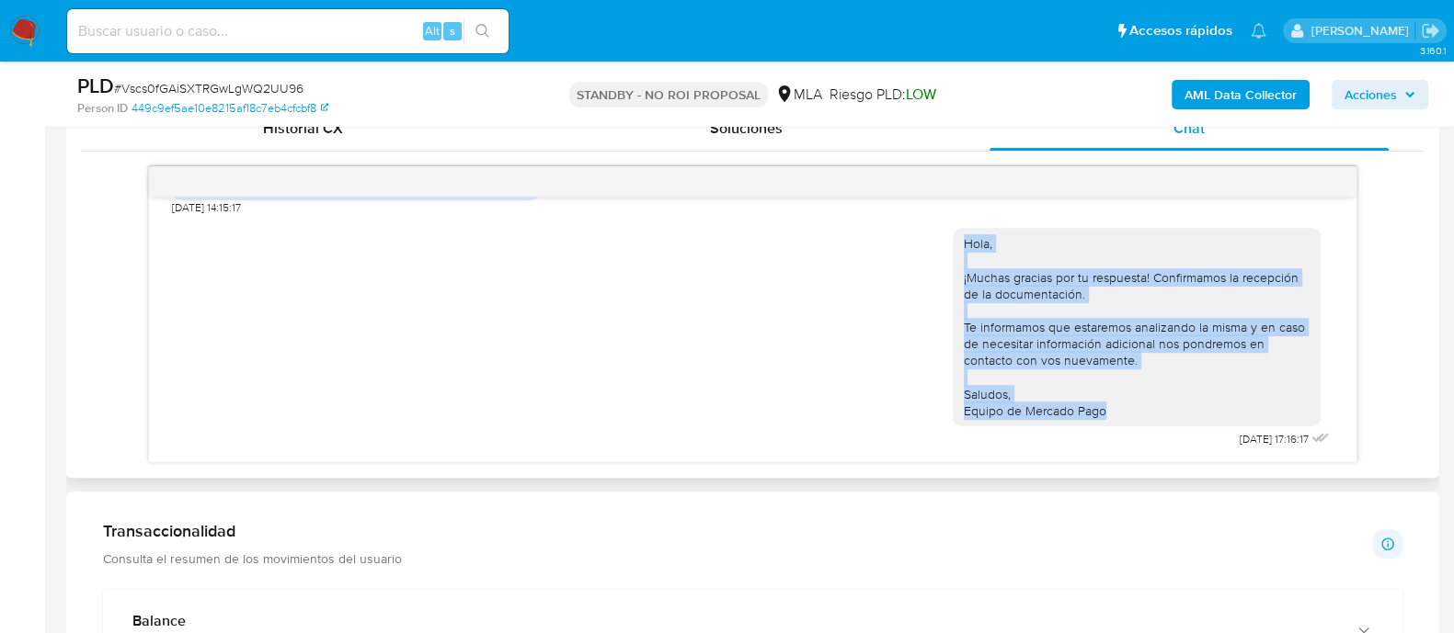
drag, startPoint x: 945, startPoint y: 237, endPoint x: 1108, endPoint y: 416, distance: 241.4
click at [1108, 416] on div "Hola, ¡Muchas gracias por tu respuesta! Confirmamos la recepción de la document…" at bounding box center [1137, 327] width 346 height 184
copy div "Hola, ¡Muchas gracias por tu respuesta! Confirmamos la recepción de la document…"
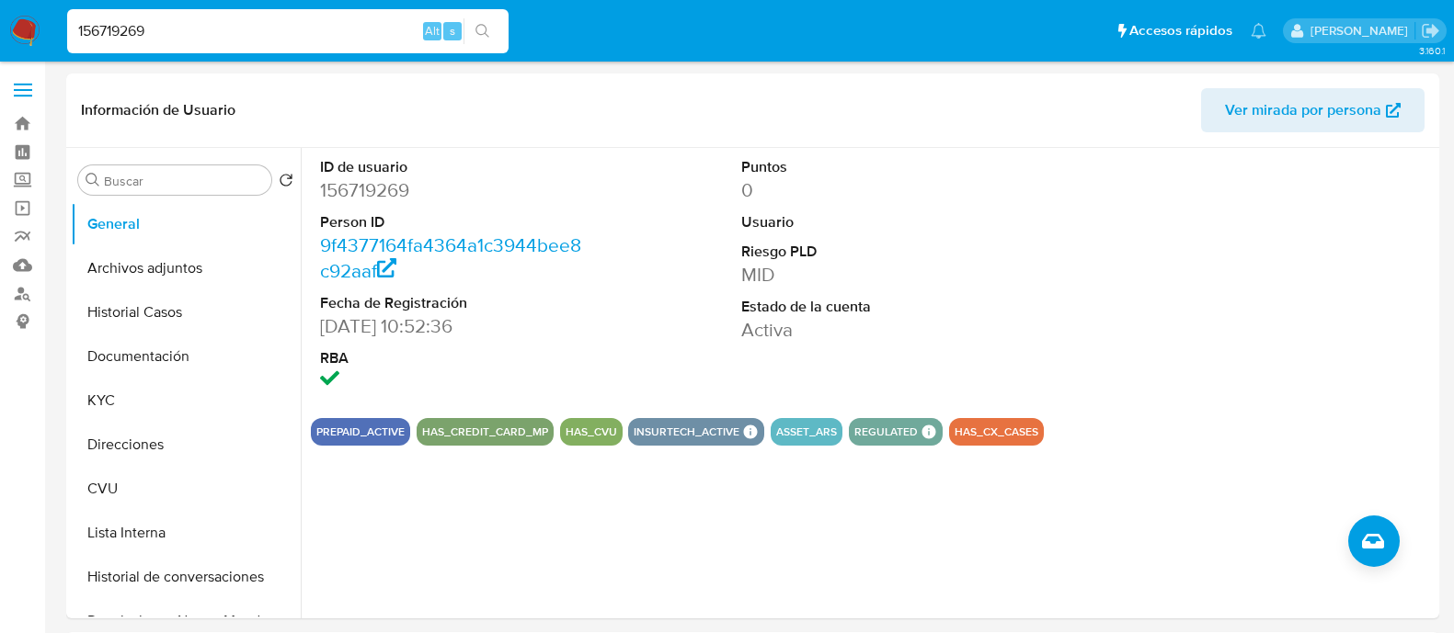
select select "10"
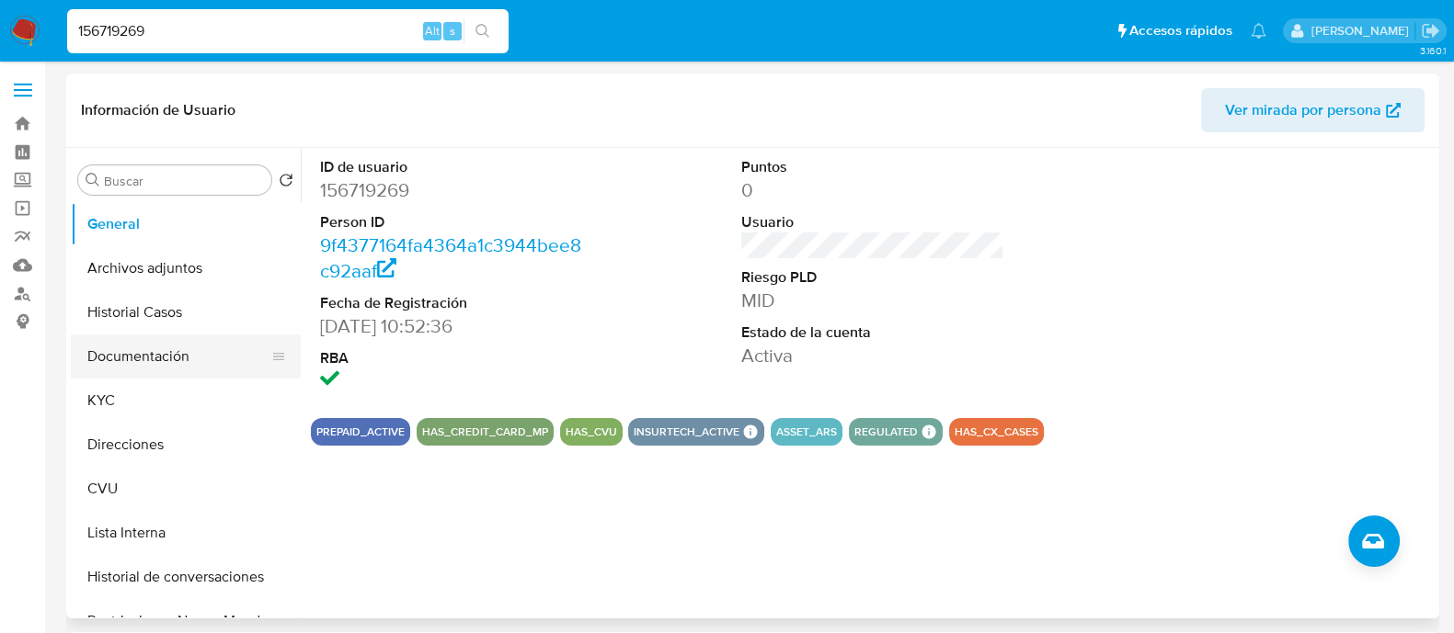
click at [176, 348] on button "Documentación" at bounding box center [178, 357] width 215 height 44
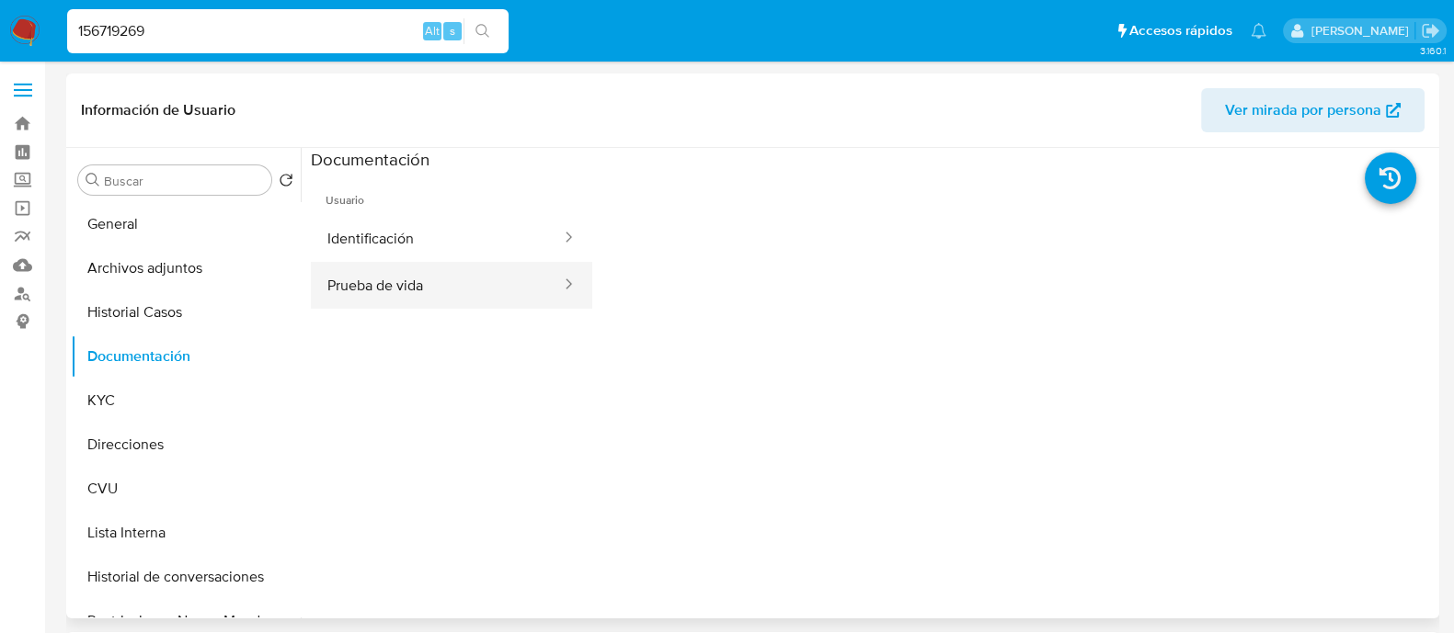
click at [407, 297] on button "Prueba de vida" at bounding box center [437, 285] width 252 height 47
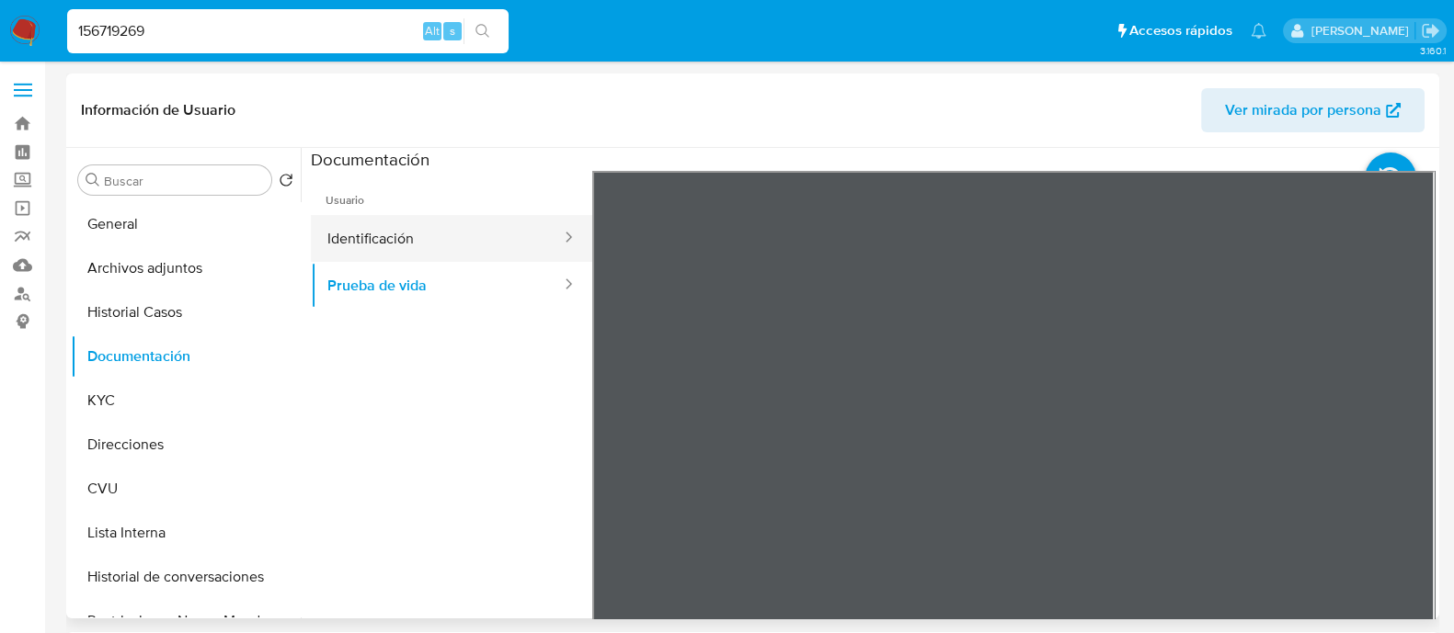
click at [469, 229] on button "Identificación" at bounding box center [437, 238] width 252 height 47
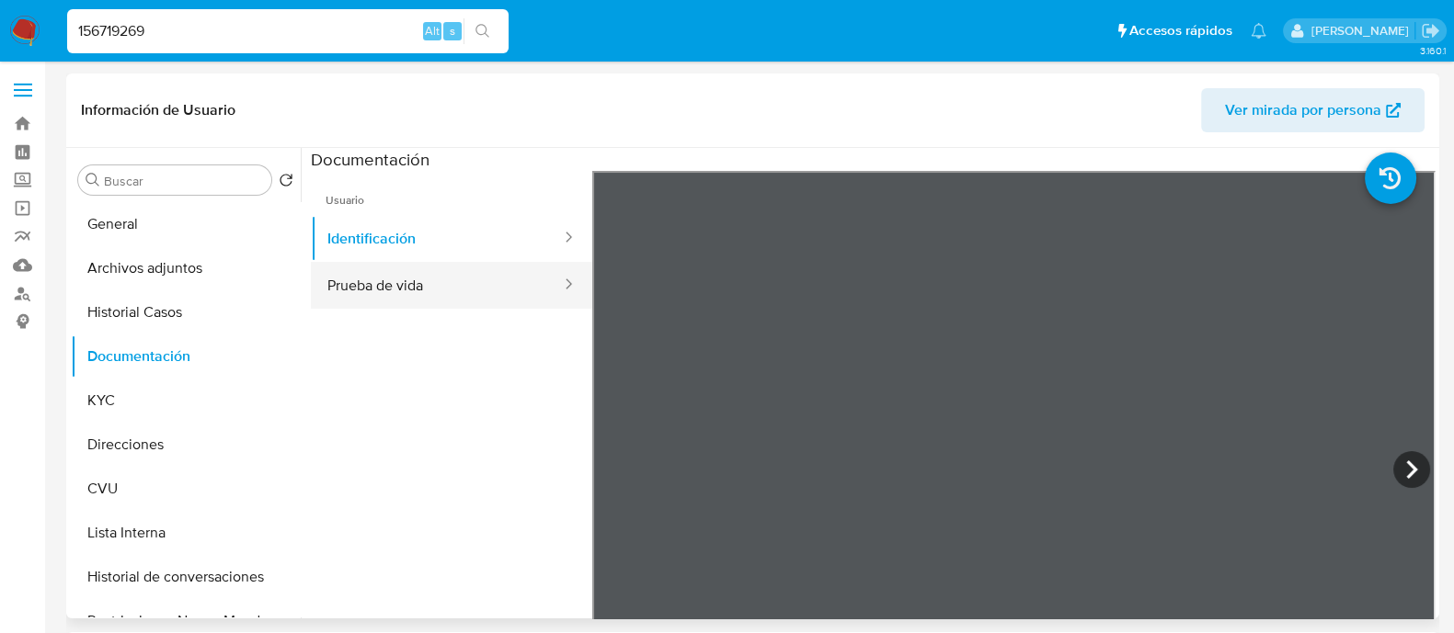
click at [485, 281] on button "Prueba de vida" at bounding box center [437, 285] width 252 height 47
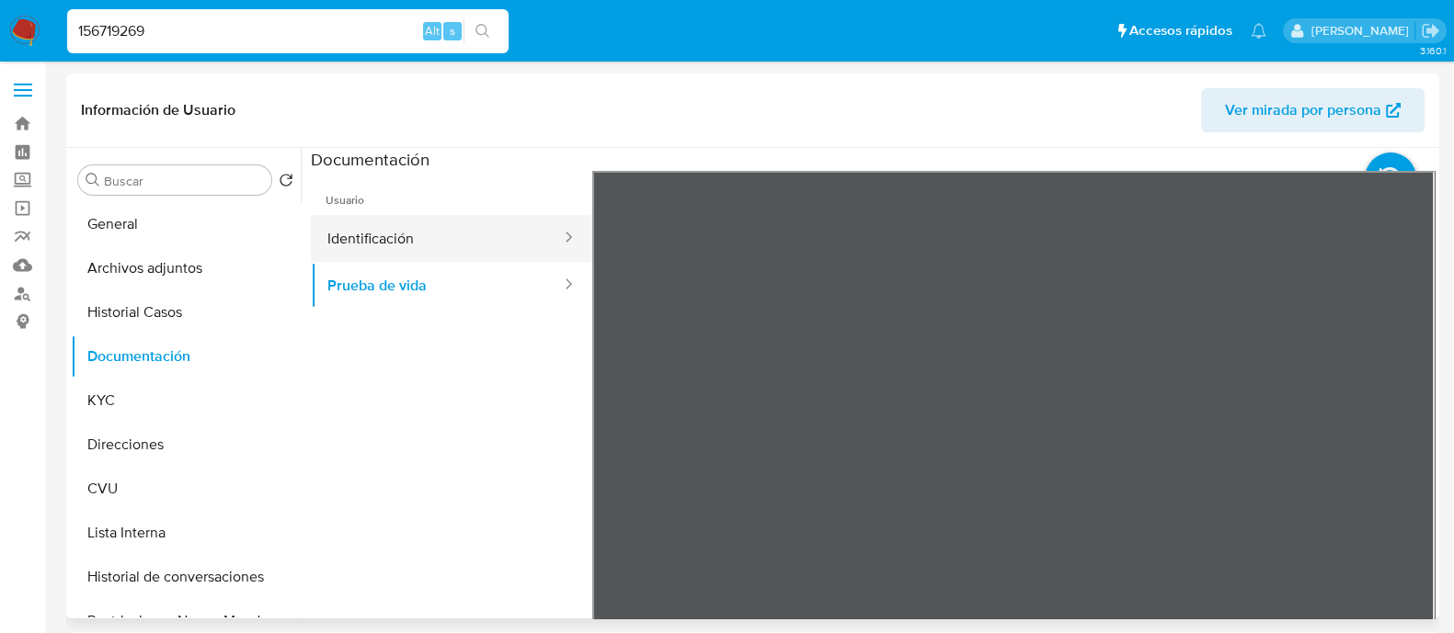
click at [465, 240] on button "Identificación" at bounding box center [437, 238] width 252 height 47
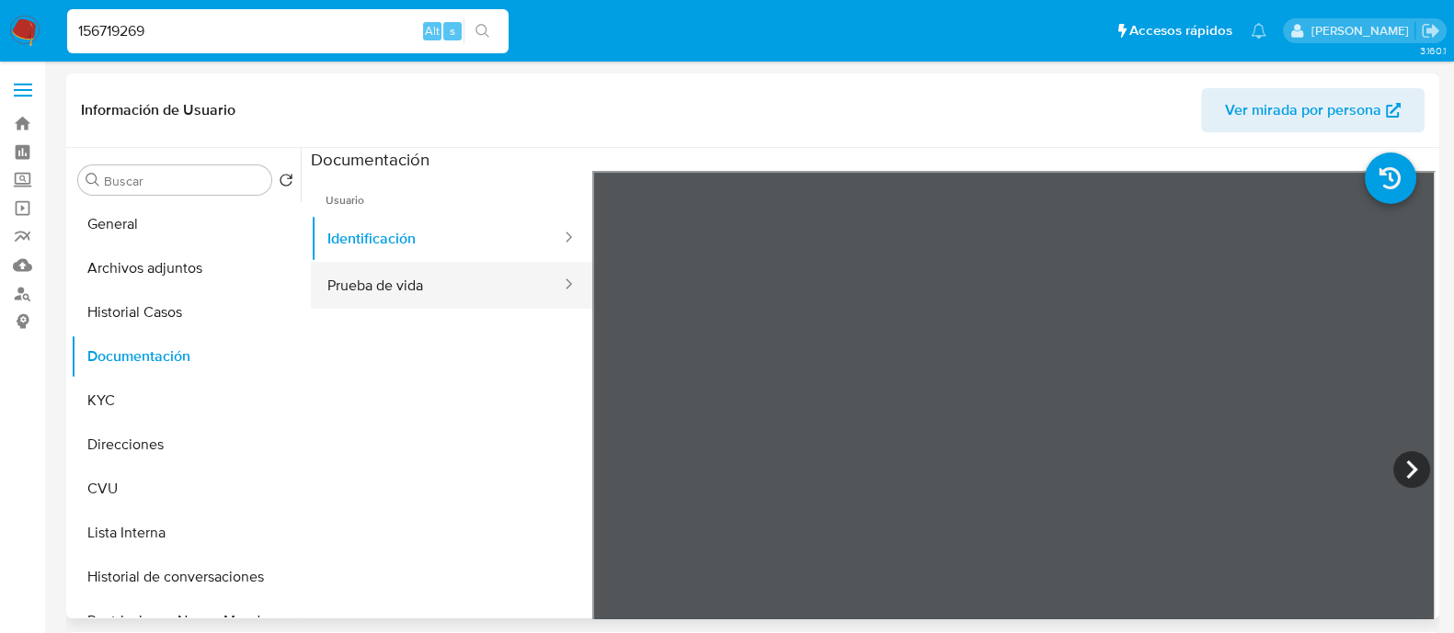
click at [464, 287] on button "Prueba de vida" at bounding box center [437, 285] width 252 height 47
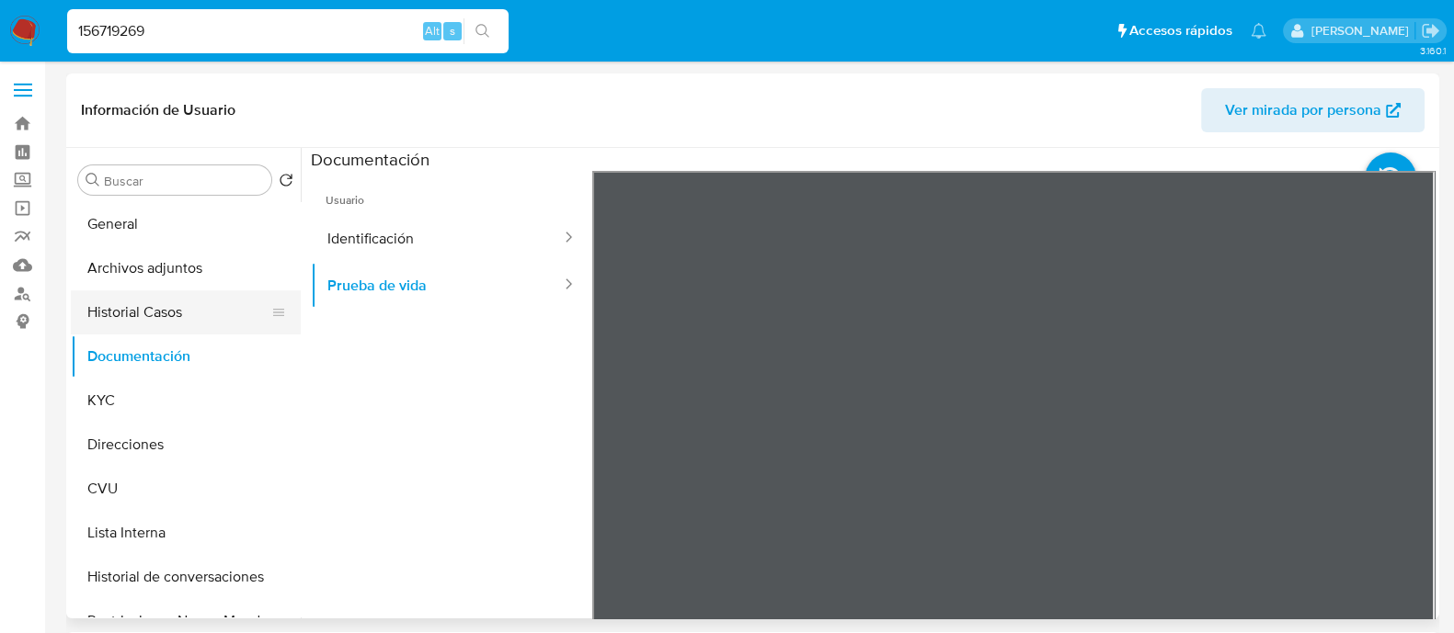
click at [147, 317] on button "Historial Casos" at bounding box center [178, 313] width 215 height 44
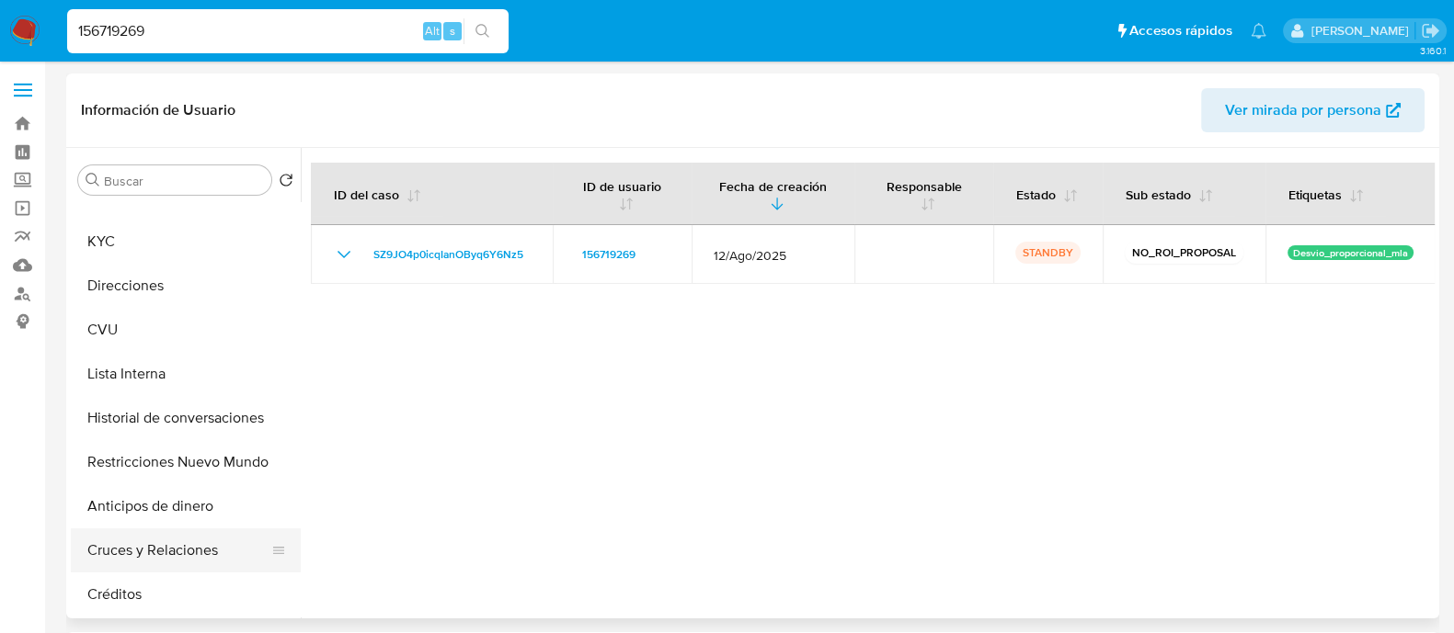
scroll to position [229, 0]
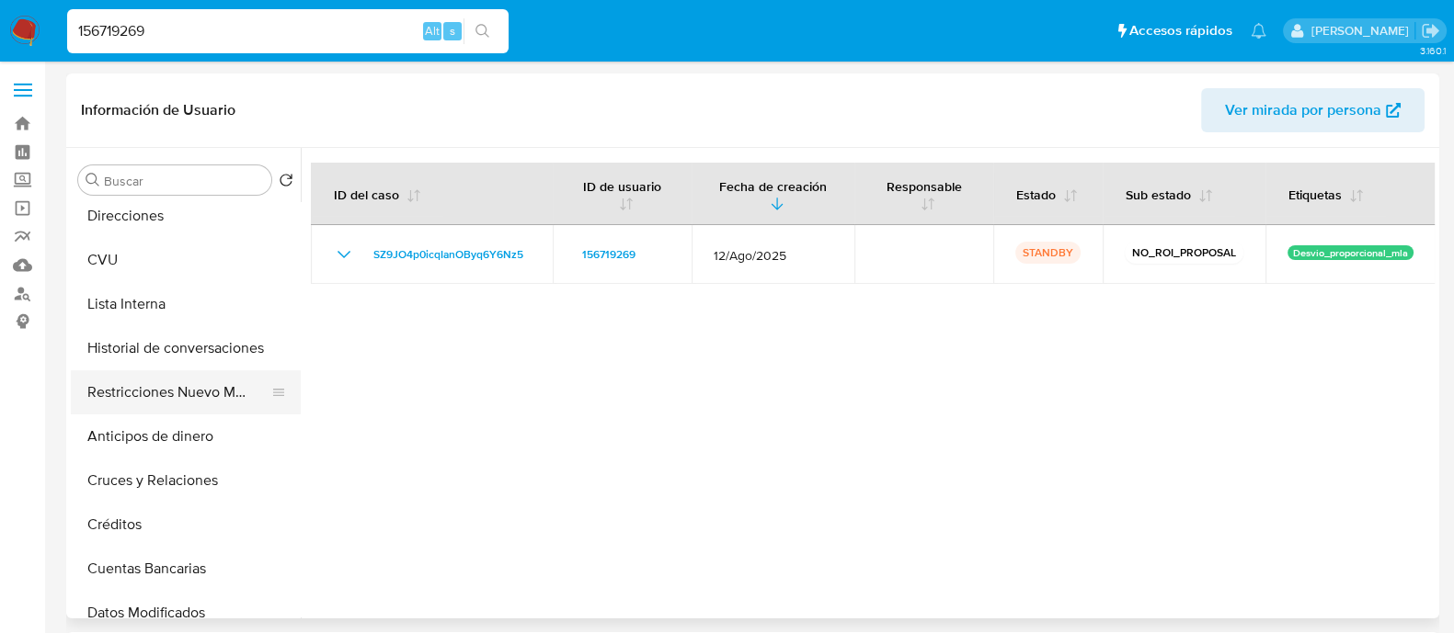
click at [154, 394] on button "Restricciones Nuevo Mundo" at bounding box center [178, 393] width 215 height 44
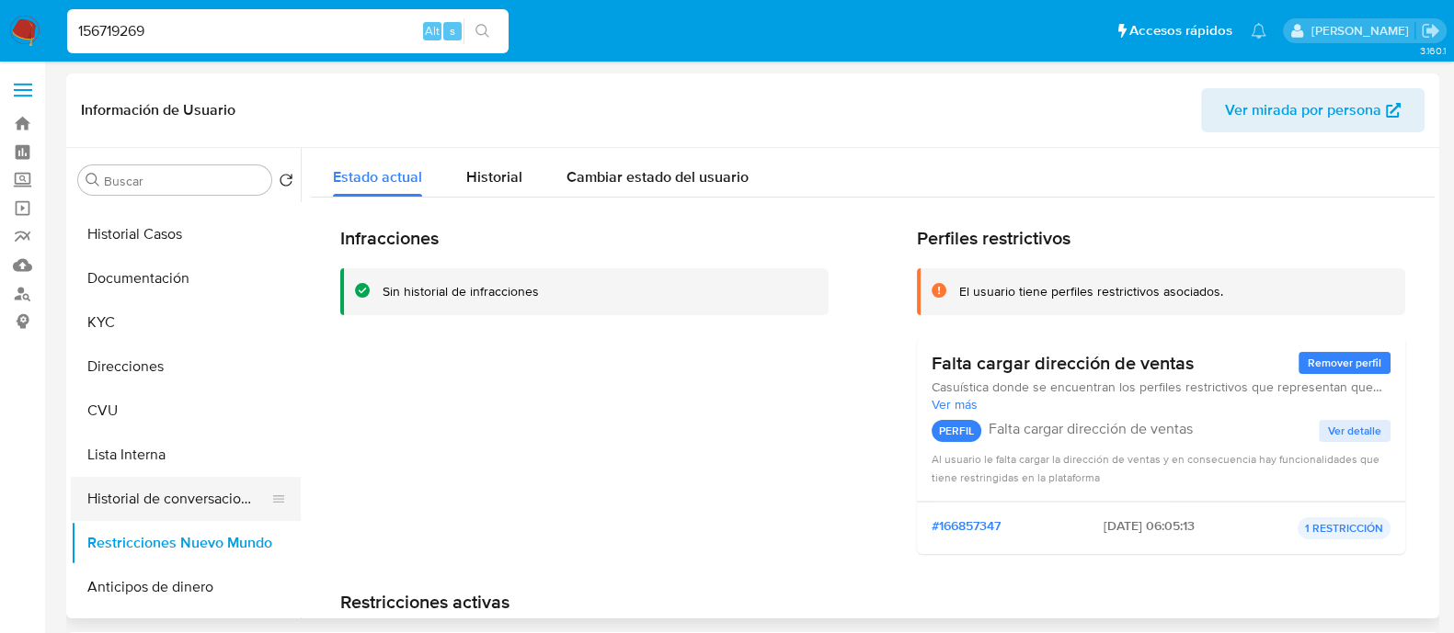
scroll to position [114, 0]
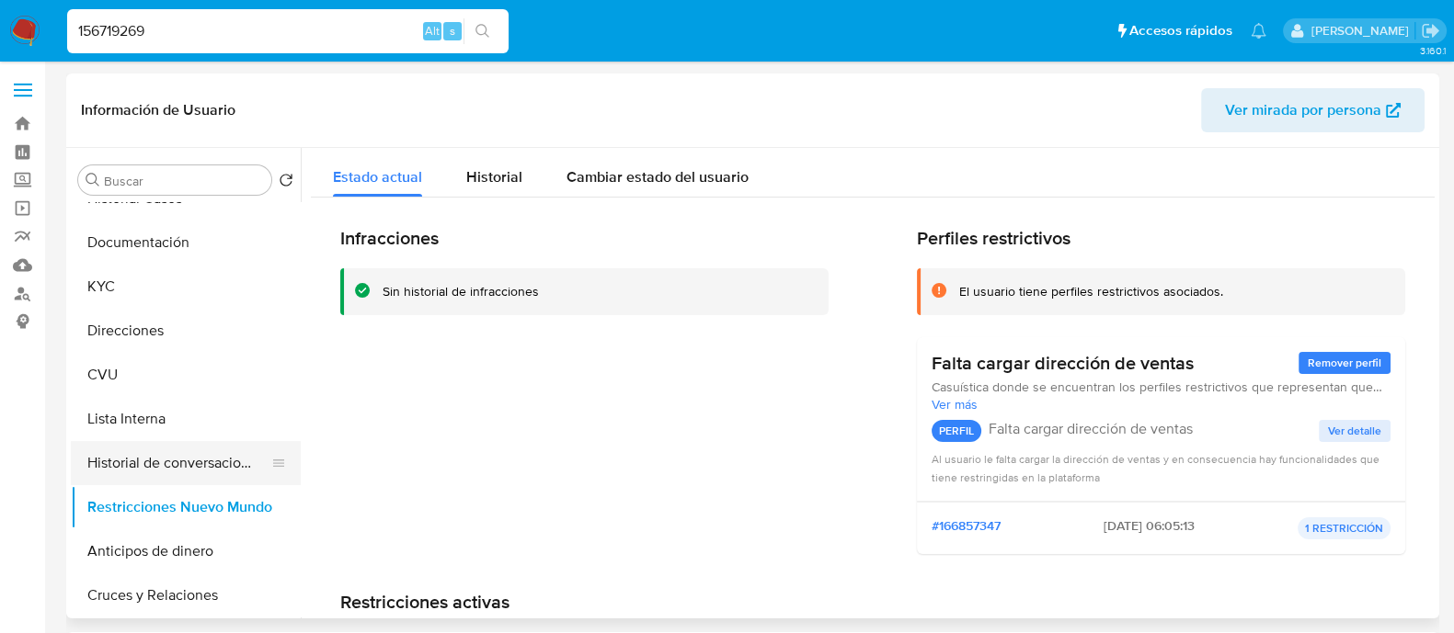
click at [194, 451] on button "Historial de conversaciones" at bounding box center [178, 463] width 215 height 44
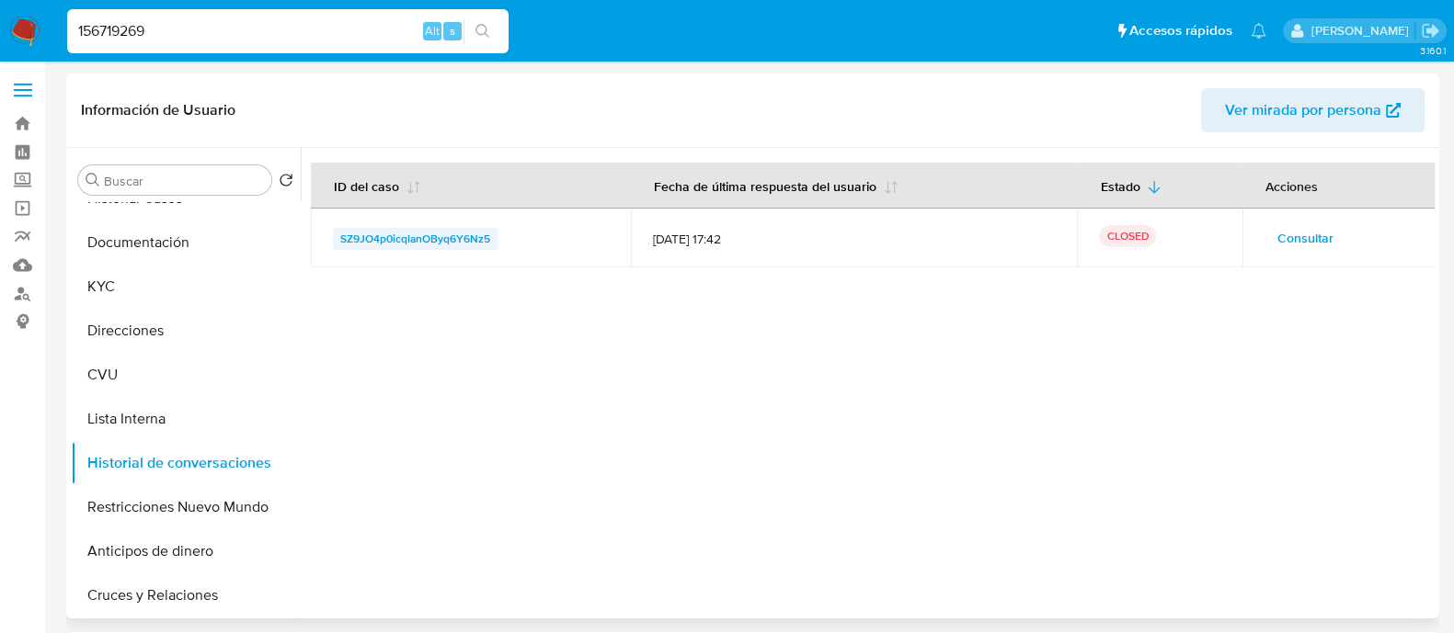
click at [440, 235] on span "SZ9JO4p0icqIanOByq6Y6Nz5" at bounding box center [415, 239] width 150 height 22
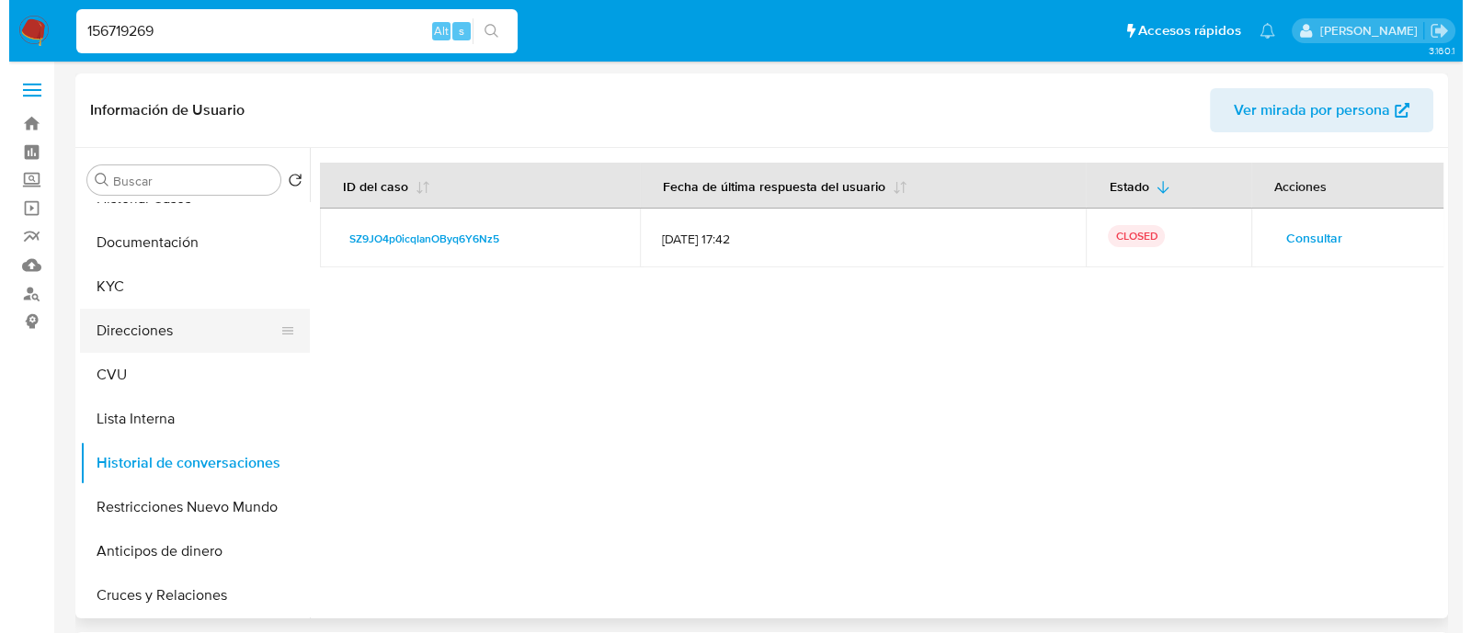
scroll to position [0, 0]
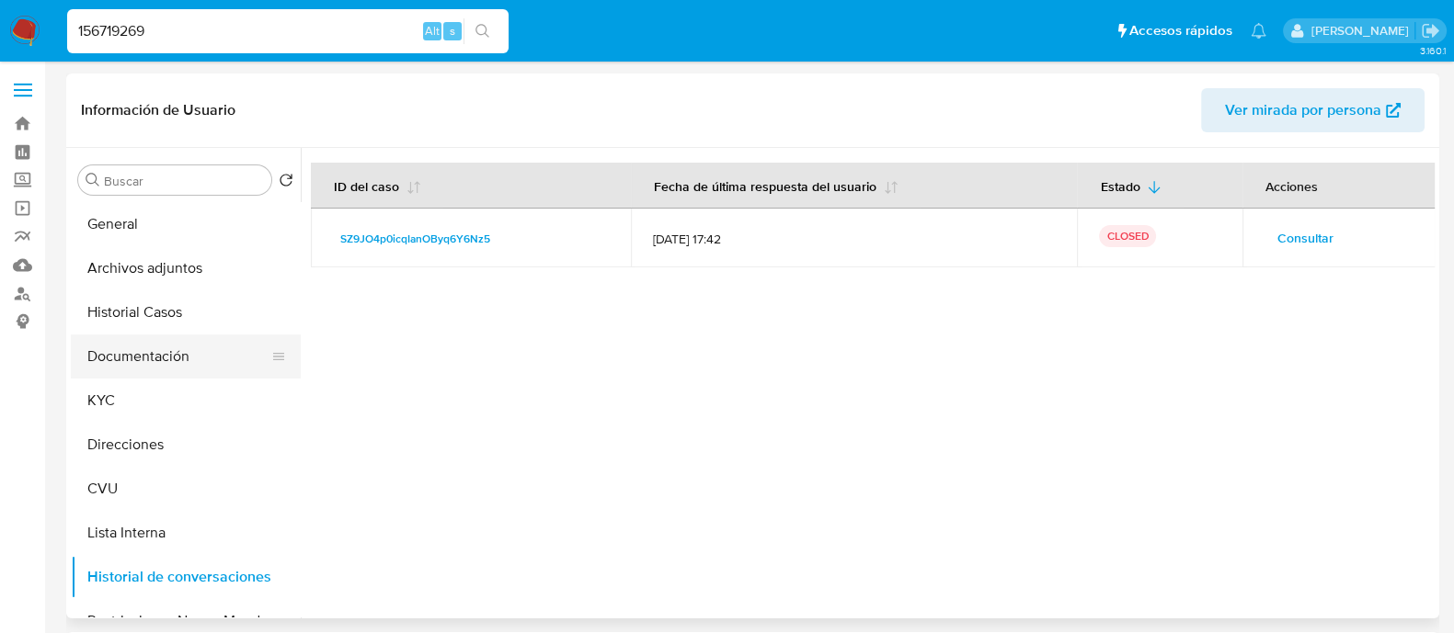
click at [152, 356] on button "Documentación" at bounding box center [178, 357] width 215 height 44
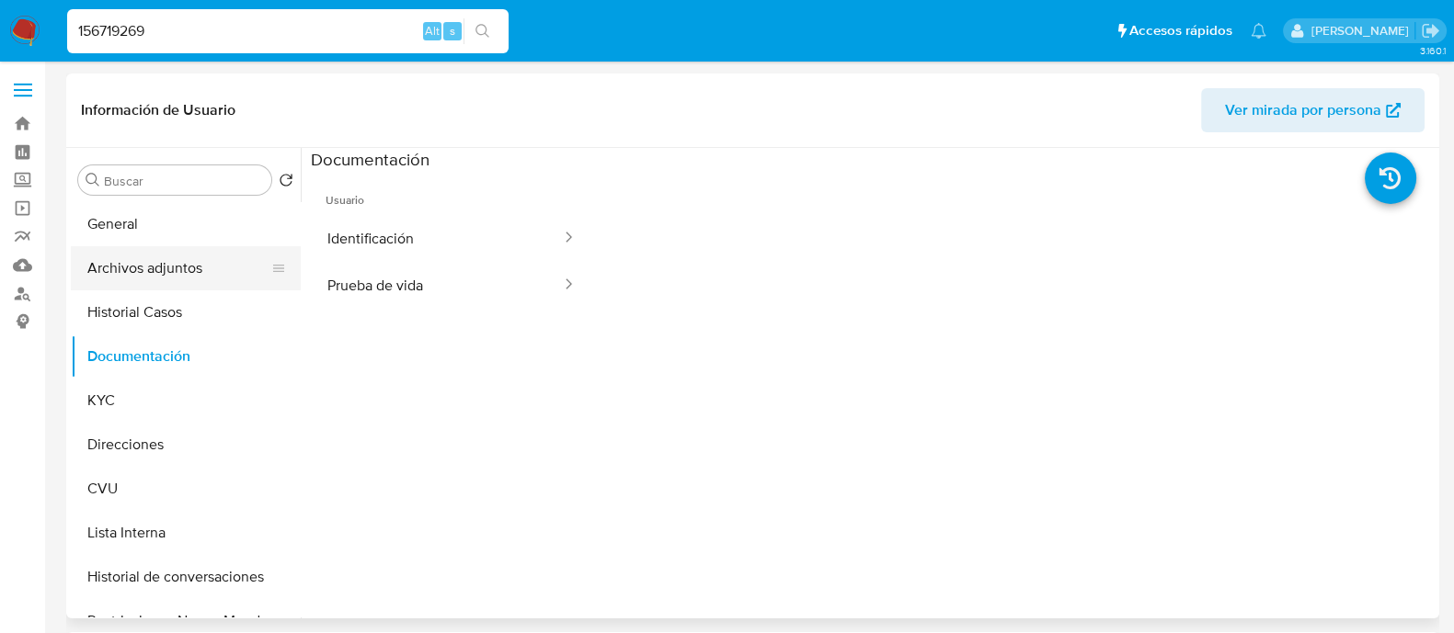
click at [164, 255] on button "Archivos adjuntos" at bounding box center [178, 268] width 215 height 44
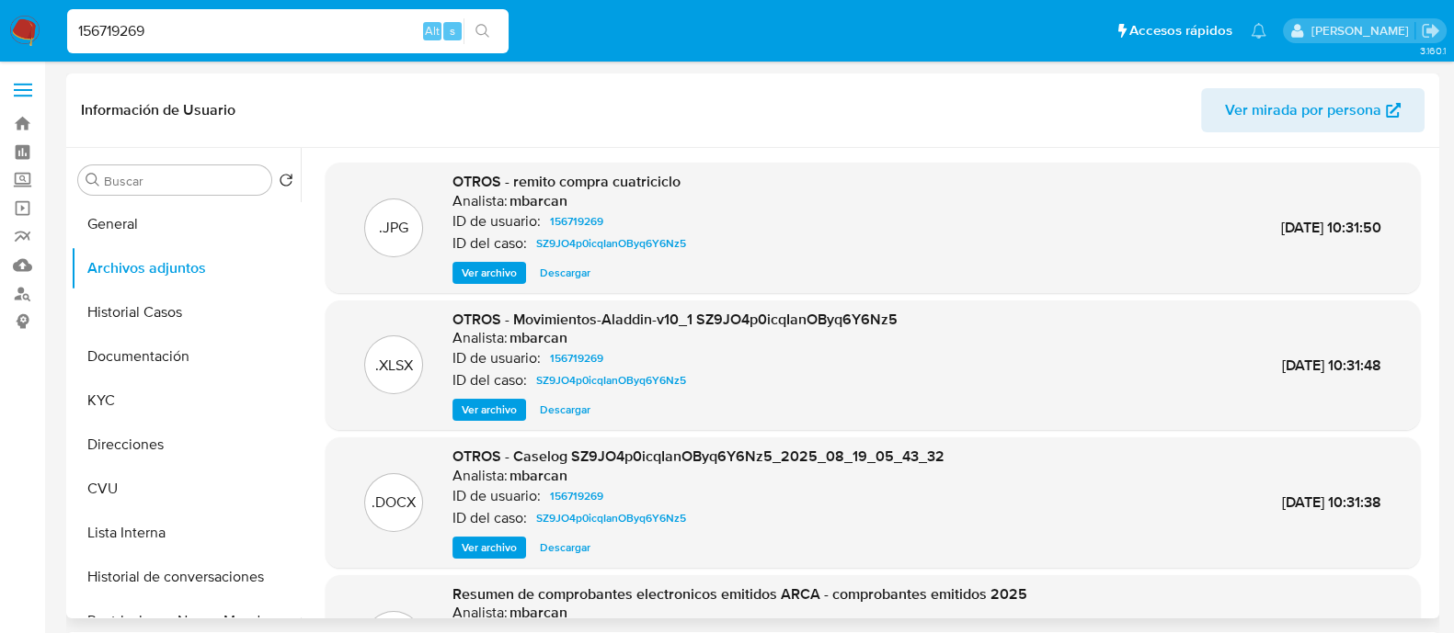
click at [477, 264] on span "Ver archivo" at bounding box center [489, 273] width 55 height 18
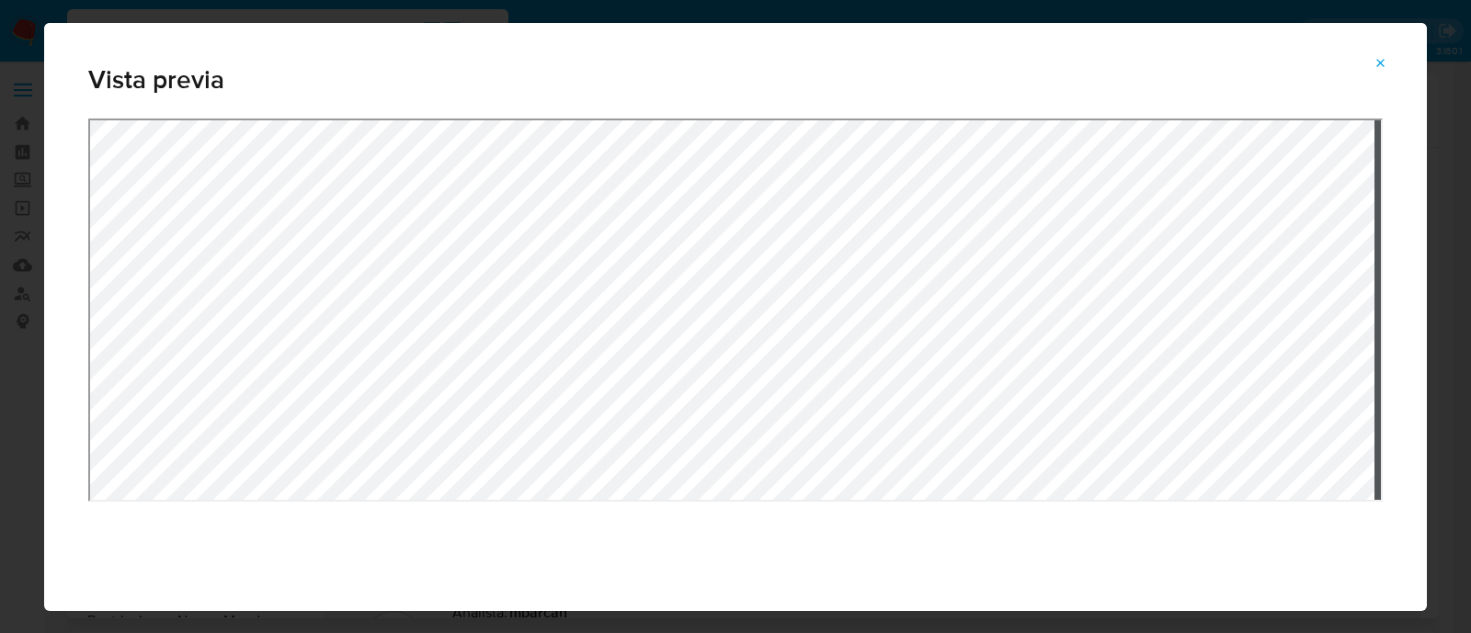
click at [1383, 59] on icon "Attachment preview" at bounding box center [1381, 63] width 15 height 15
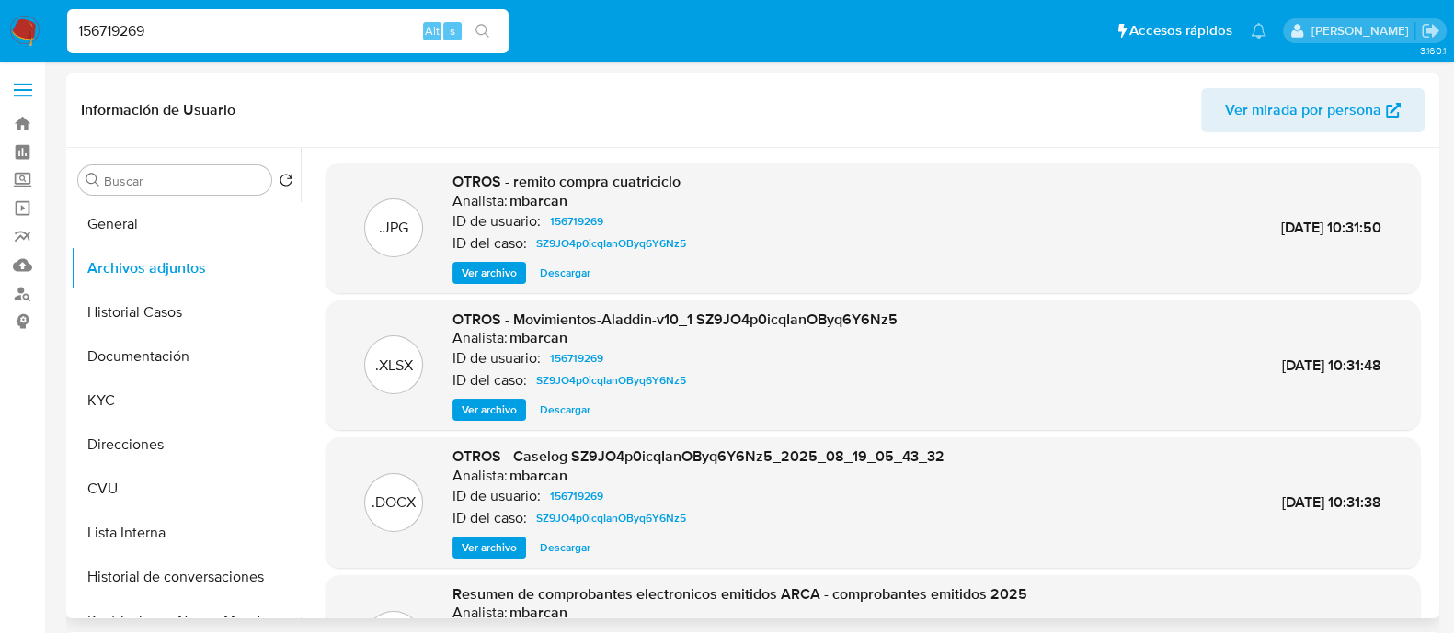
click at [502, 544] on span "Ver archivo" at bounding box center [489, 548] width 55 height 18
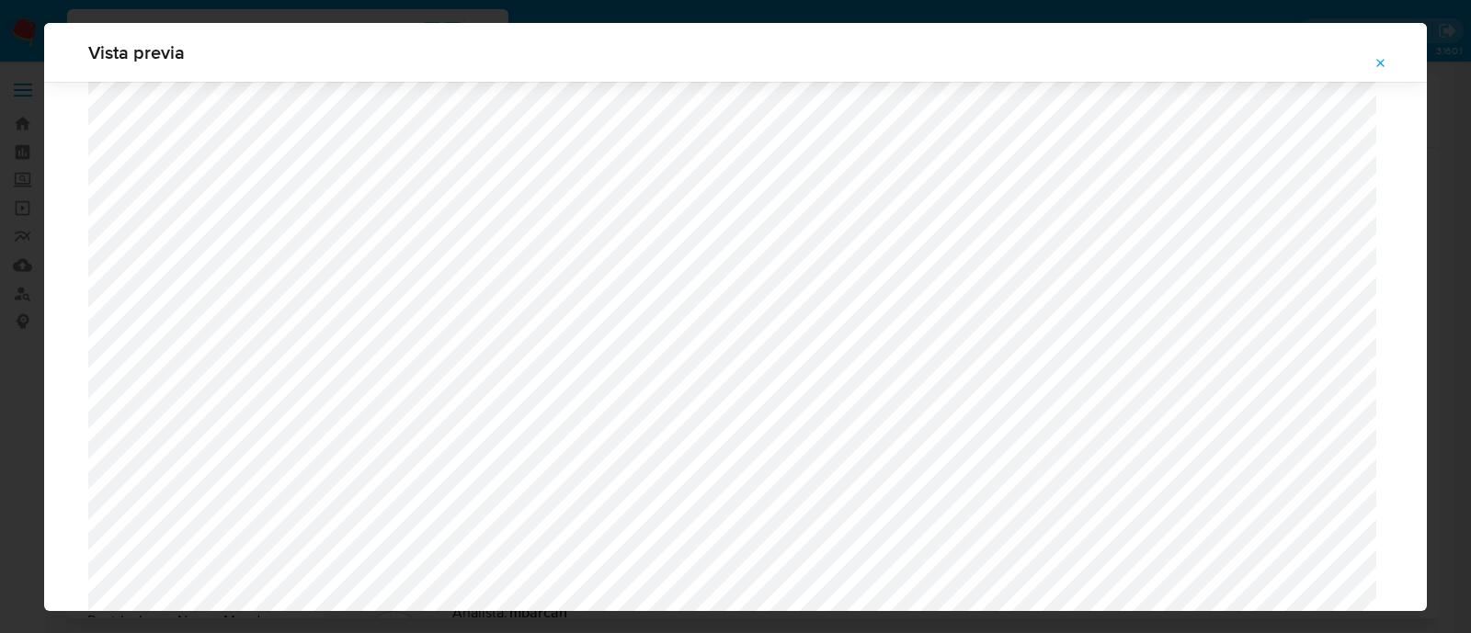
scroll to position [1571, 0]
click at [1388, 65] on button "Attachment preview" at bounding box center [1381, 63] width 40 height 29
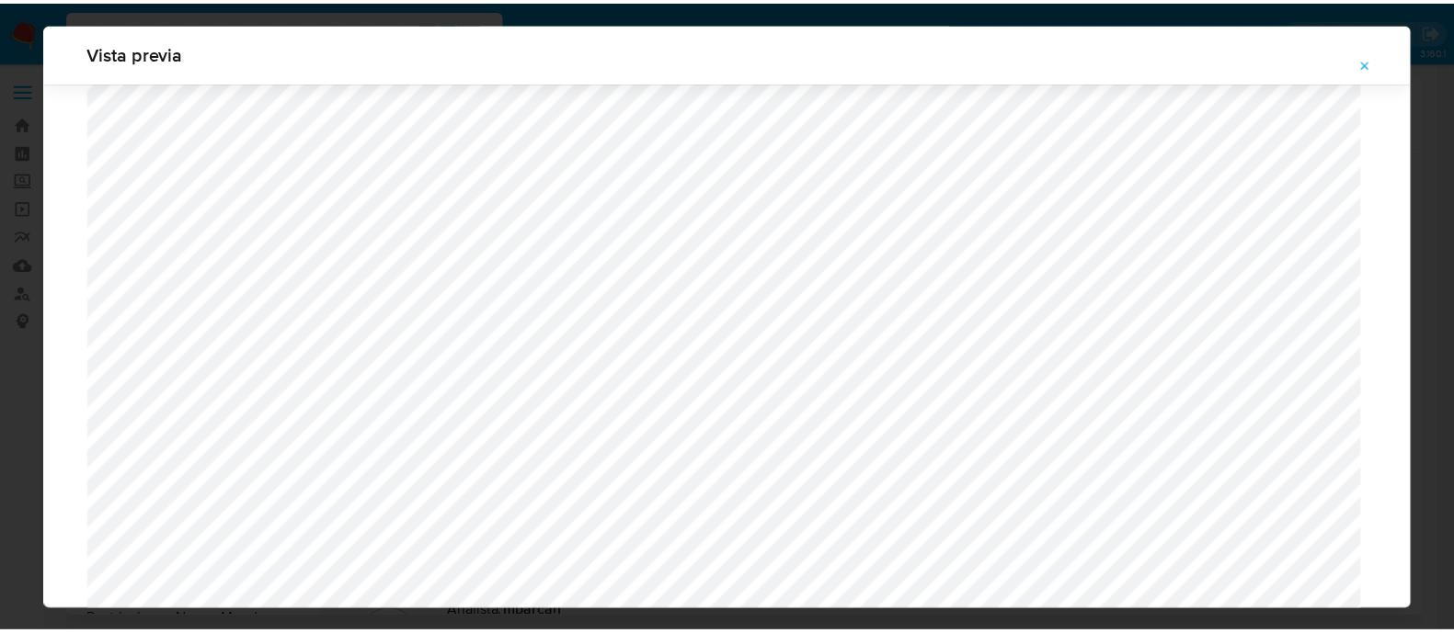
scroll to position [59, 0]
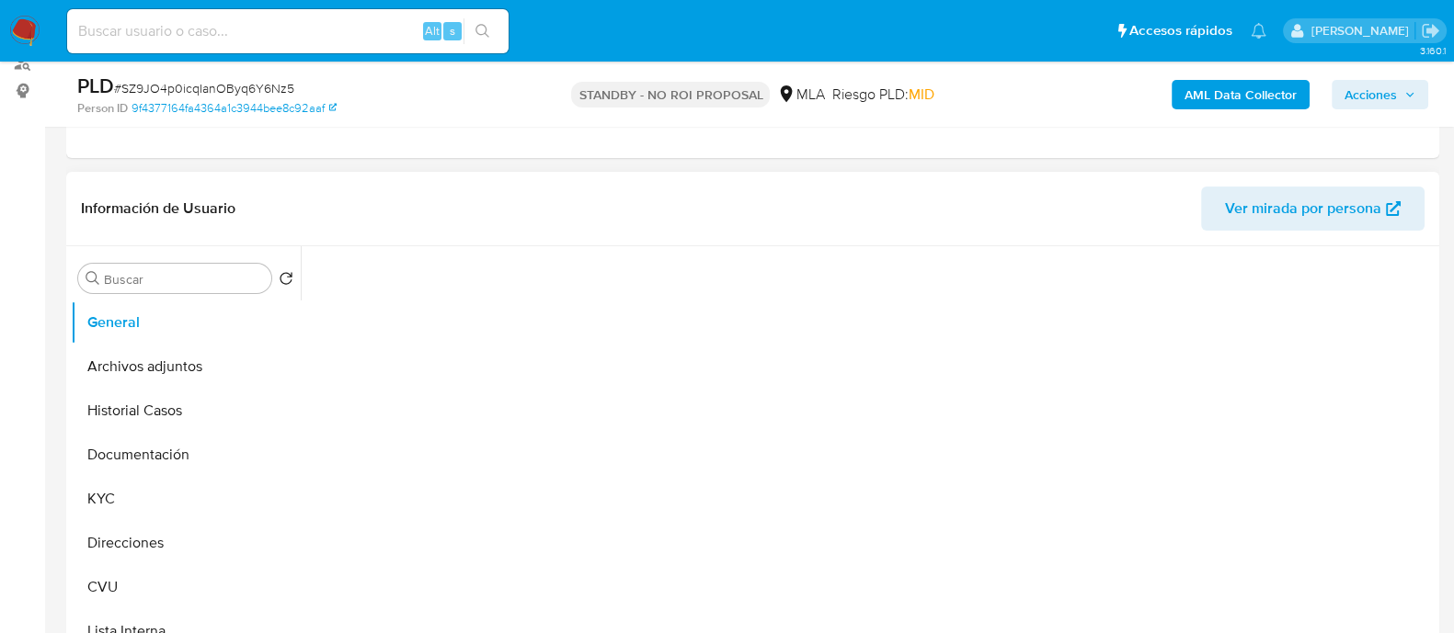
select select "10"
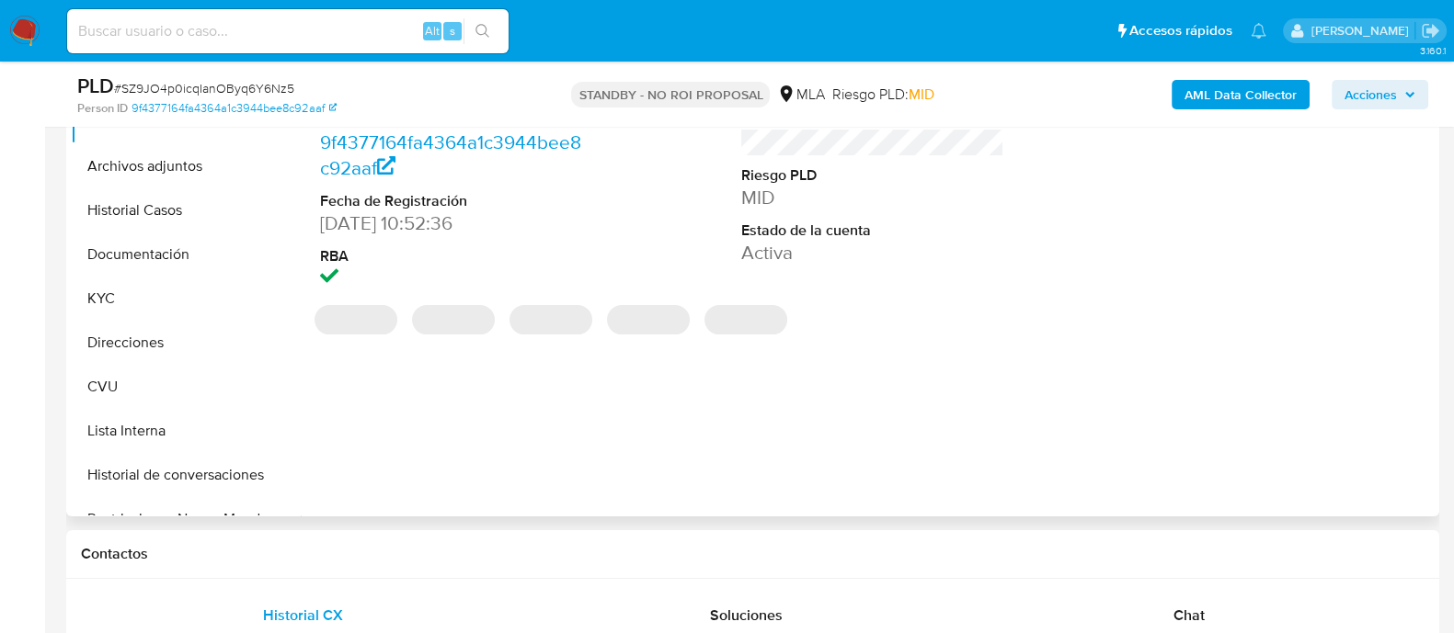
scroll to position [690, 0]
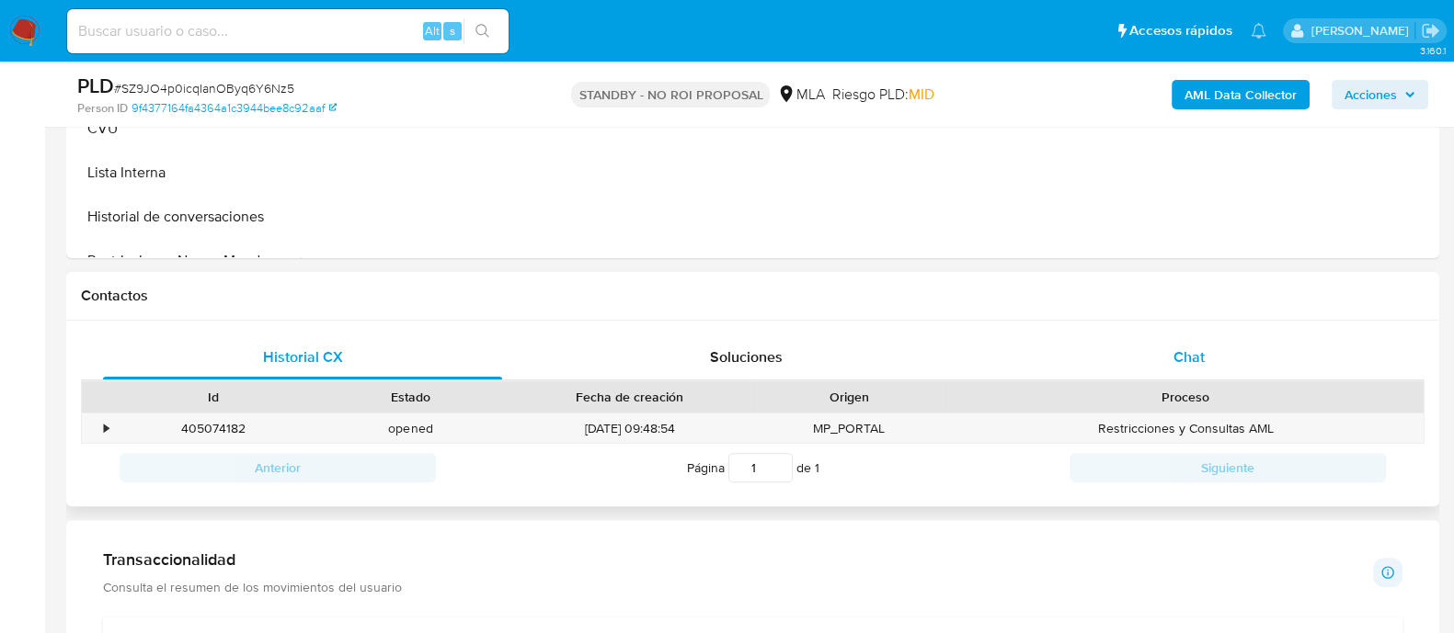
click at [1173, 351] on span "Chat" at bounding box center [1188, 357] width 31 height 21
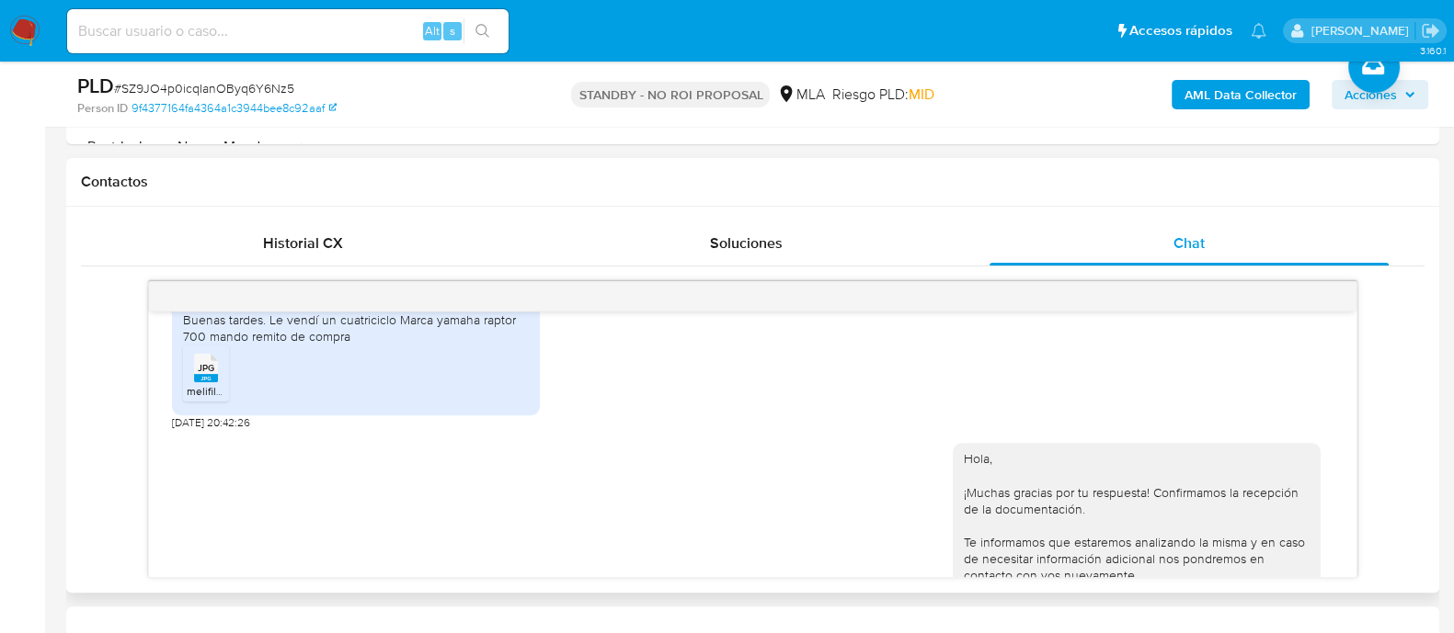
scroll to position [1430, 0]
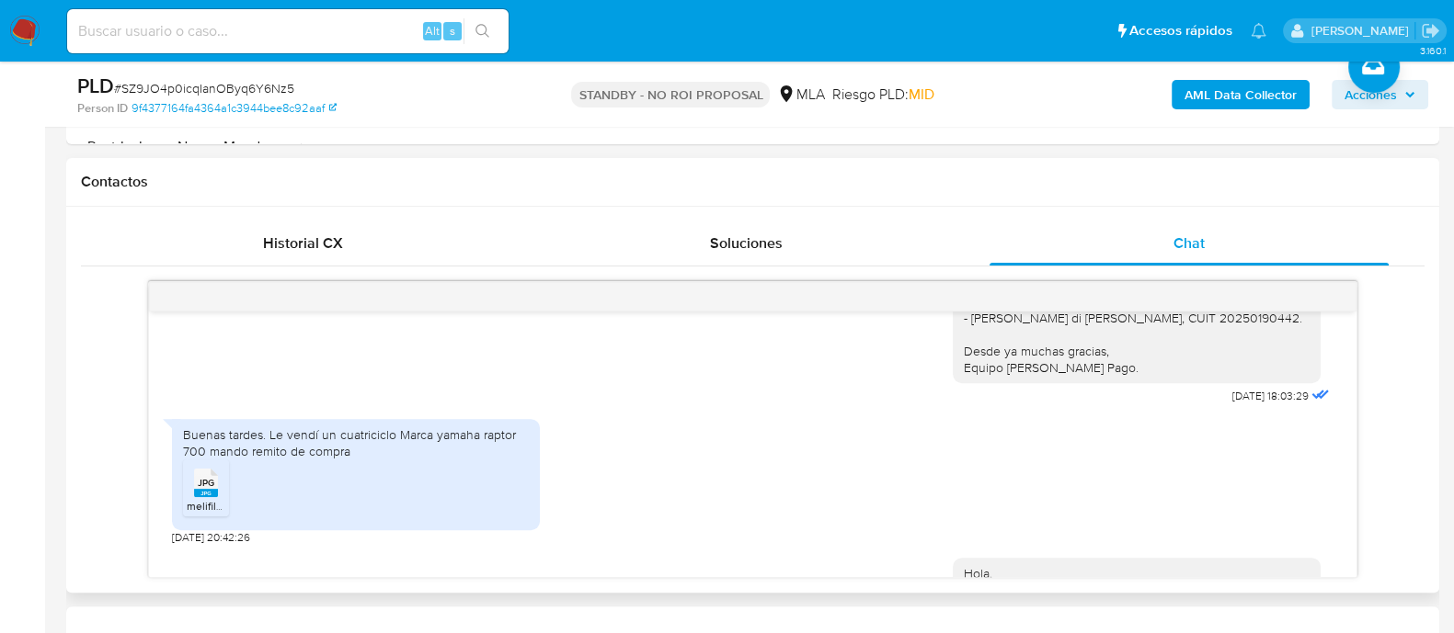
click at [198, 497] on rect at bounding box center [206, 493] width 24 height 8
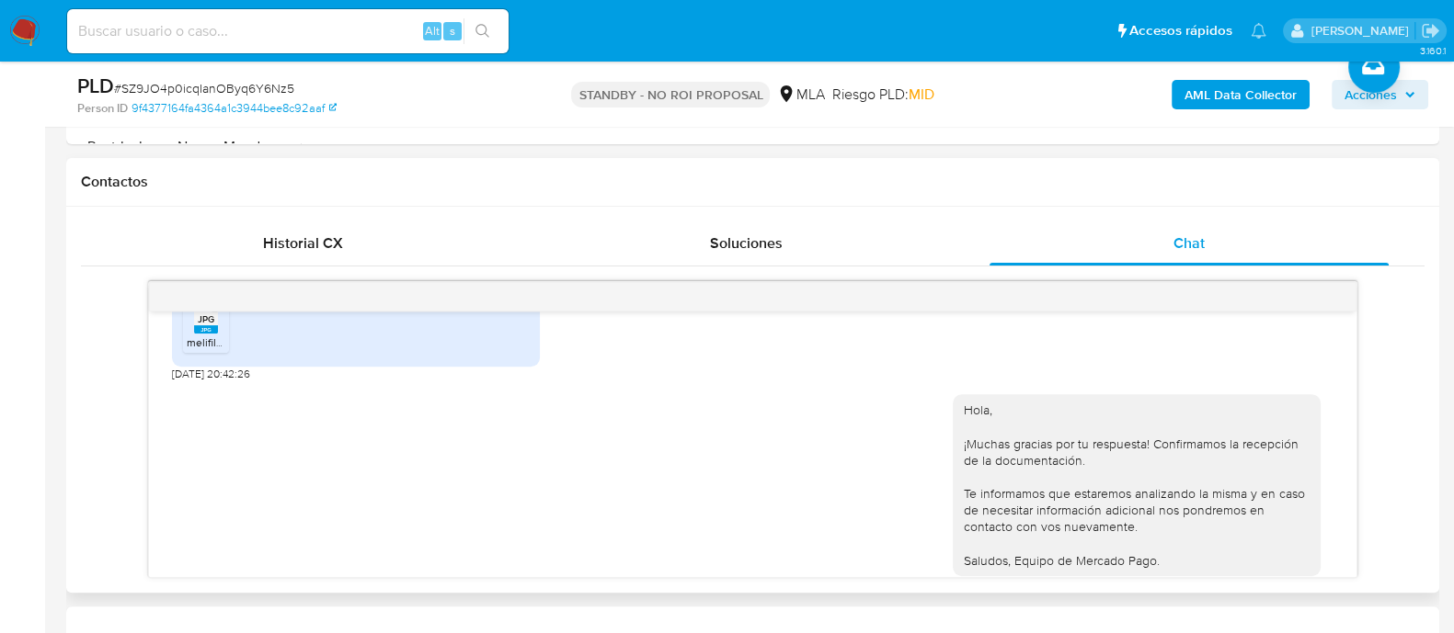
scroll to position [1660, 0]
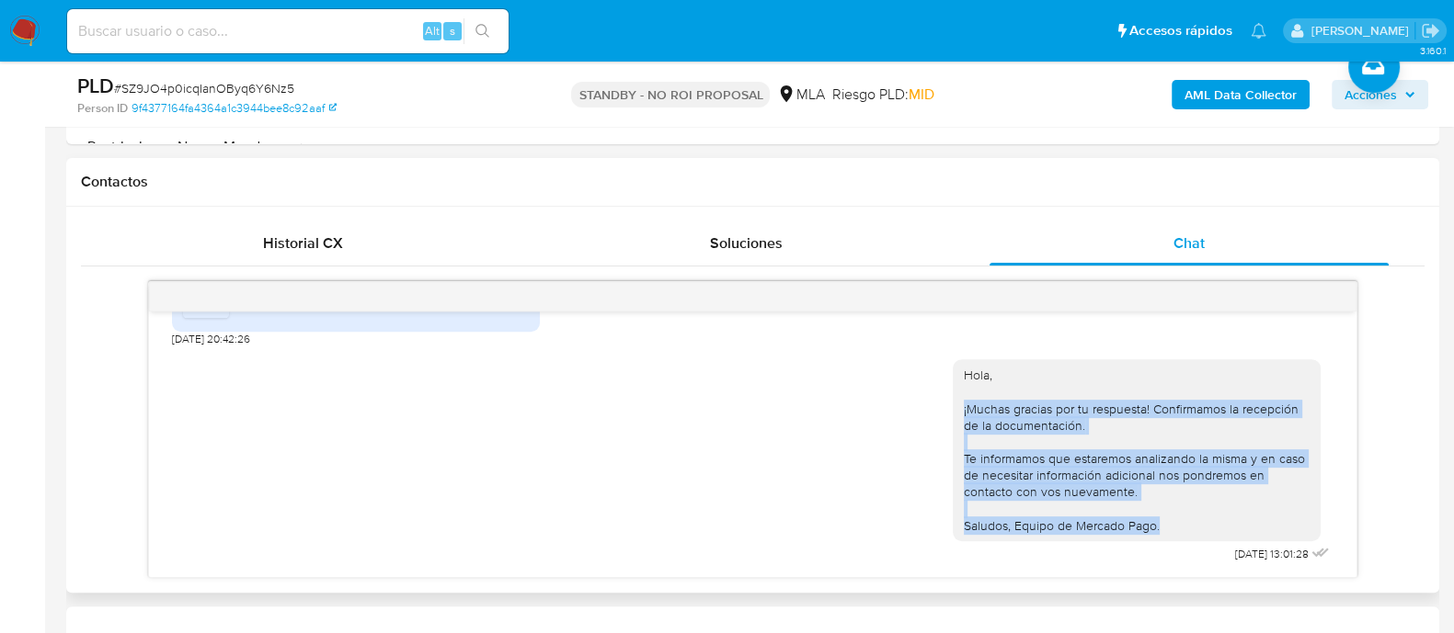
drag, startPoint x: 943, startPoint y: 408, endPoint x: 1143, endPoint y: 523, distance: 230.2
